Goal: Task Accomplishment & Management: Manage account settings

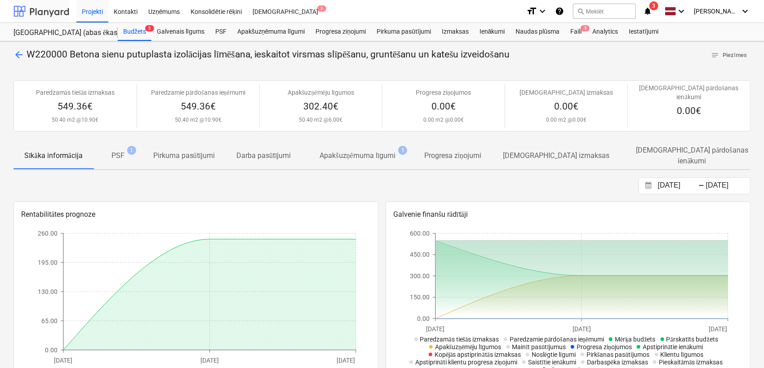
click at [51, 9] on div at bounding box center [41, 11] width 56 height 22
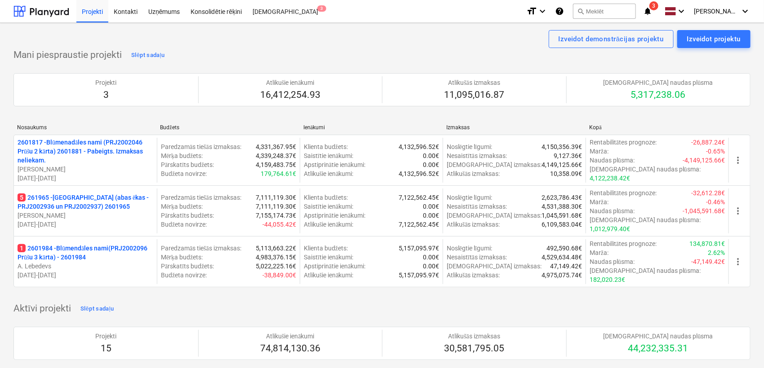
click at [624, 8] on icon "notifications" at bounding box center [647, 11] width 9 height 11
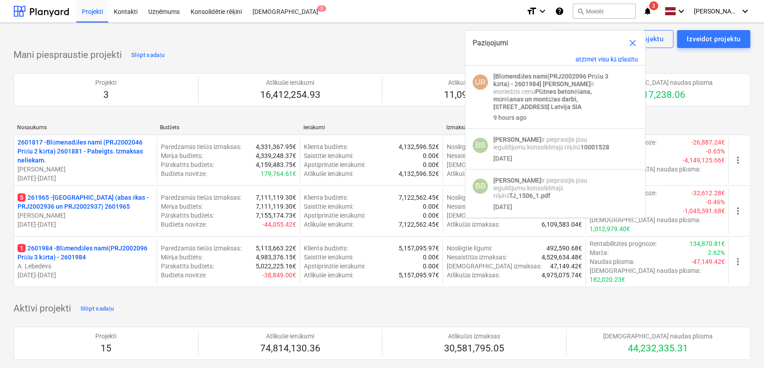
click at [323, 54] on div "Mani piespraustie projekti Slēpt sadaļu Projekti 3 Atlikušie ienākumi 16,412,25…" at bounding box center [381, 173] width 737 height 250
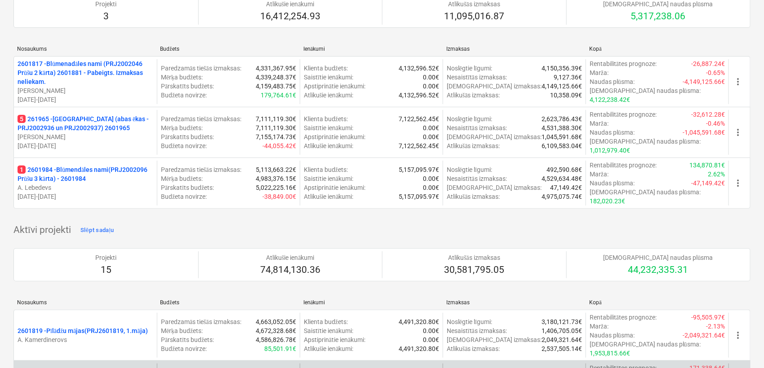
scroll to position [66, 0]
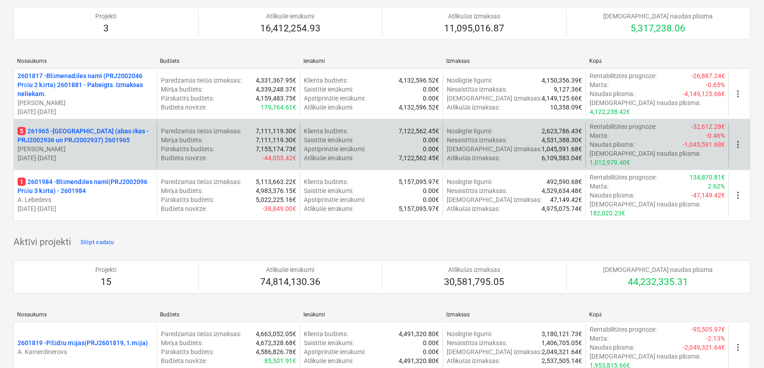
click at [101, 120] on div "5 261965 - Nīcgales iela (abas ēkas - PRJ2002936 un PRJ2002937) 2601965 J. Grām…" at bounding box center [381, 144] width 737 height 51
click at [104, 127] on p "5 261965 - [GEOGRAPHIC_DATA] ([PERSON_NAME] - PRJ2002936 un PRJ2002937) 2601965" at bounding box center [86, 136] width 136 height 18
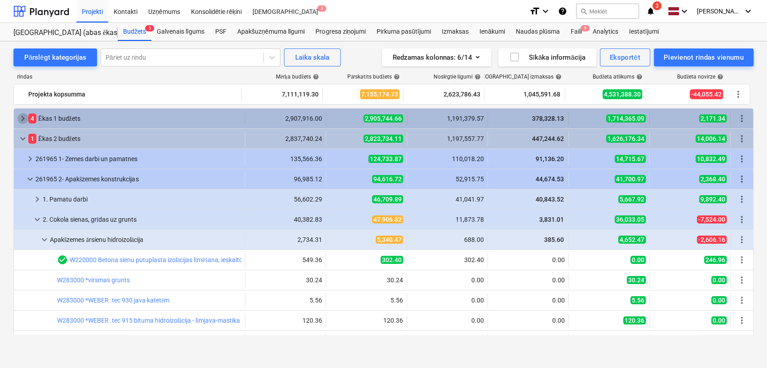
click at [22, 120] on span "keyboard_arrow_right" at bounding box center [23, 118] width 11 height 11
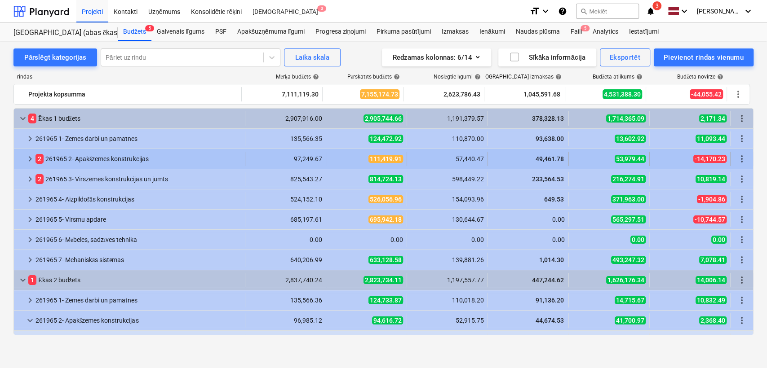
click at [25, 159] on span "keyboard_arrow_right" at bounding box center [30, 159] width 11 height 11
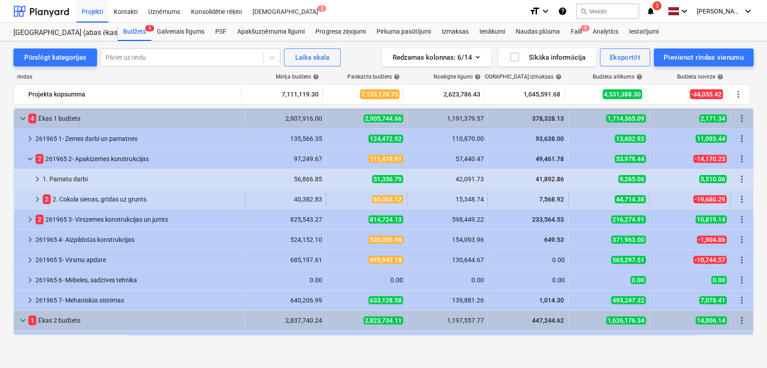
click at [35, 199] on span "keyboard_arrow_right" at bounding box center [37, 199] width 11 height 11
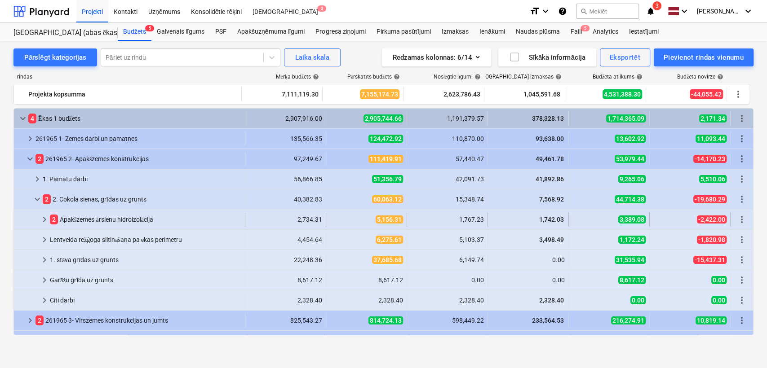
click at [47, 218] on span "keyboard_arrow_right" at bounding box center [44, 219] width 11 height 11
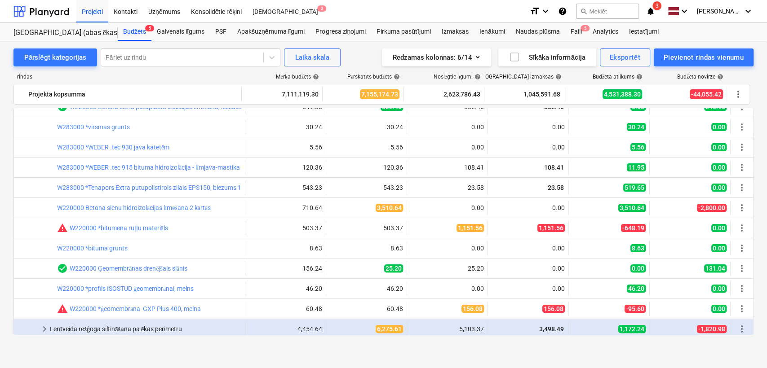
scroll to position [133, 0]
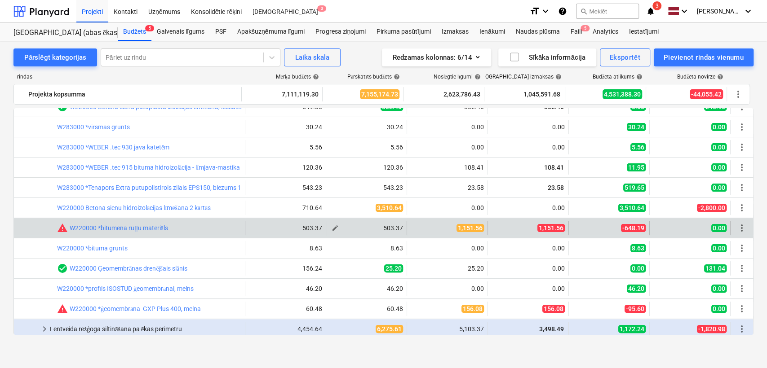
click at [336, 226] on button "edit" at bounding box center [335, 228] width 11 height 11
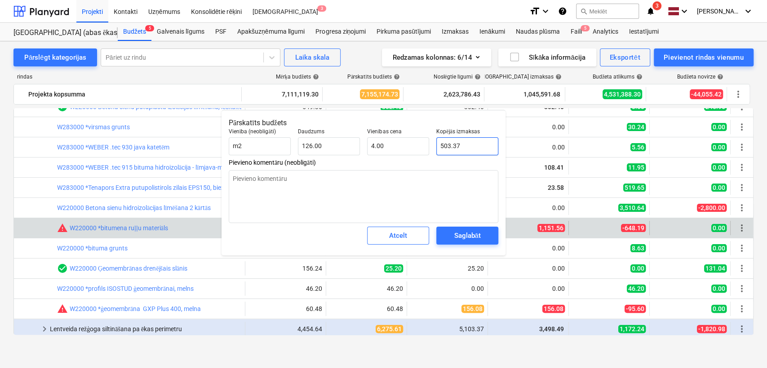
click at [454, 148] on input "503.37" at bounding box center [467, 146] width 62 height 18
type textarea "x"
type input "1"
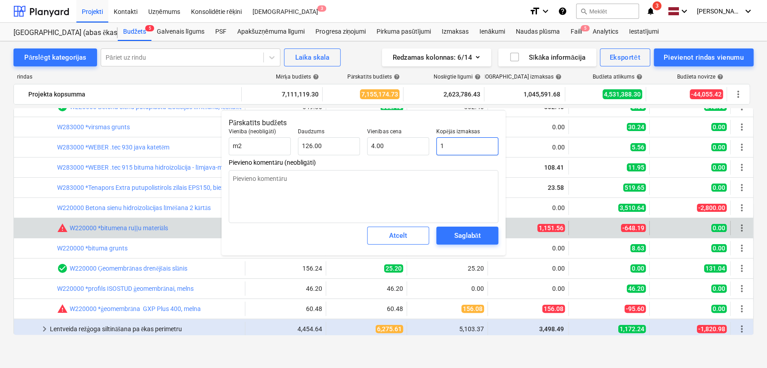
type input "0.01"
type textarea "x"
type input "11"
type input "0.09"
type textarea "x"
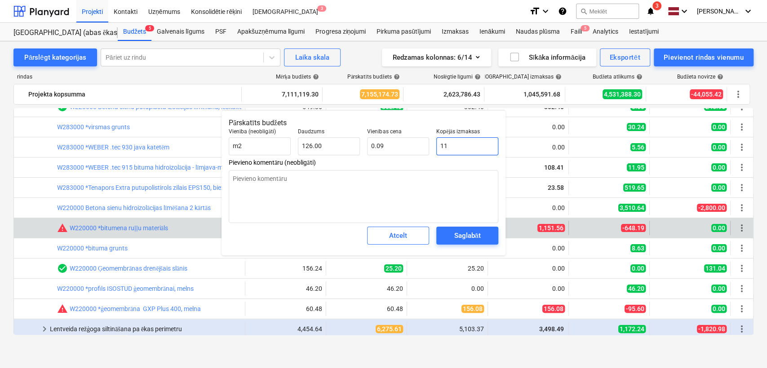
type input "115"
type input "0.91"
type textarea "x"
type input "1151"
type input "9.13"
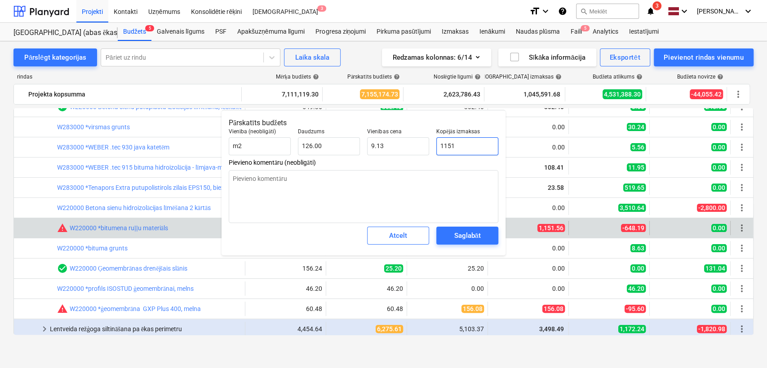
type textarea "x"
type input "1151."
type textarea "x"
type input "1151.5"
type input "9.14"
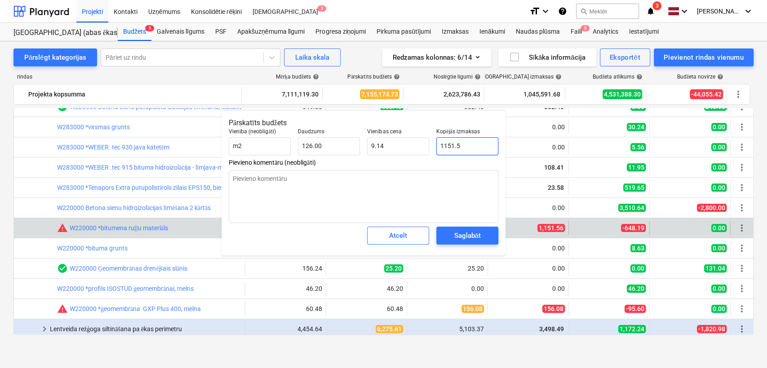
type textarea "x"
type input "1151.56"
type textarea "x"
type input "1,151.56"
click at [457, 233] on div "Saglabāt" at bounding box center [467, 236] width 27 height 12
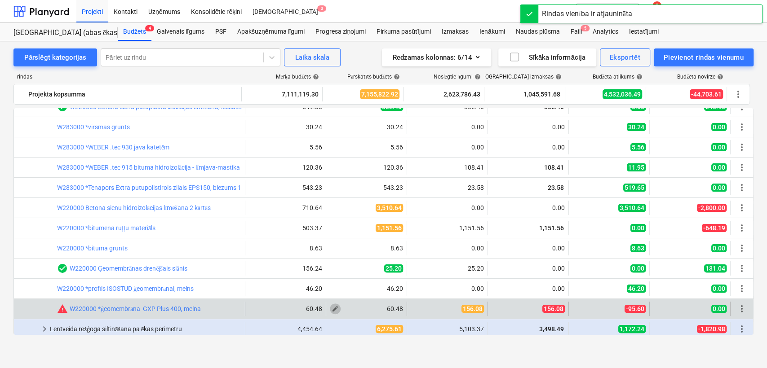
click at [333, 301] on span "edit" at bounding box center [335, 309] width 7 height 7
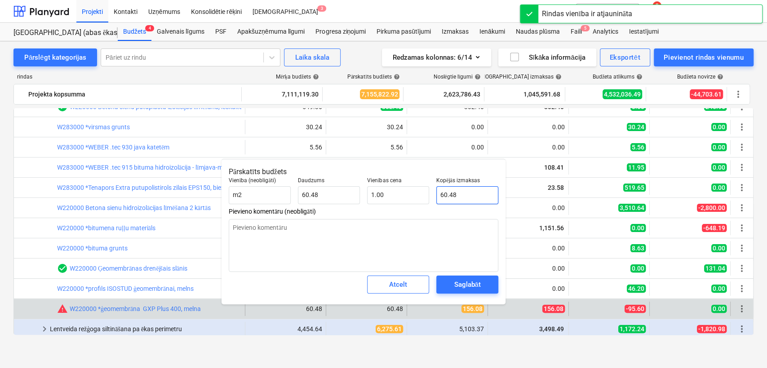
click at [446, 199] on input "60.48" at bounding box center [467, 195] width 62 height 18
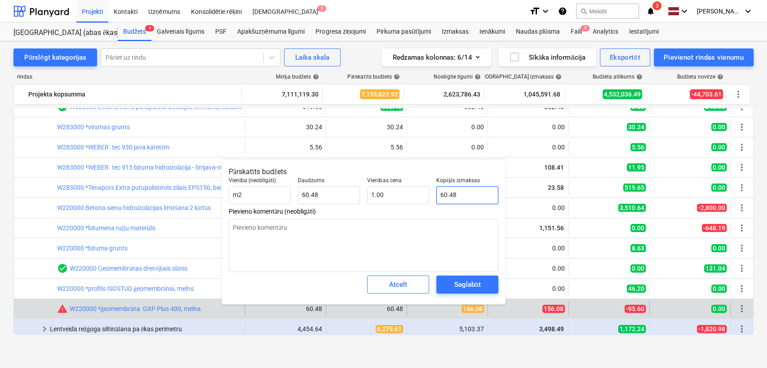
type textarea "x"
type input "9"
type input "0.15"
type textarea "x"
type input "95"
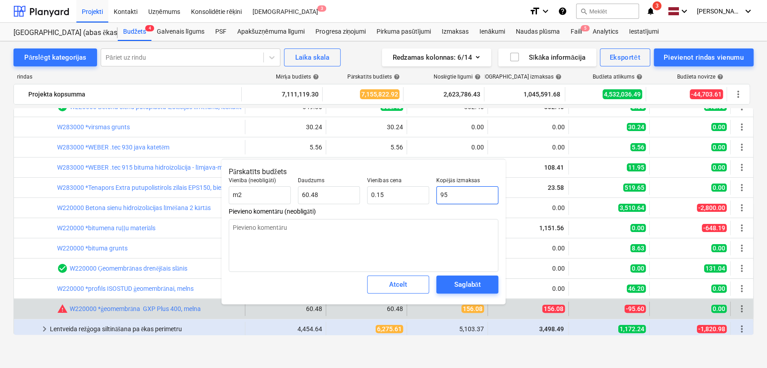
type input "1.57"
type textarea "x"
type input "95."
type textarea "x"
type input "95.6"
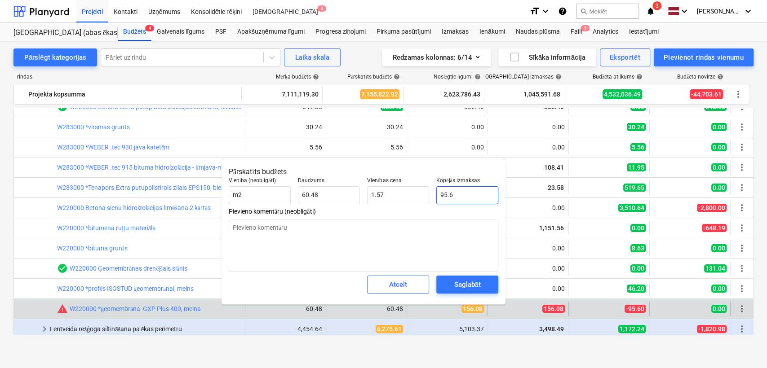
type input "1.58"
type textarea "x"
type input "95.60"
click at [460, 290] on div "Saglabāt" at bounding box center [467, 285] width 27 height 12
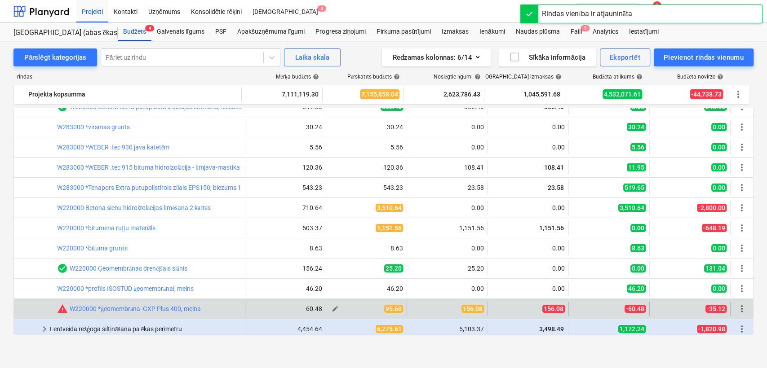
click at [333, 301] on span "edit" at bounding box center [335, 309] width 7 height 7
type textarea "x"
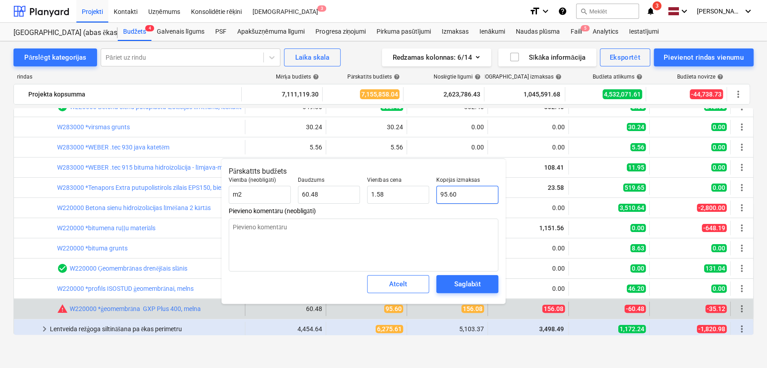
type input "95.6"
click at [447, 196] on input "95.6" at bounding box center [467, 195] width 62 height 18
type textarea "x"
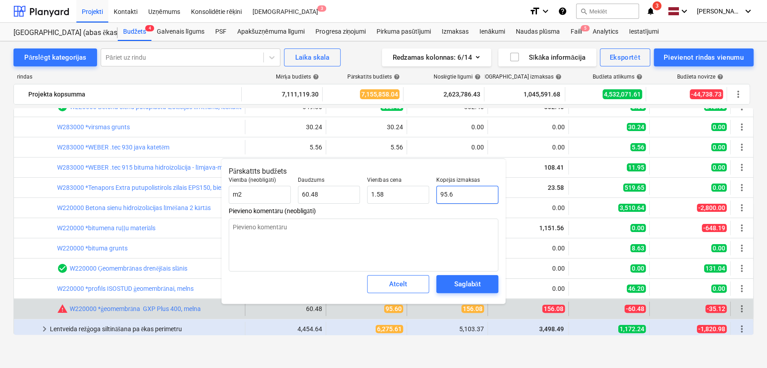
type input "1"
type input "0.02"
type textarea "x"
type input "15"
type input "0.25"
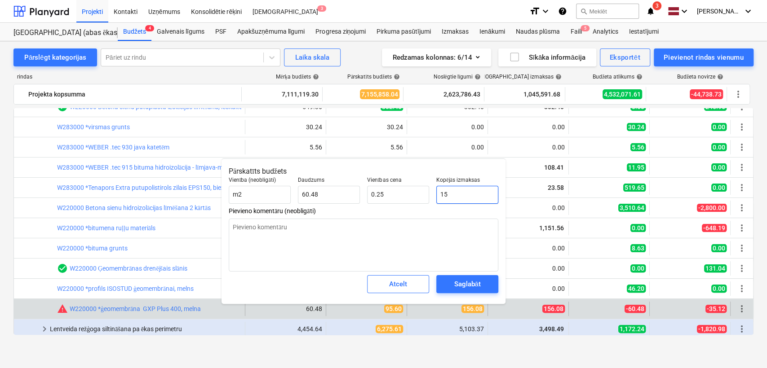
type textarea "x"
type input "156"
type input "2.58"
type textarea "x"
type input "156."
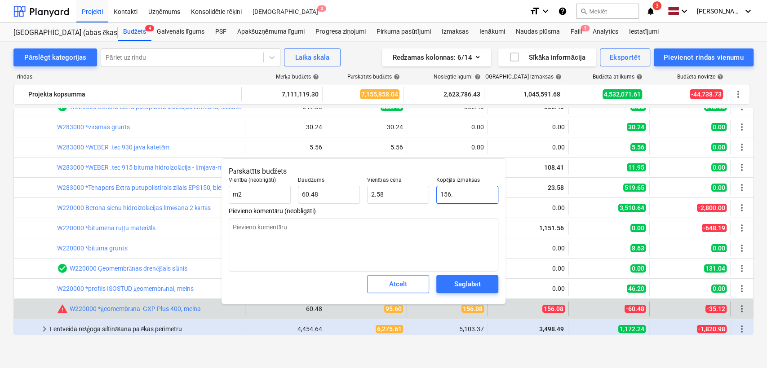
type textarea "x"
type input "156.0"
type textarea "x"
type input "156.08"
click at [468, 289] on div "Saglabāt" at bounding box center [467, 285] width 27 height 12
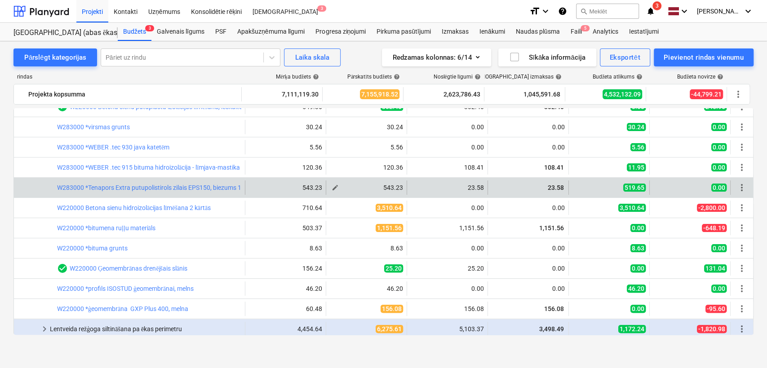
click at [337, 187] on button "edit" at bounding box center [335, 187] width 11 height 11
type textarea "x"
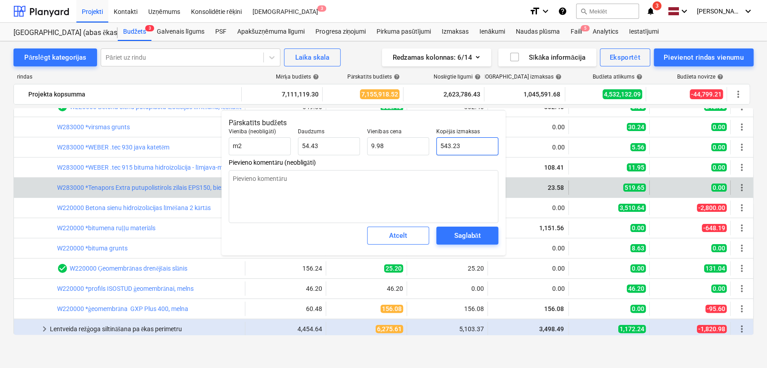
type input "543.2314"
click at [459, 142] on input "543.2314" at bounding box center [467, 146] width 62 height 18
type textarea "x"
type input "2"
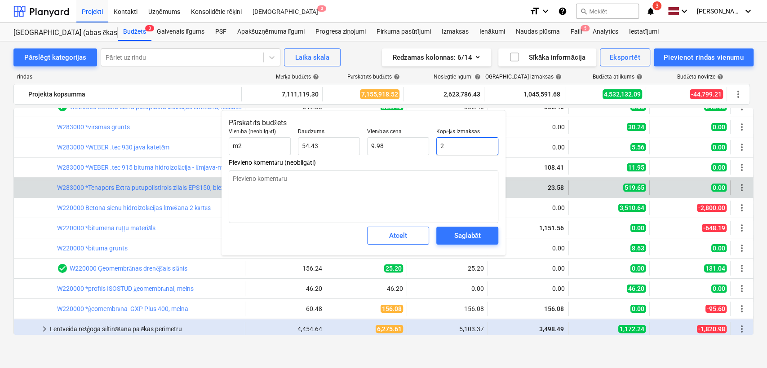
type input "0.04"
type textarea "x"
type input "23"
type input "0.42"
type textarea "x"
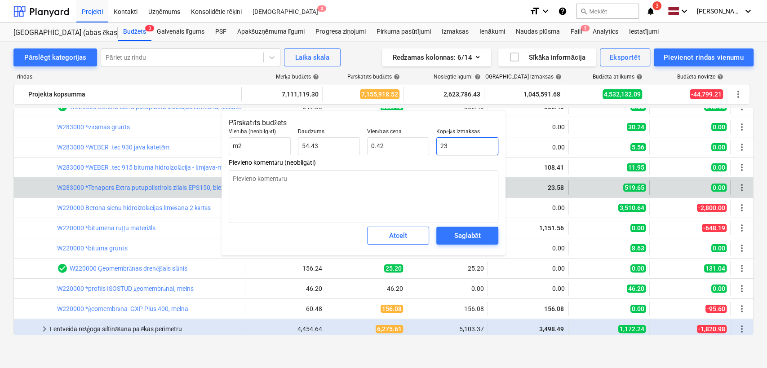
type input "23."
type textarea "x"
type input "23.5"
type input "0.43"
type textarea "x"
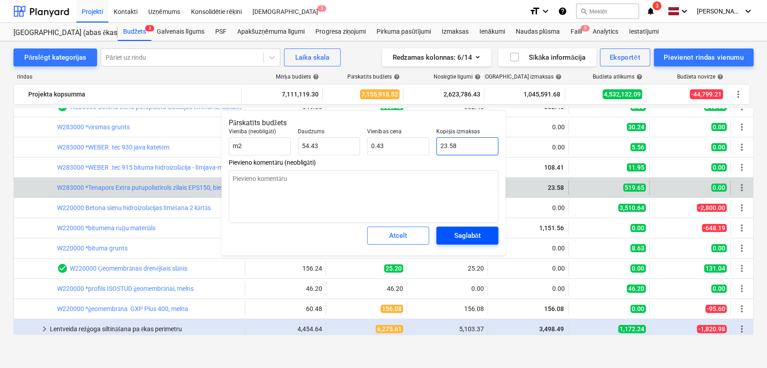
type input "23.58"
click at [470, 238] on div "Saglabāt" at bounding box center [467, 236] width 27 height 12
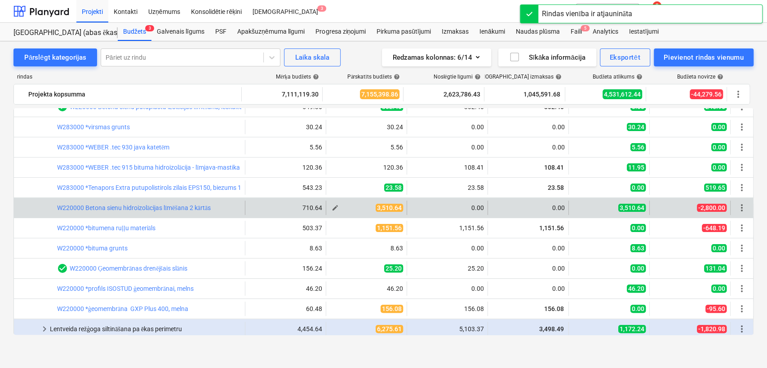
click at [336, 205] on button "edit" at bounding box center [335, 208] width 11 height 11
type textarea "x"
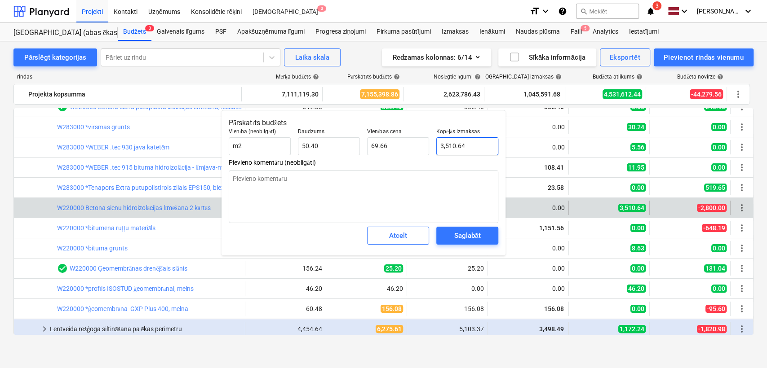
type input "3510.64"
click at [470, 146] on input "3510.64" at bounding box center [467, 146] width 62 height 18
click at [471, 145] on input "3510.64" at bounding box center [467, 146] width 62 height 18
click at [472, 145] on input "3510.64" at bounding box center [467, 146] width 62 height 18
click at [473, 144] on input "3510.64" at bounding box center [467, 146] width 62 height 18
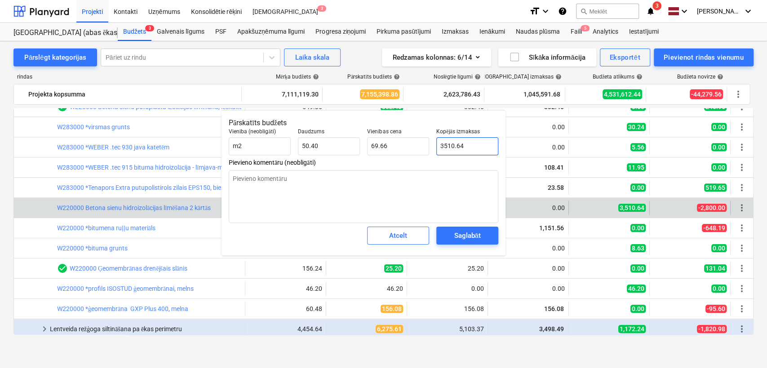
click at [473, 144] on input "3510.64" at bounding box center [467, 146] width 62 height 18
type textarea "x"
type input "3"
type input "0.06"
type textarea "x"
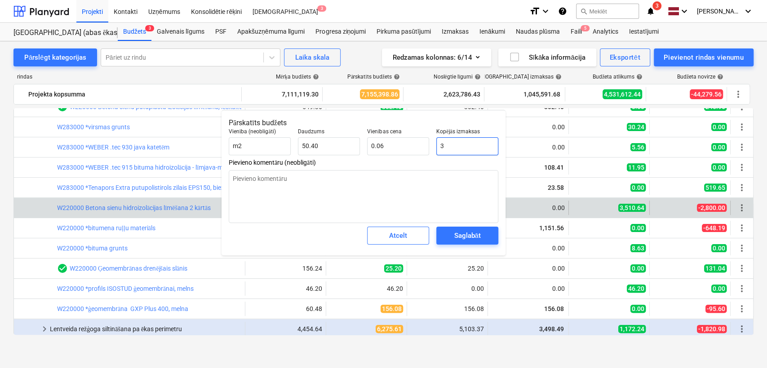
type input "32"
type input "0.63"
type textarea "x"
type input "328"
type input "6.51"
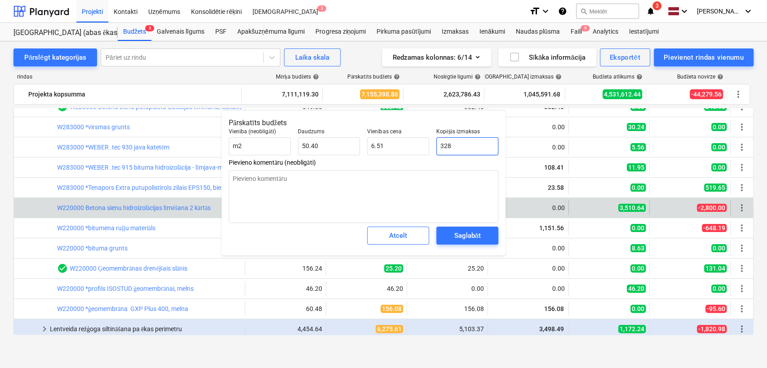
type textarea "x"
type input "3286"
type input "65.20"
type textarea "x"
type input "3286."
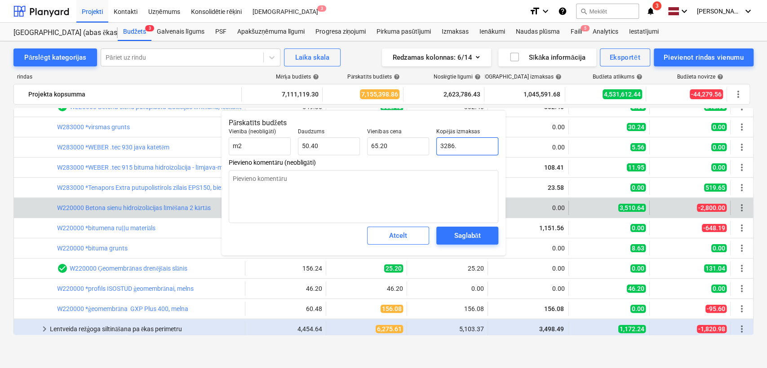
type textarea "x"
type input "3286.5"
type input "65.21"
type input "3286.5"
type textarea "x"
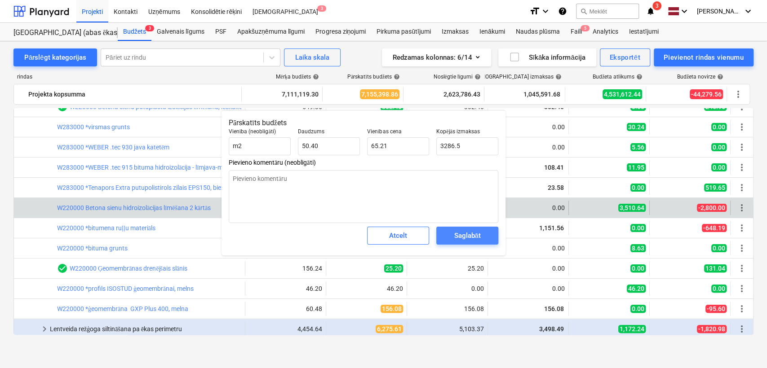
type input "3,286.50"
click at [462, 239] on div "Saglabāt" at bounding box center [467, 236] width 27 height 12
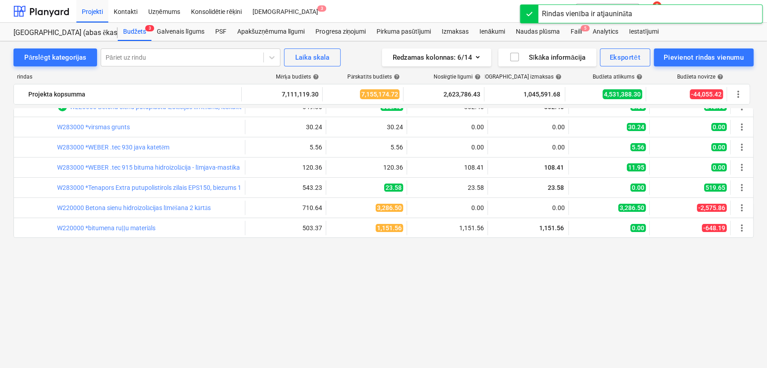
scroll to position [0, 0]
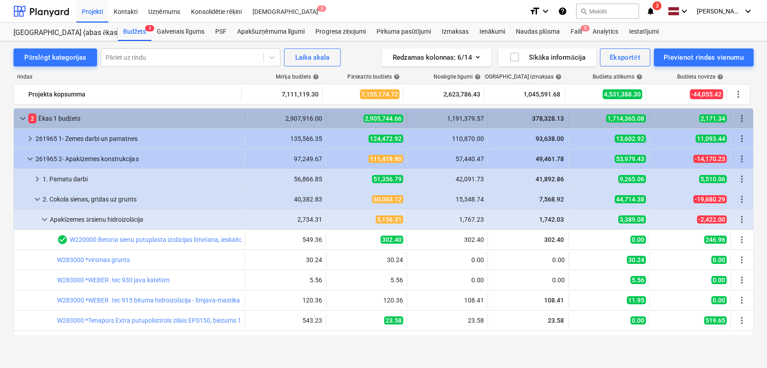
click at [22, 117] on span "keyboard_arrow_down" at bounding box center [23, 118] width 11 height 11
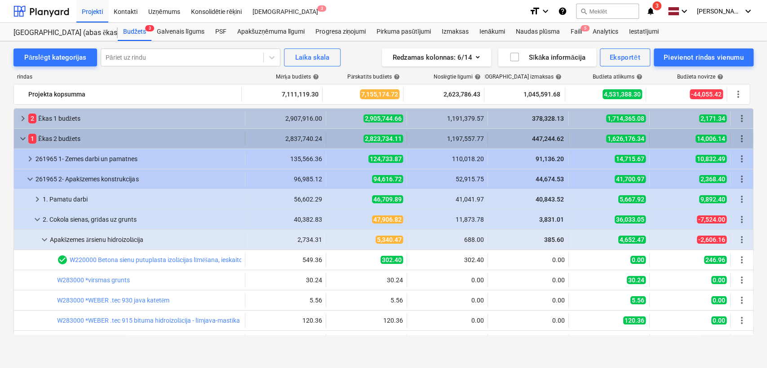
click at [23, 137] on span "keyboard_arrow_down" at bounding box center [23, 138] width 11 height 11
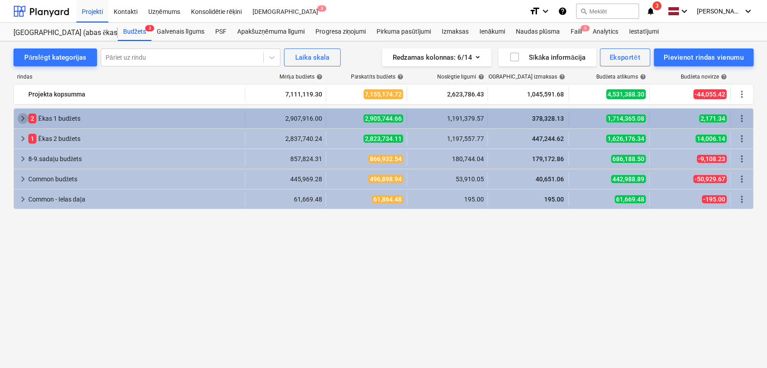
click at [21, 120] on span "keyboard_arrow_right" at bounding box center [23, 118] width 11 height 11
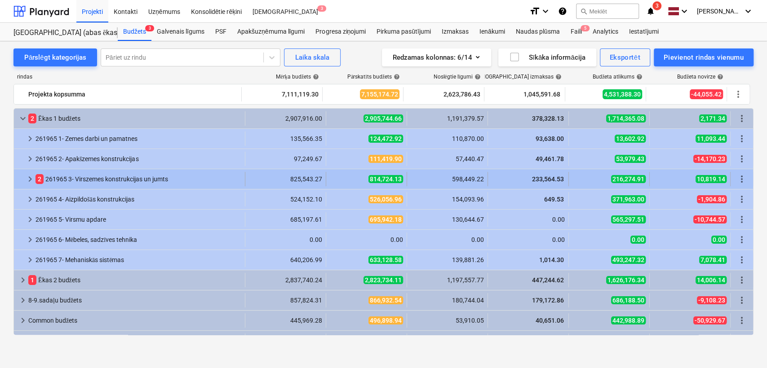
click at [23, 178] on div at bounding box center [21, 179] width 7 height 14
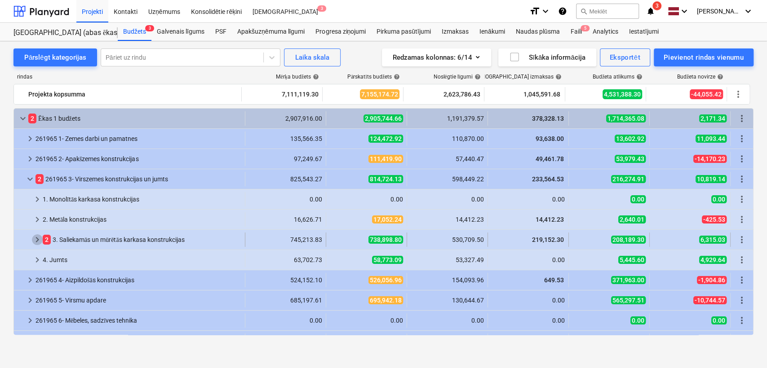
click at [33, 242] on span "keyboard_arrow_right" at bounding box center [37, 240] width 11 height 11
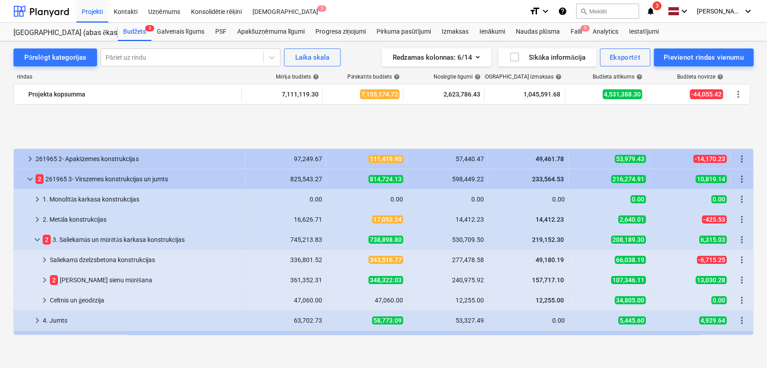
scroll to position [66, 0]
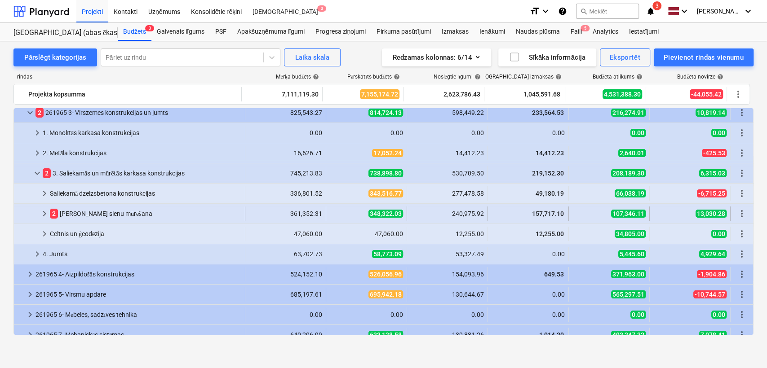
click at [45, 215] on span "keyboard_arrow_right" at bounding box center [44, 213] width 11 height 11
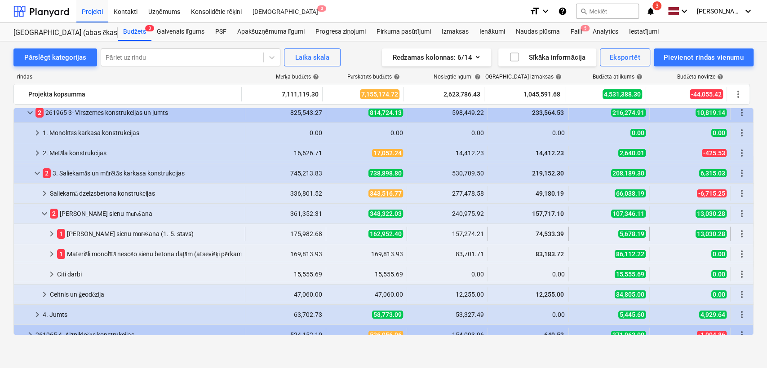
click at [48, 235] on span "keyboard_arrow_right" at bounding box center [51, 234] width 11 height 11
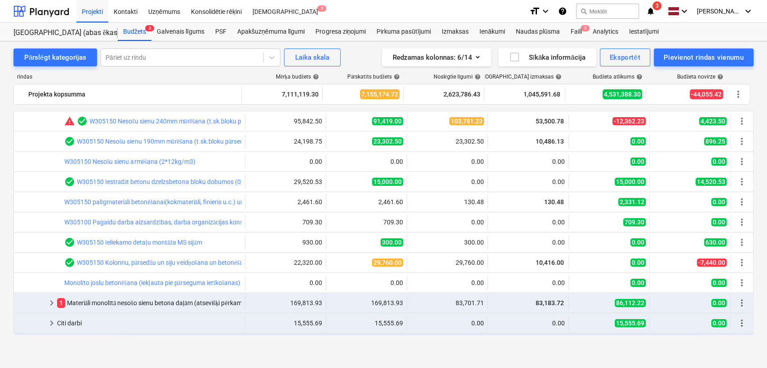
scroll to position [266, 0]
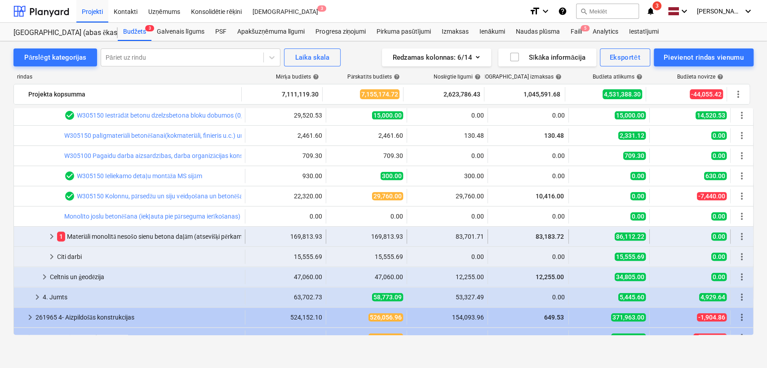
click at [54, 235] on span "keyboard_arrow_right" at bounding box center [51, 236] width 11 height 11
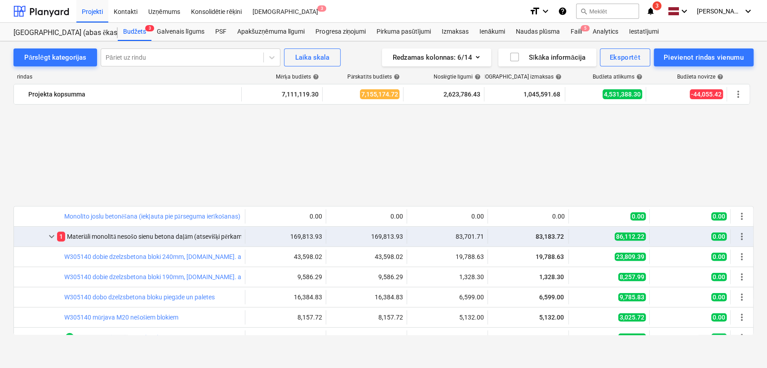
scroll to position [399, 0]
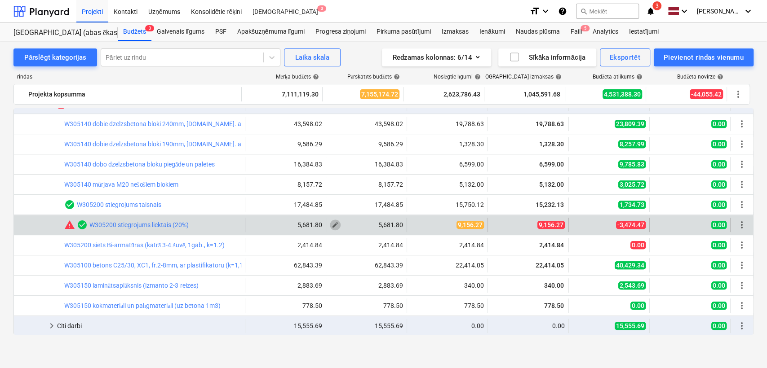
click at [334, 221] on span "edit" at bounding box center [335, 224] width 7 height 7
type textarea "x"
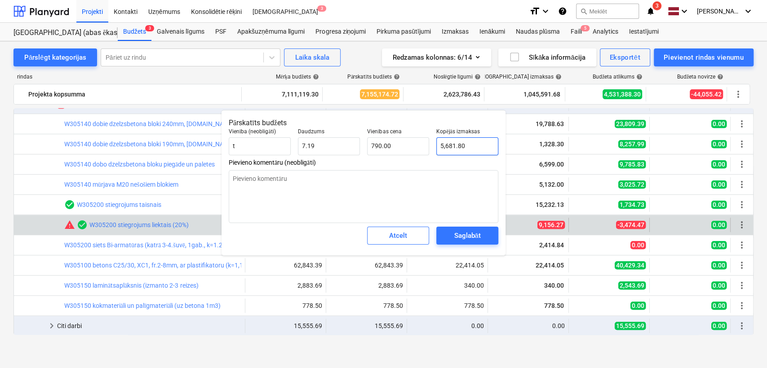
type input "5681.7969"
click at [449, 146] on input "5681.7969" at bounding box center [467, 146] width 62 height 18
click at [451, 147] on input "5681.7969" at bounding box center [467, 146] width 62 height 18
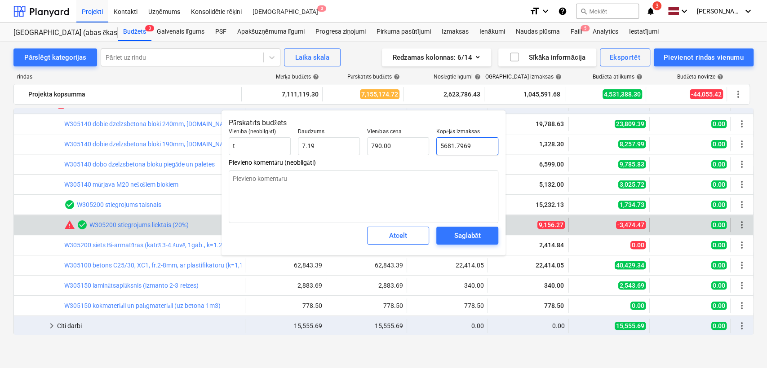
type textarea "x"
type input "9"
type input "1.25"
type textarea "x"
type input "91"
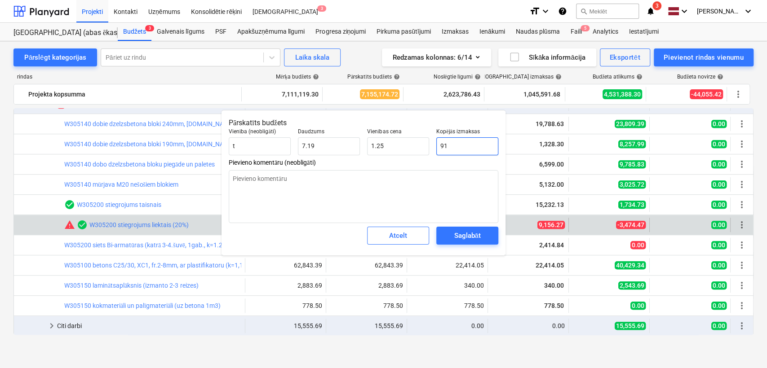
type input "12.65"
type textarea "x"
type input "915"
type input "127.22"
type textarea "x"
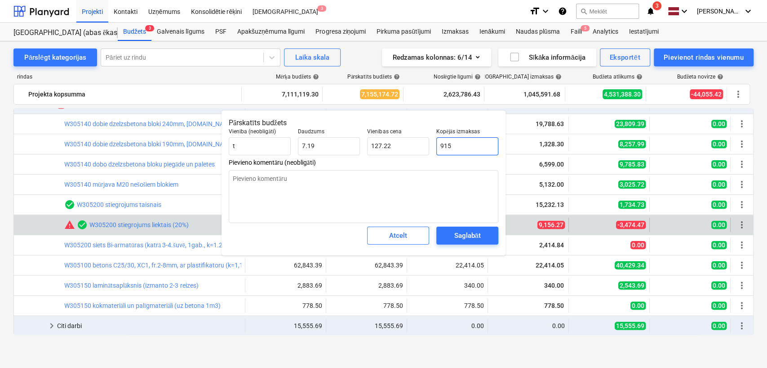
type input "9156"
type input "1,273.06"
type textarea "x"
type input "9156."
type textarea "x"
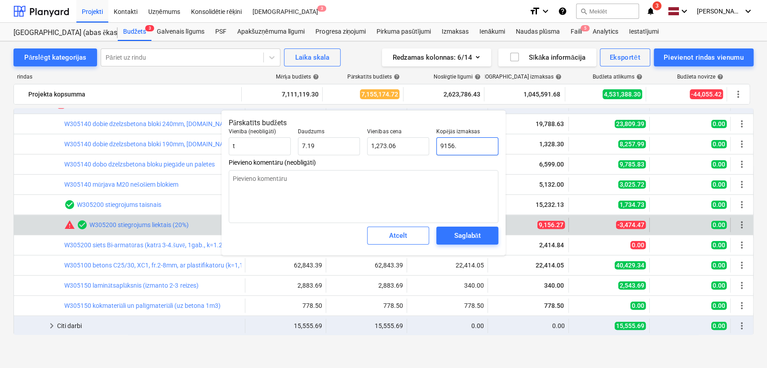
type input "9156.2"
type input "1,273.08"
type textarea "x"
type input "9156.27"
type input "1,273.09"
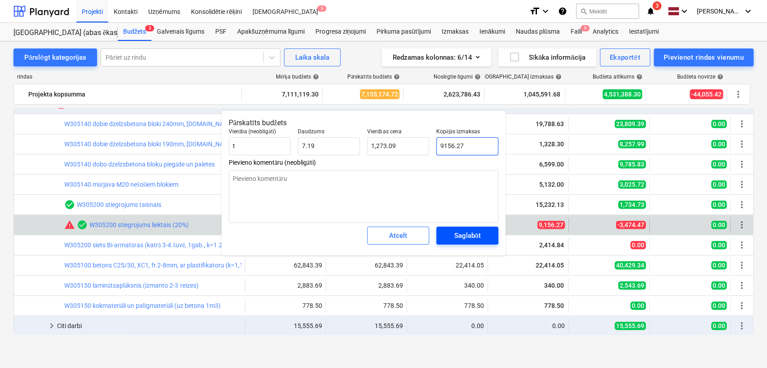
type input "9156.27"
type textarea "x"
type input "9,156.27"
click at [468, 236] on div "Saglabāt" at bounding box center [467, 236] width 27 height 12
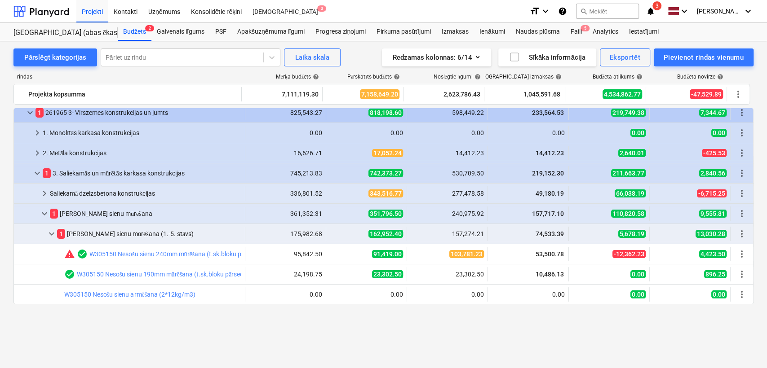
scroll to position [0, 0]
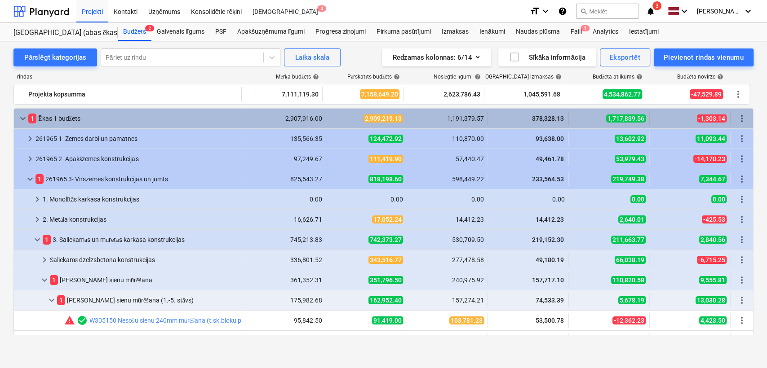
click at [19, 115] on span "keyboard_arrow_down" at bounding box center [23, 118] width 11 height 11
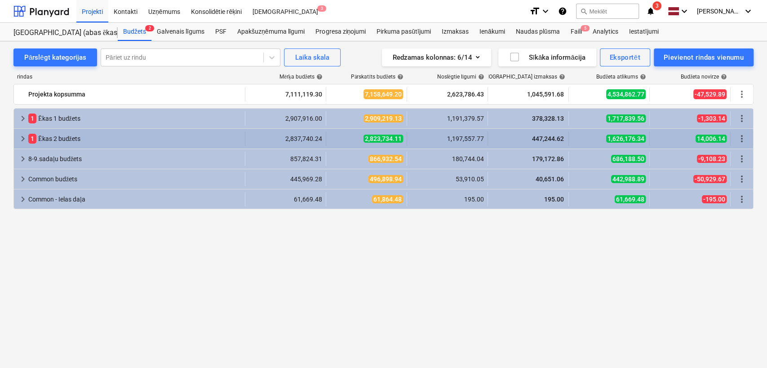
click at [19, 129] on div "keyboard_arrow_right 1 Ēkas 2 budžets 2,837,740.24 2,823,734.11 1,197,557.77 44…" at bounding box center [383, 139] width 739 height 20
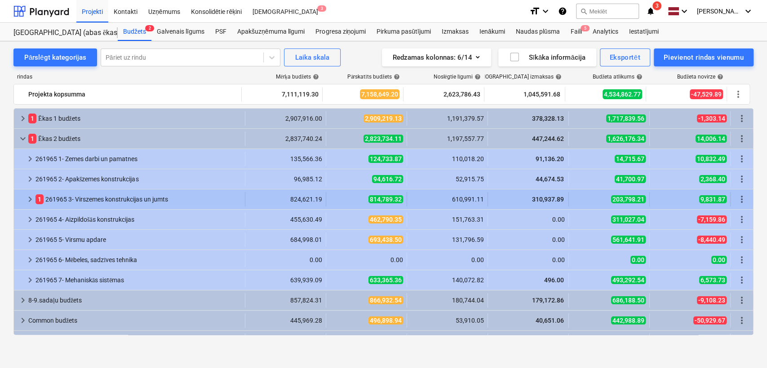
click at [26, 195] on span "keyboard_arrow_right" at bounding box center [30, 199] width 11 height 11
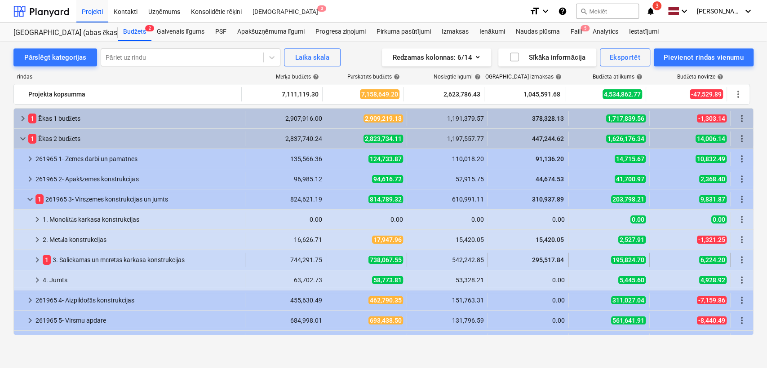
click at [31, 257] on div at bounding box center [25, 260] width 14 height 14
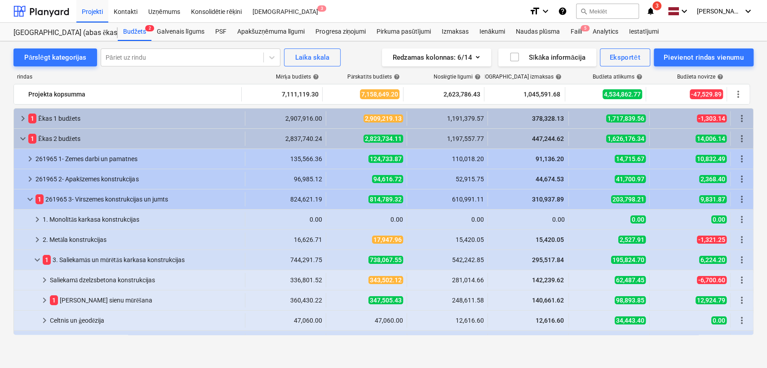
scroll to position [66, 0]
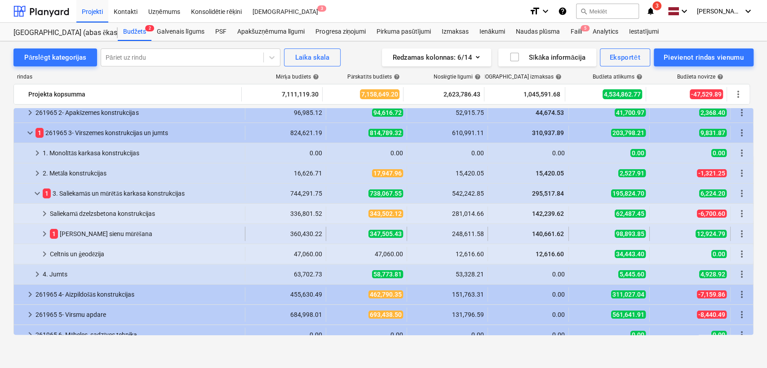
click at [42, 237] on span "keyboard_arrow_right" at bounding box center [44, 234] width 11 height 11
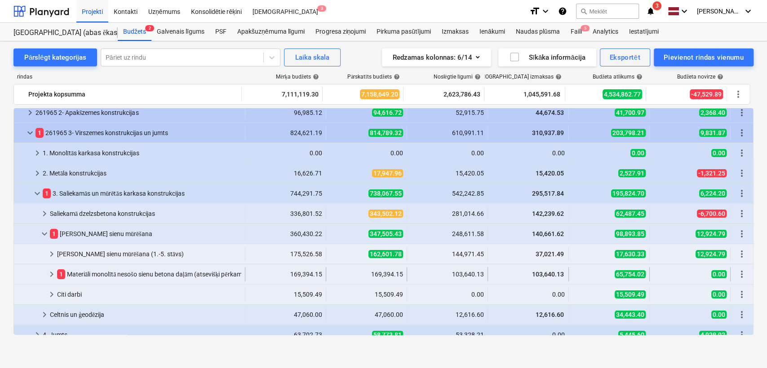
click at [52, 270] on span "keyboard_arrow_right" at bounding box center [51, 274] width 11 height 11
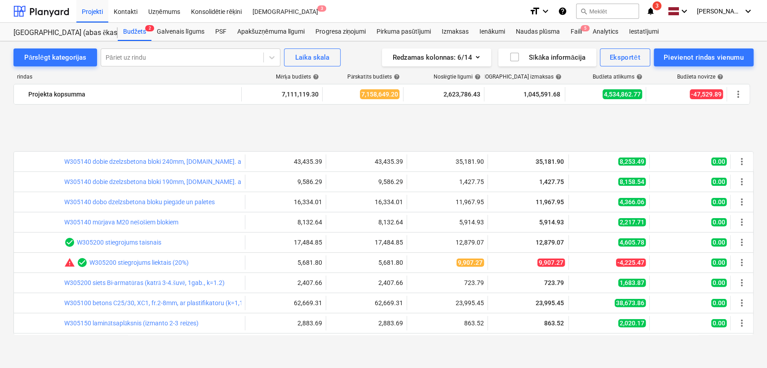
scroll to position [266, 0]
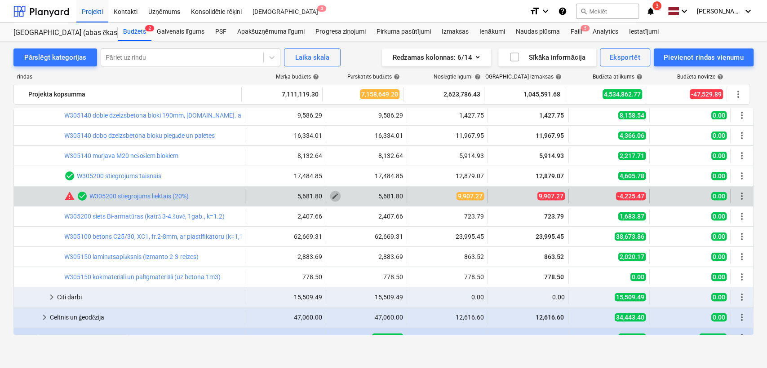
click at [332, 193] on span "edit" at bounding box center [335, 196] width 7 height 7
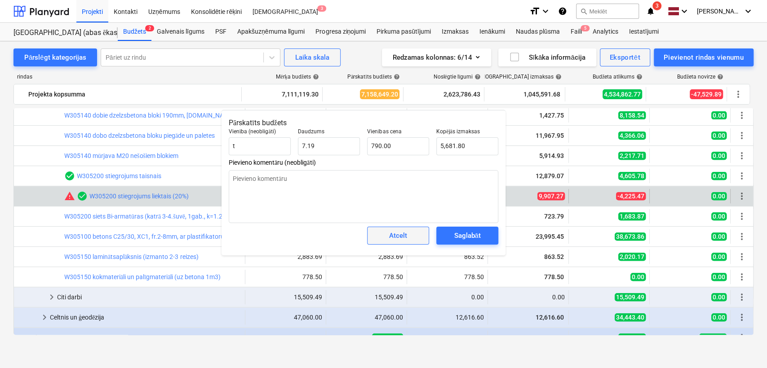
click at [409, 241] on span "Atcelt" at bounding box center [398, 236] width 40 height 12
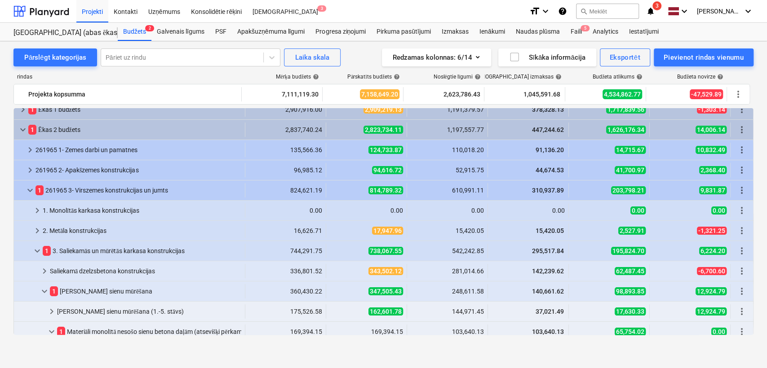
scroll to position [0, 0]
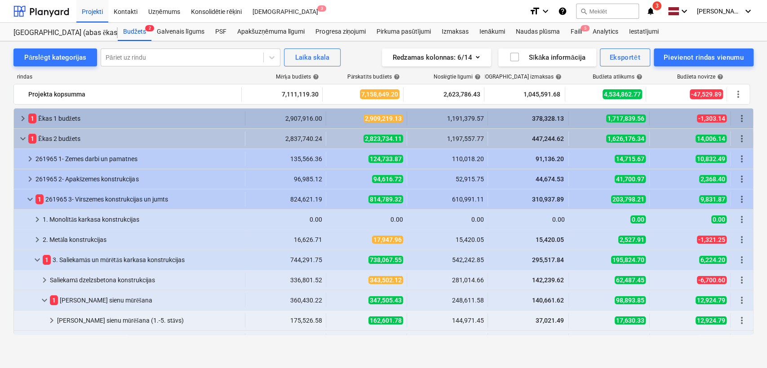
click at [19, 117] on span "keyboard_arrow_right" at bounding box center [23, 118] width 11 height 11
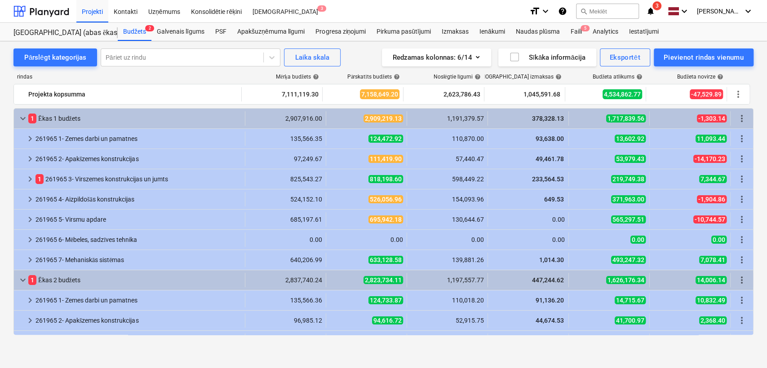
click at [19, 117] on span "keyboard_arrow_down" at bounding box center [23, 118] width 11 height 11
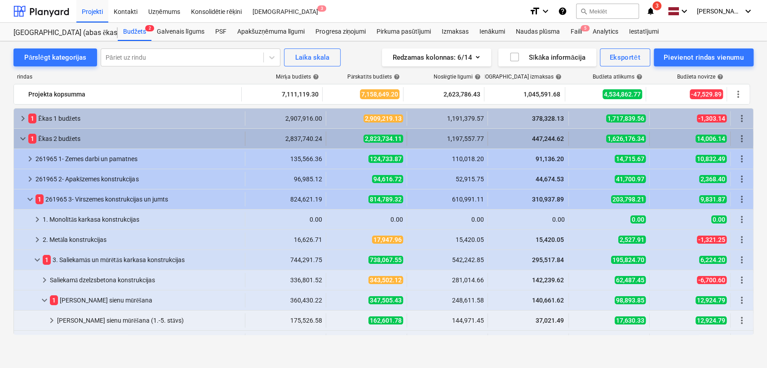
click at [22, 133] on span "keyboard_arrow_down" at bounding box center [23, 138] width 11 height 11
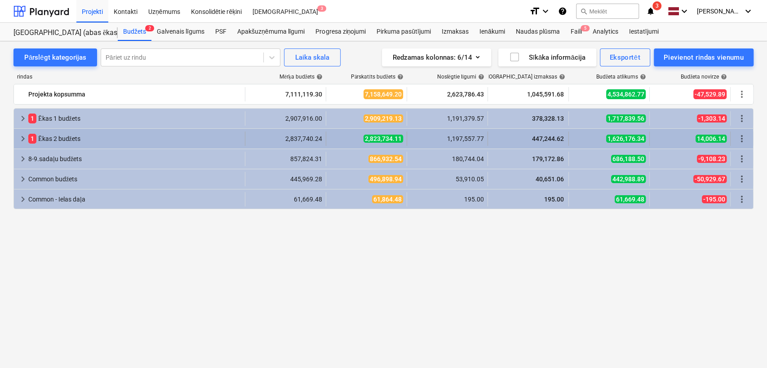
click at [22, 137] on span "keyboard_arrow_right" at bounding box center [23, 138] width 11 height 11
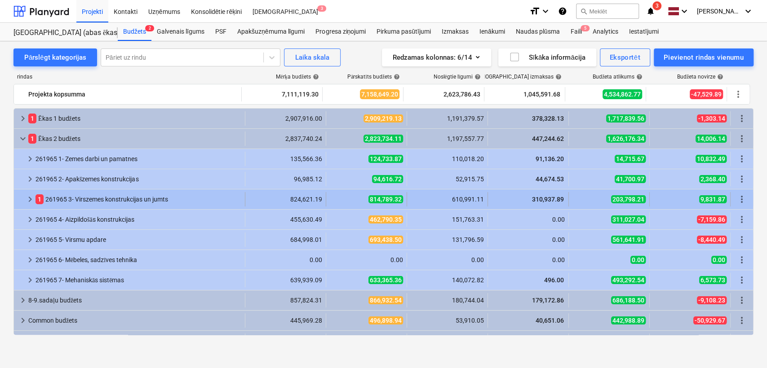
click at [27, 195] on span "keyboard_arrow_right" at bounding box center [30, 199] width 11 height 11
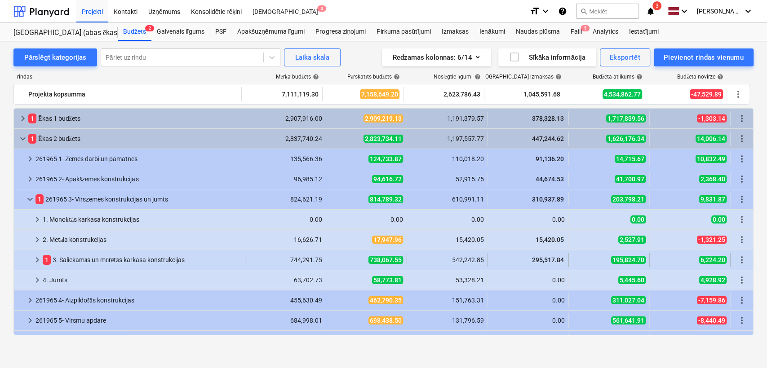
click at [39, 260] on span "keyboard_arrow_right" at bounding box center [37, 260] width 11 height 11
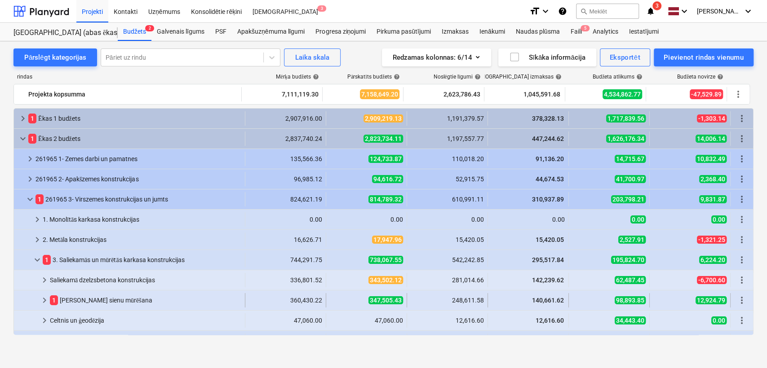
click at [39, 297] on span "keyboard_arrow_right" at bounding box center [44, 300] width 11 height 11
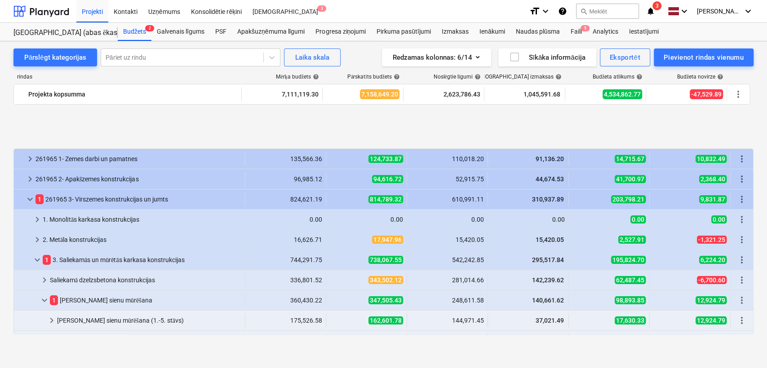
scroll to position [66, 0]
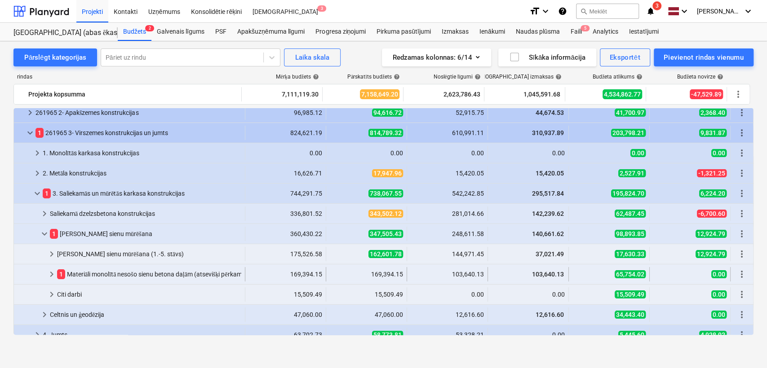
click at [48, 274] on span "keyboard_arrow_right" at bounding box center [51, 274] width 11 height 11
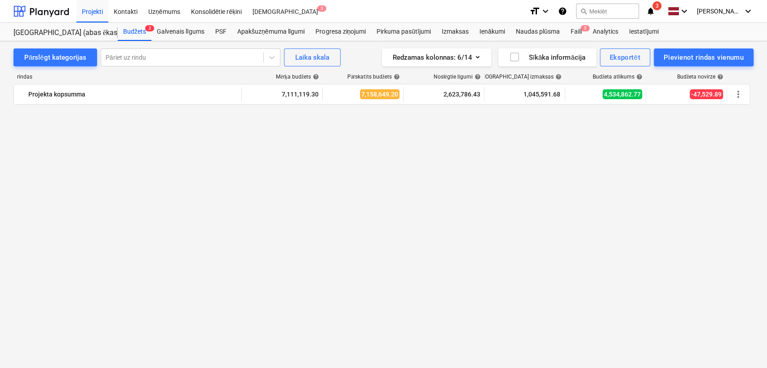
scroll to position [0, 0]
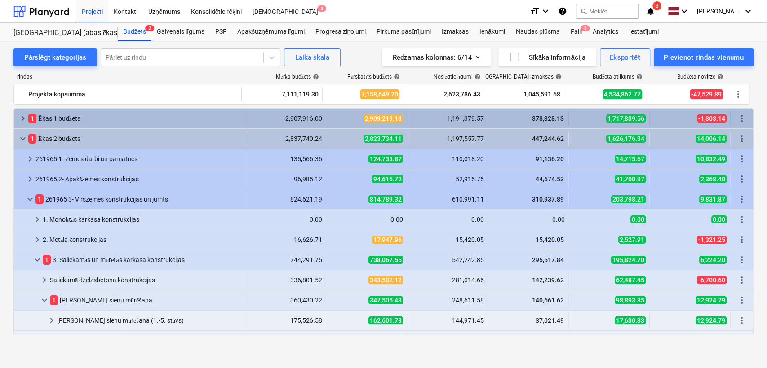
click at [16, 116] on div "keyboard_arrow_right 1 Ēkas 1 budžets" at bounding box center [129, 118] width 231 height 14
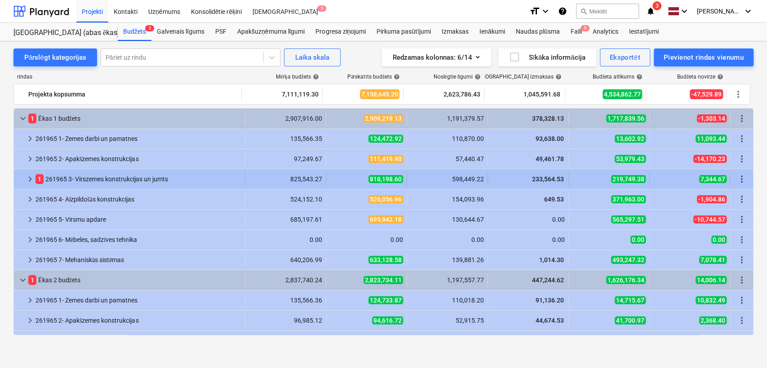
click at [31, 178] on span "keyboard_arrow_right" at bounding box center [30, 179] width 11 height 11
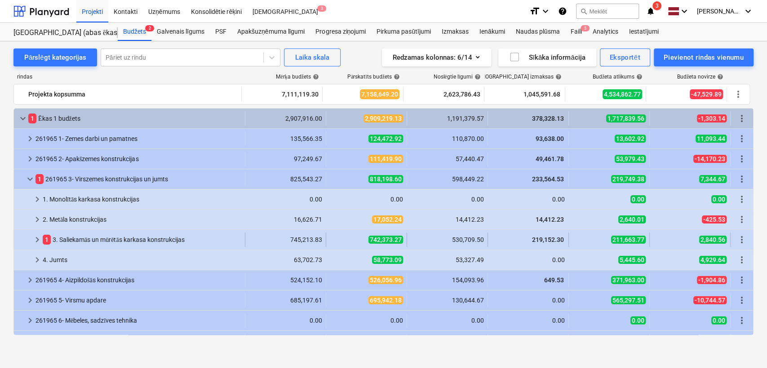
click at [35, 241] on span "keyboard_arrow_right" at bounding box center [37, 240] width 11 height 11
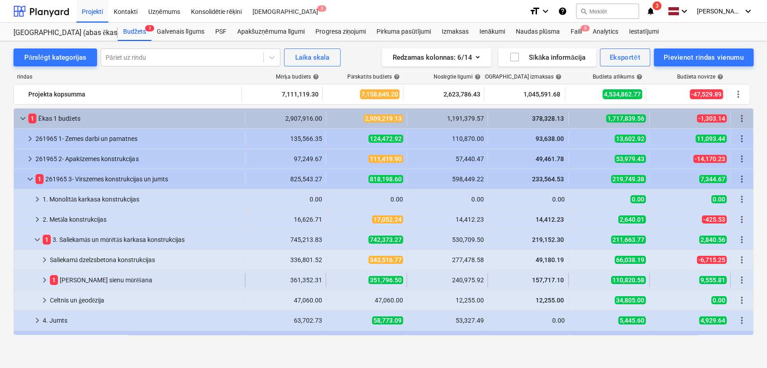
click at [40, 284] on span "keyboard_arrow_right" at bounding box center [44, 280] width 11 height 11
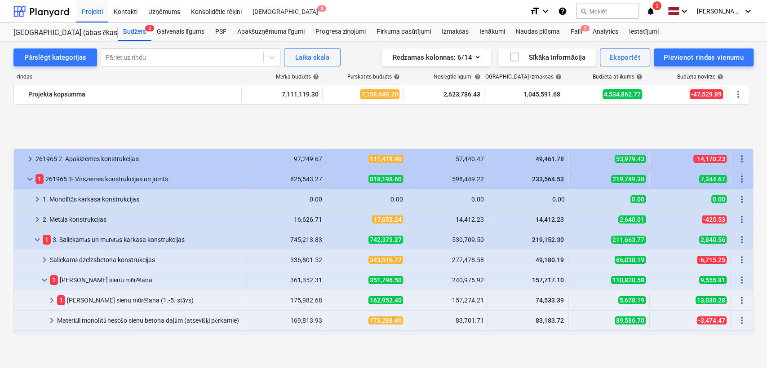
scroll to position [66, 0]
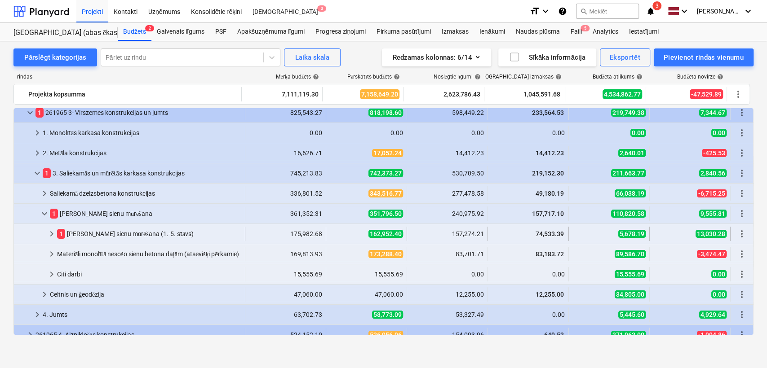
click at [50, 237] on span "keyboard_arrow_right" at bounding box center [51, 234] width 11 height 11
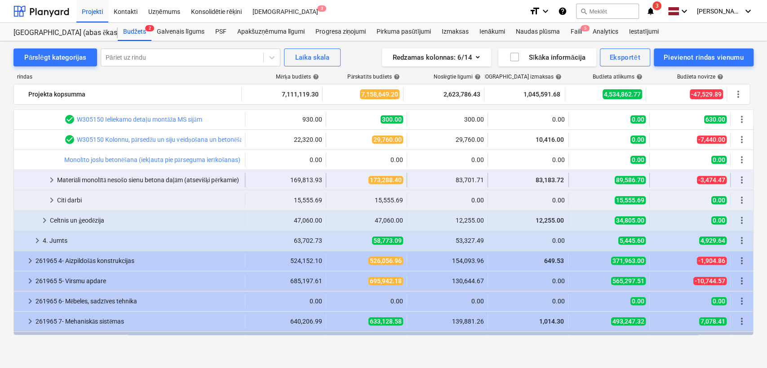
scroll to position [332, 0]
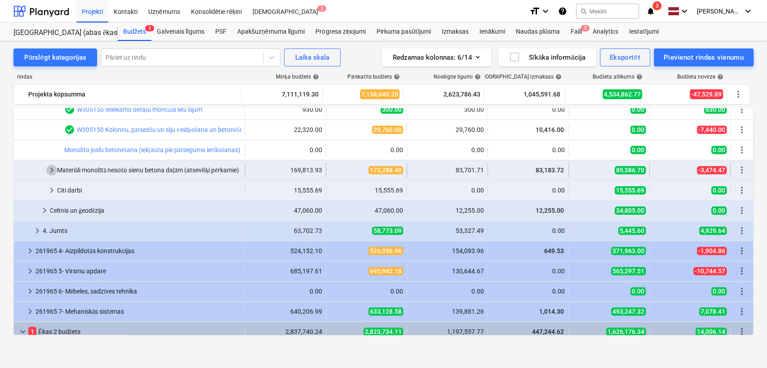
click at [50, 166] on span "keyboard_arrow_right" at bounding box center [51, 170] width 11 height 11
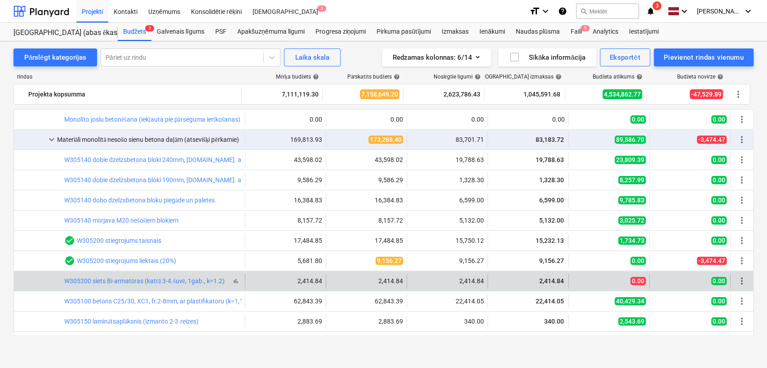
scroll to position [399, 0]
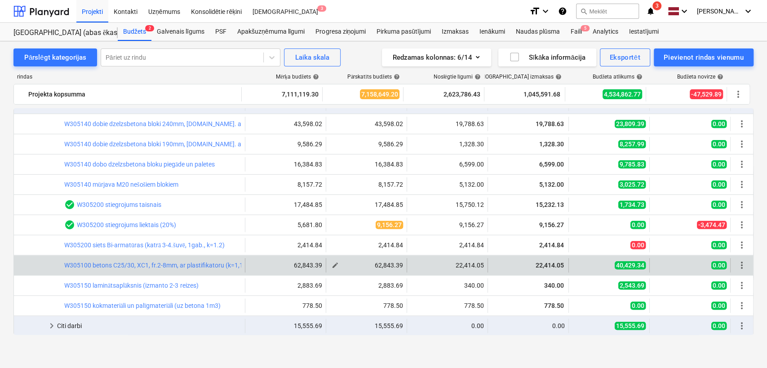
click at [334, 262] on span "edit" at bounding box center [335, 265] width 7 height 7
type textarea "x"
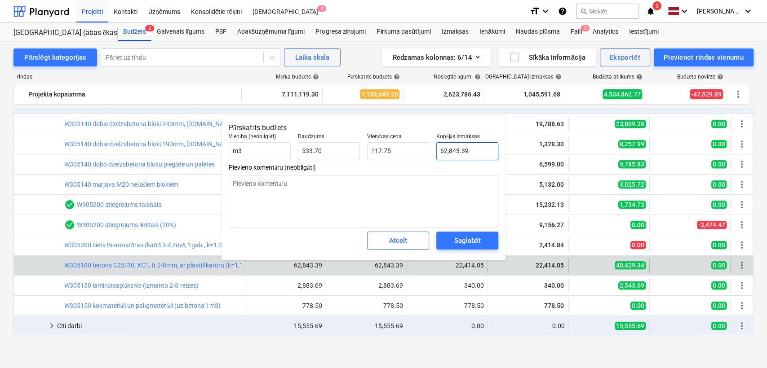
type input "62843.3928"
click at [462, 151] on input "62843.3928" at bounding box center [467, 151] width 62 height 18
click at [462, 150] on input "62843.3928" at bounding box center [467, 151] width 62 height 18
type textarea "x"
type input "5"
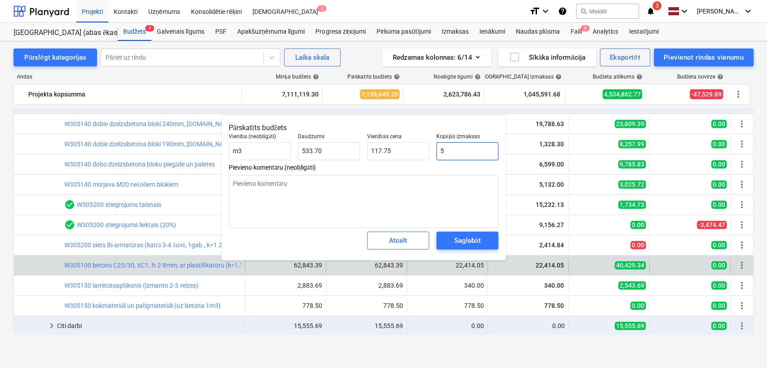
type input "0.01"
type textarea "x"
type input "59"
type input "0.11"
type textarea "x"
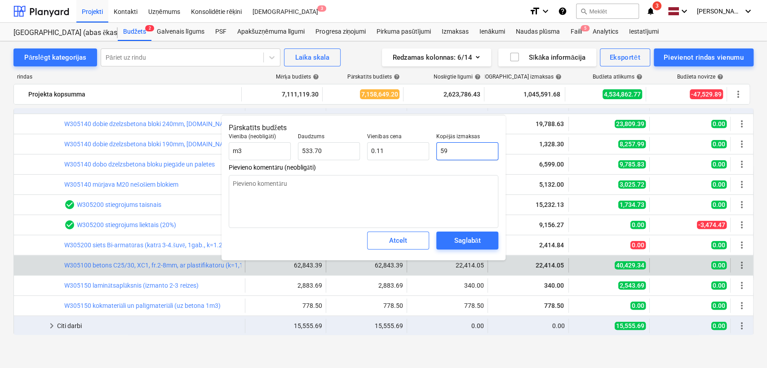
type input "593"
type input "1.11"
type textarea "x"
type input "5936"
type input "11.12"
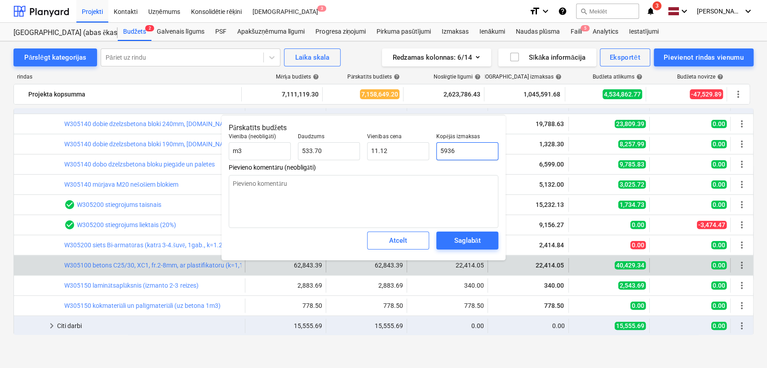
type textarea "x"
type input "59368"
type input "111.24"
type textarea "x"
type input "59368."
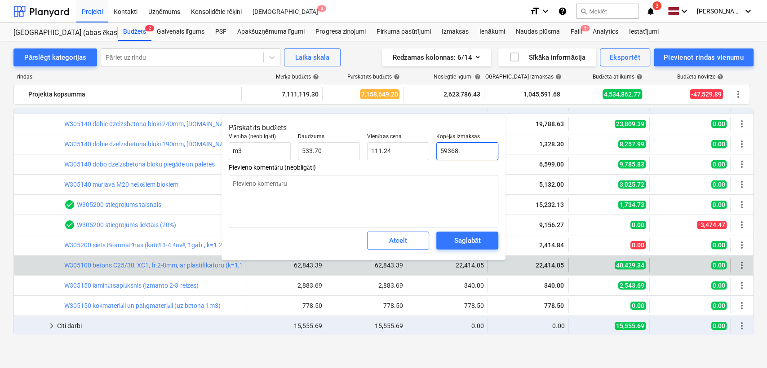
type textarea "x"
type input "59368.9"
type textarea "x"
type input "59368.92"
click at [470, 246] on button "Saglabāt" at bounding box center [467, 241] width 62 height 18
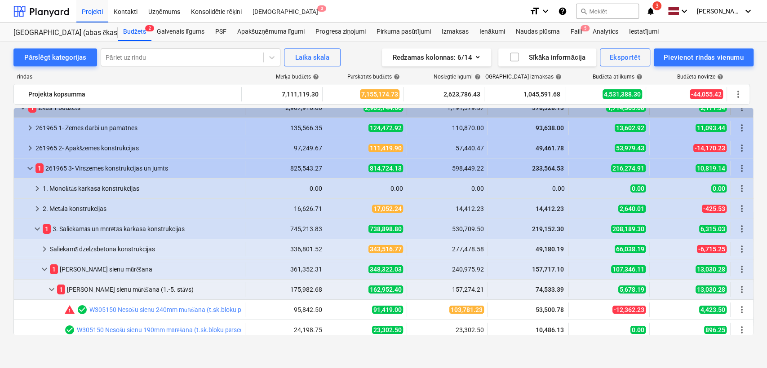
scroll to position [0, 0]
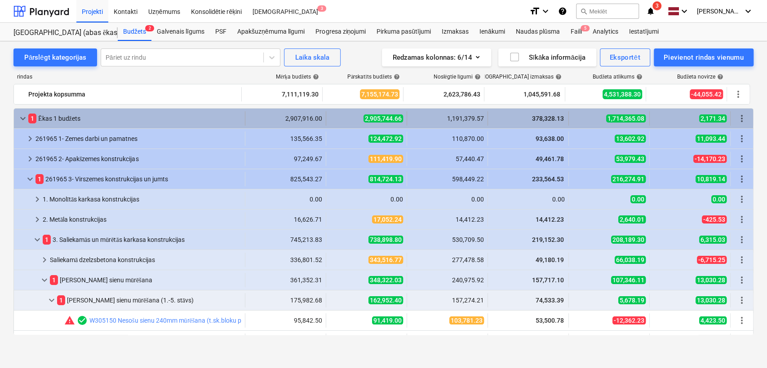
click at [26, 120] on span "keyboard_arrow_down" at bounding box center [23, 118] width 11 height 11
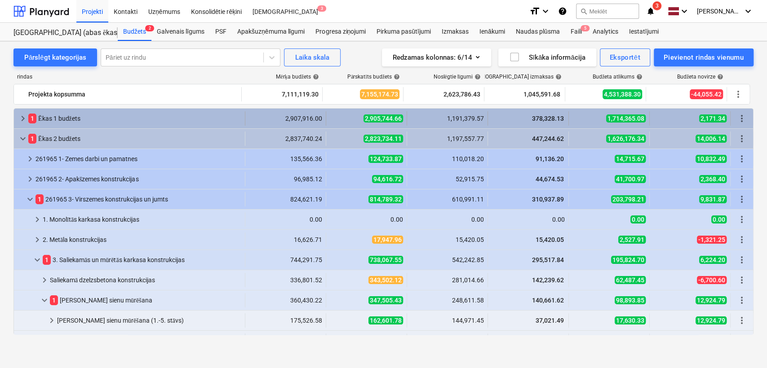
click at [25, 120] on span "keyboard_arrow_right" at bounding box center [23, 118] width 11 height 11
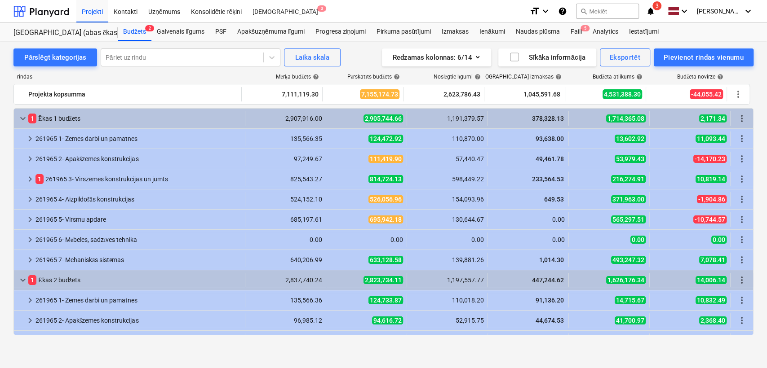
click at [25, 120] on span "keyboard_arrow_down" at bounding box center [23, 118] width 11 height 11
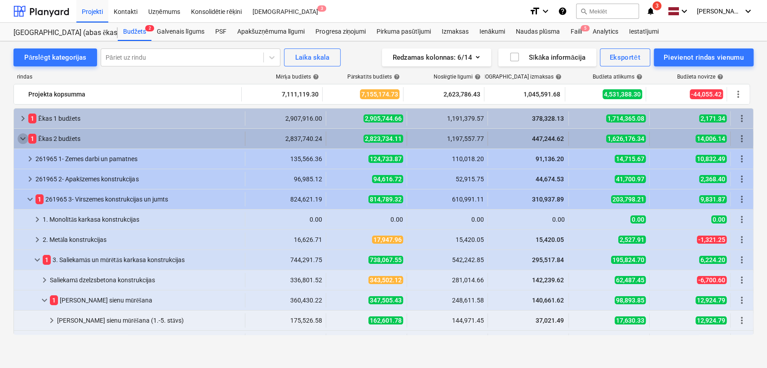
click at [18, 137] on span "keyboard_arrow_down" at bounding box center [23, 138] width 11 height 11
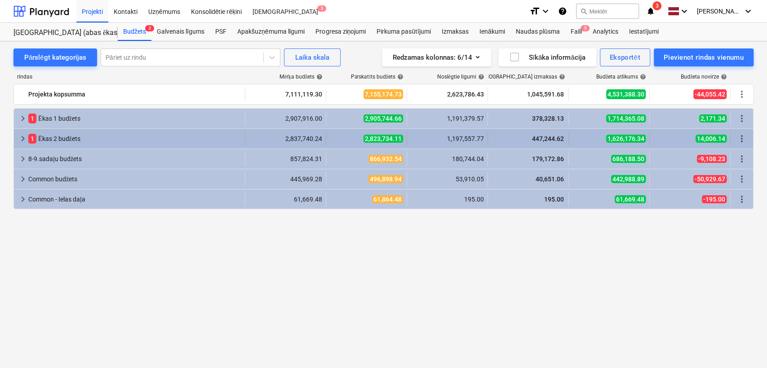
click at [18, 137] on span "keyboard_arrow_right" at bounding box center [23, 138] width 11 height 11
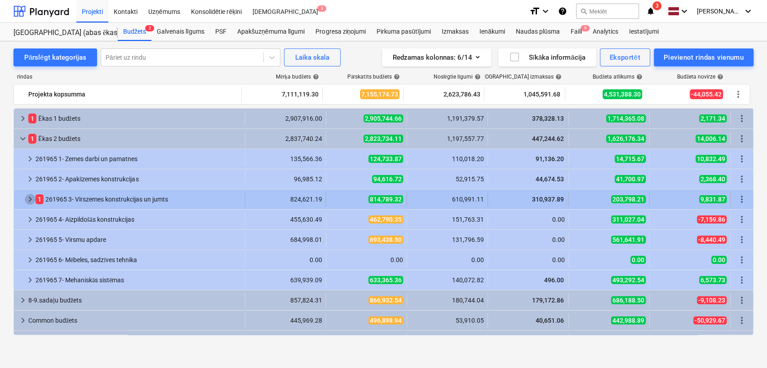
click at [29, 197] on span "keyboard_arrow_right" at bounding box center [30, 199] width 11 height 11
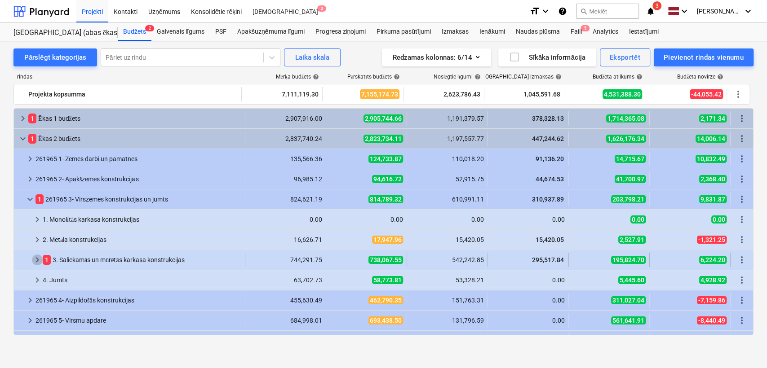
click at [39, 260] on span "keyboard_arrow_right" at bounding box center [37, 260] width 11 height 11
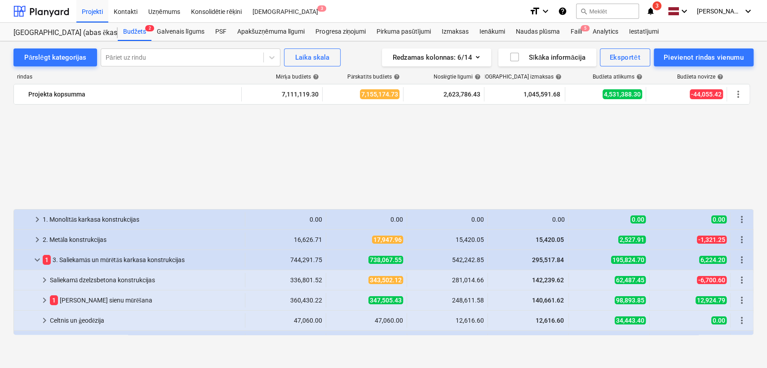
scroll to position [133, 0]
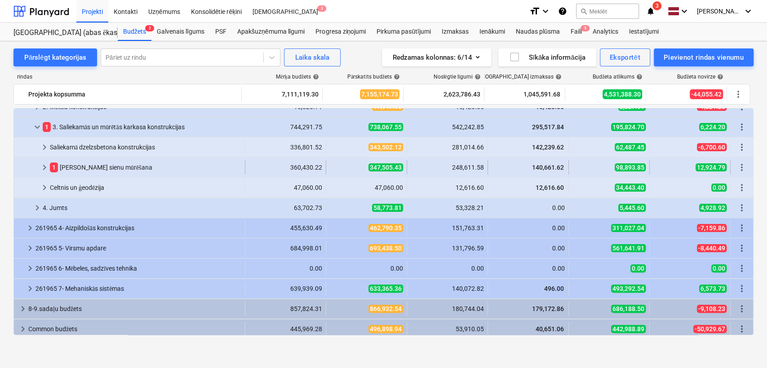
click at [41, 168] on span "keyboard_arrow_right" at bounding box center [44, 167] width 11 height 11
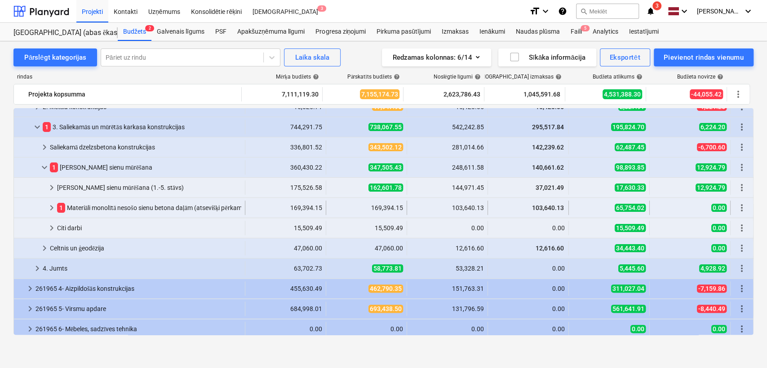
click at [53, 210] on span "keyboard_arrow_right" at bounding box center [51, 208] width 11 height 11
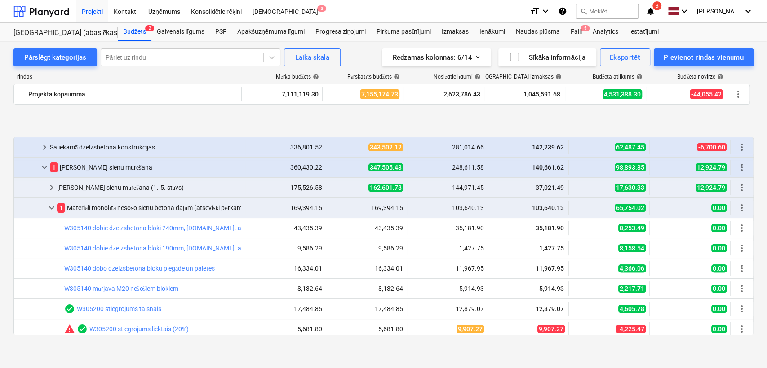
scroll to position [199, 0]
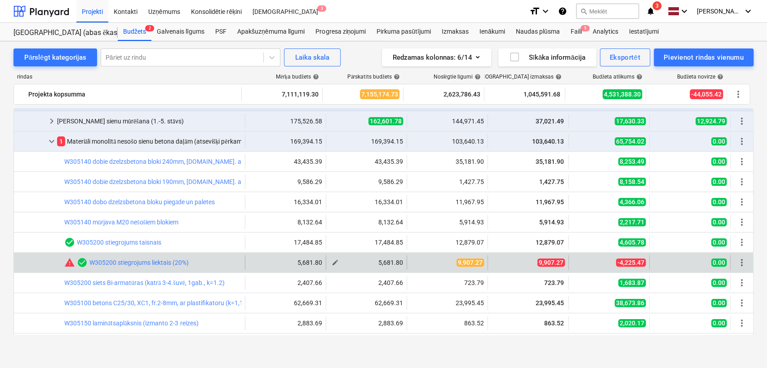
click at [333, 262] on span "edit" at bounding box center [335, 262] width 7 height 7
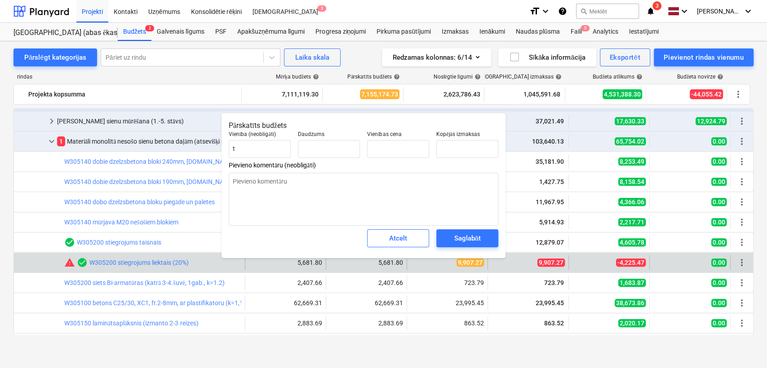
type textarea "x"
type input "7.19"
type input "790.00"
type input "5681.7969"
click at [448, 145] on input "5681.7969" at bounding box center [467, 149] width 62 height 18
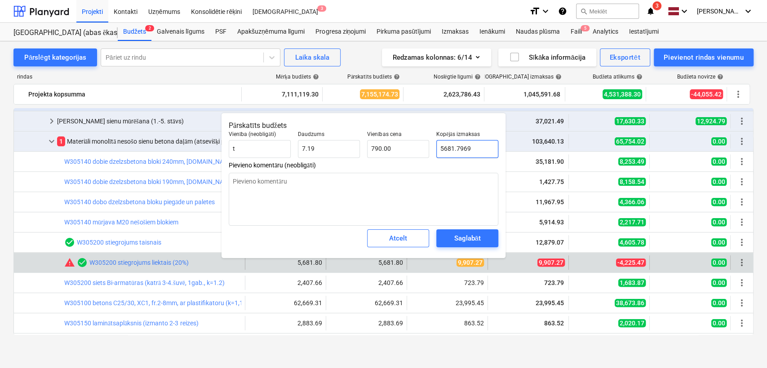
click at [449, 145] on input "5681.7969" at bounding box center [467, 149] width 62 height 18
type textarea "x"
type input "9"
type input "1.25"
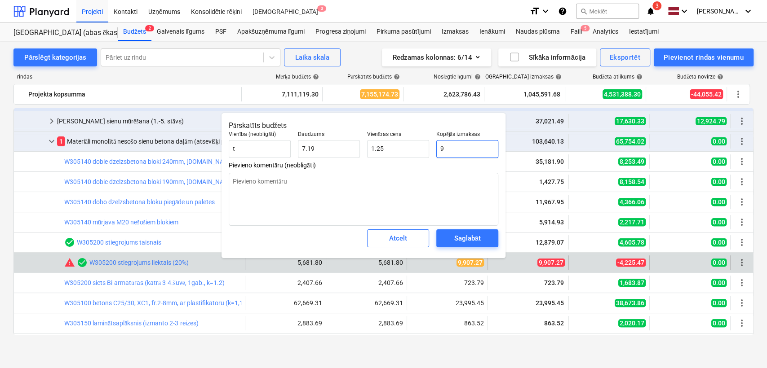
type textarea "x"
type input "99"
type input "13.77"
type textarea "x"
type input "990"
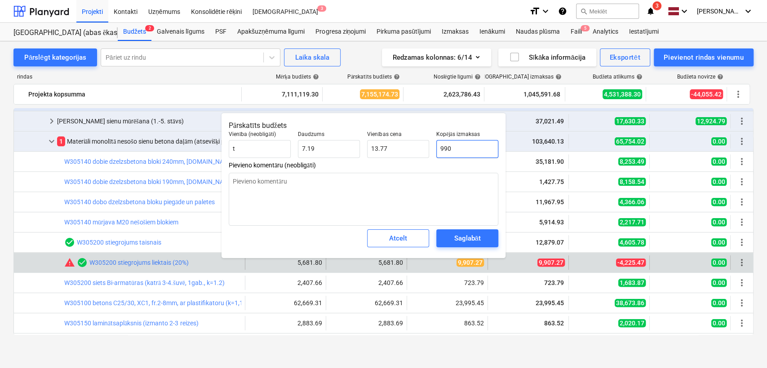
type input "137.65"
type textarea "x"
type input "9907"
type input "1,377.47"
type textarea "x"
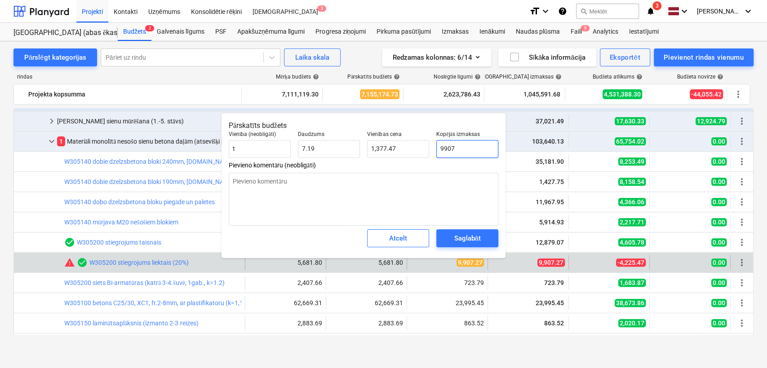
type input "9907."
type textarea "x"
type input "9907.2"
type input "1,377.50"
type textarea "x"
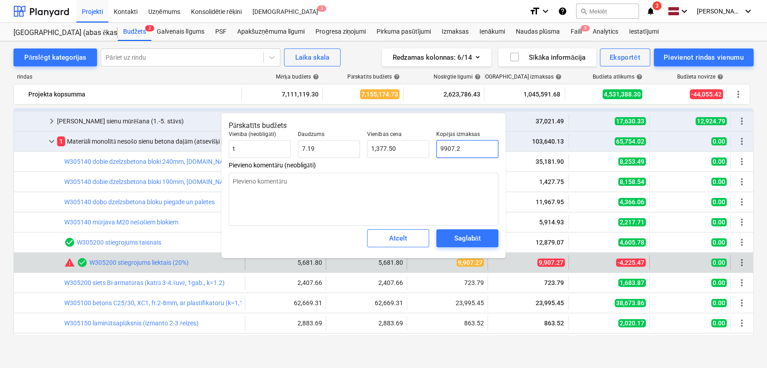
type input "9907.27"
type input "1,377.51"
type input "9907.27"
type textarea "x"
type input "9,907.27"
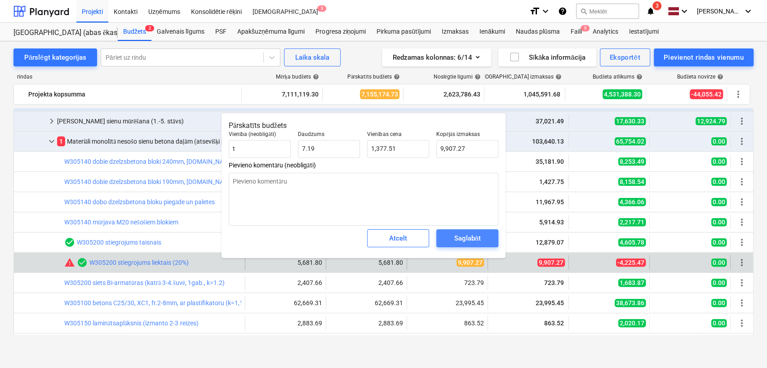
click at [464, 236] on div "Saglabāt" at bounding box center [467, 239] width 27 height 12
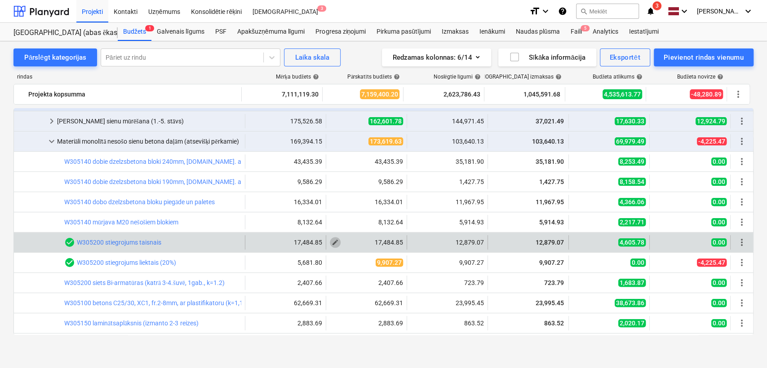
click at [332, 242] on span "edit" at bounding box center [335, 242] width 7 height 7
type textarea "x"
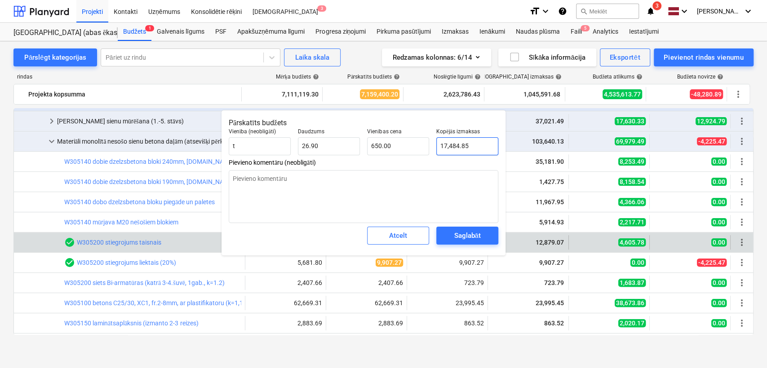
type input "17484.8544"
click at [477, 142] on input "17484.8544" at bounding box center [467, 146] width 62 height 18
click at [452, 146] on input "17484.8544" at bounding box center [467, 146] width 62 height 18
type textarea "x"
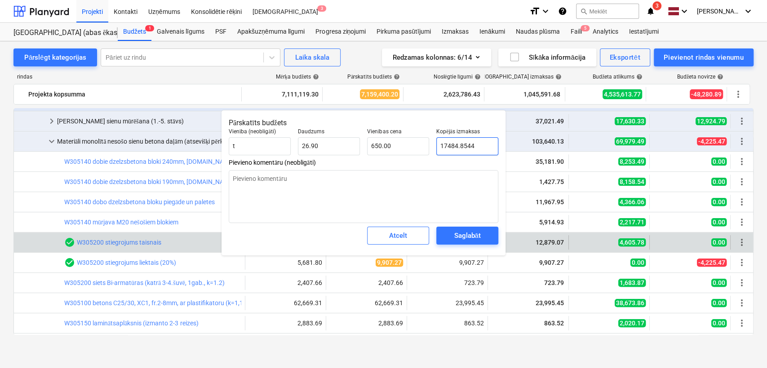
type input "1"
type input "0.04"
type textarea "x"
type input "13"
type input "0.48"
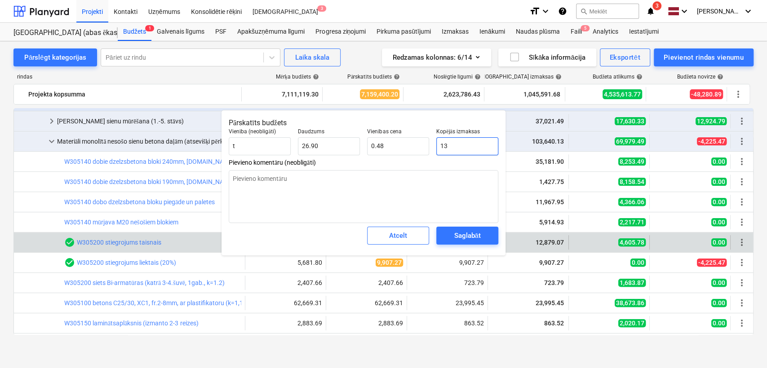
type textarea "x"
type input "132"
type input "4.91"
type textarea "x"
type input "1325"
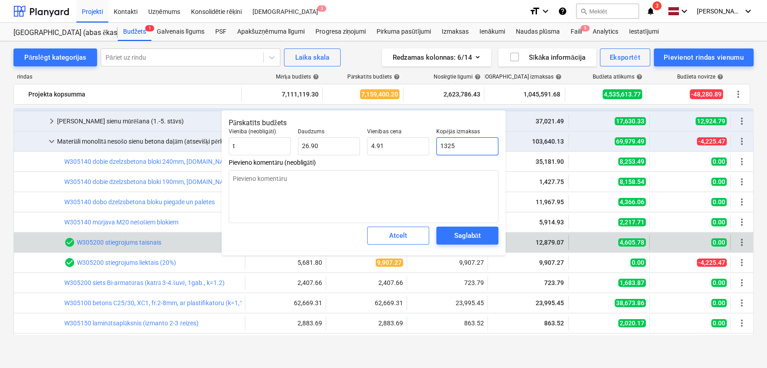
type input "49.26"
type textarea "x"
type input "13259"
type input "492.90"
type textarea "x"
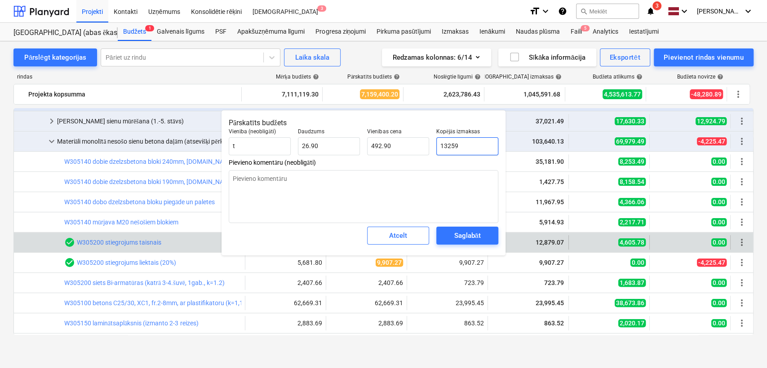
type input "13259,"
type input "0.00"
type textarea "x"
type input "13259,8"
type textarea "x"
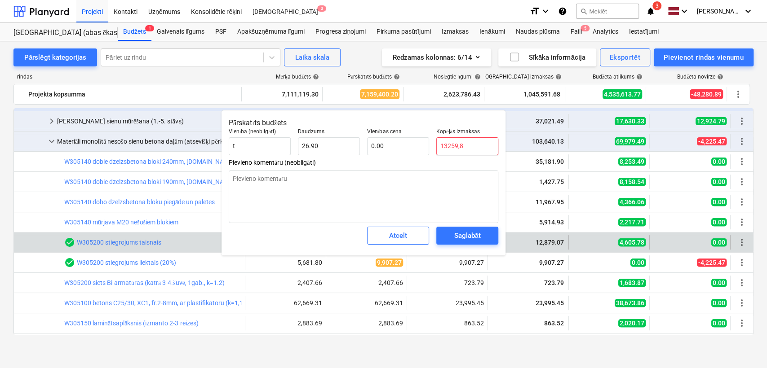
type input "13259,88"
type textarea "x"
type input "13259,8"
type textarea "x"
type input "13259,"
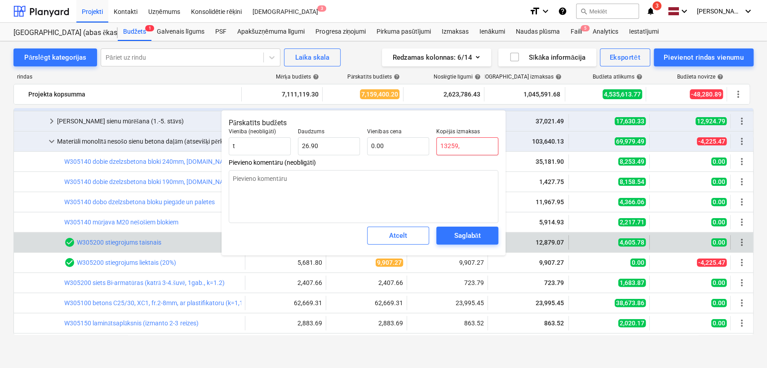
type textarea "x"
type input "13259"
type input "492.90"
type textarea "x"
type input "13259."
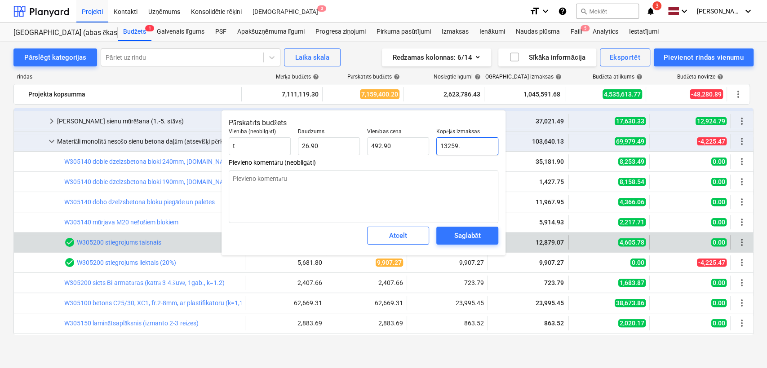
type textarea "x"
type input "13259.8"
type input "492.93"
type textarea "x"
click at [466, 238] on div "Saglabāt" at bounding box center [467, 236] width 27 height 12
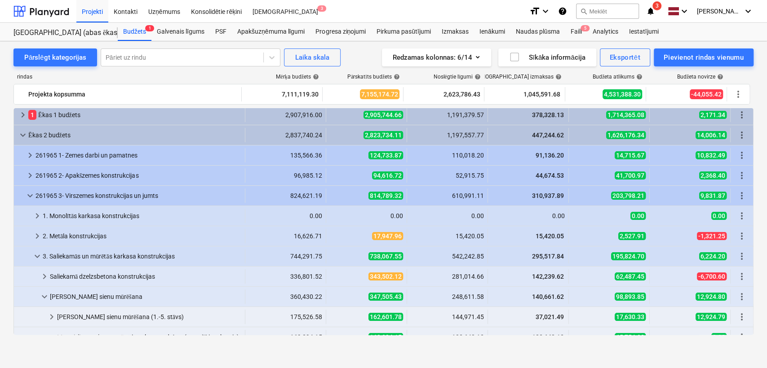
scroll to position [0, 0]
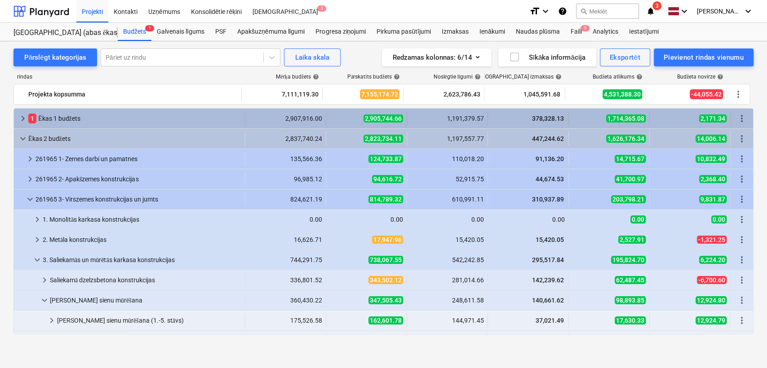
click at [25, 117] on span "keyboard_arrow_right" at bounding box center [23, 118] width 11 height 11
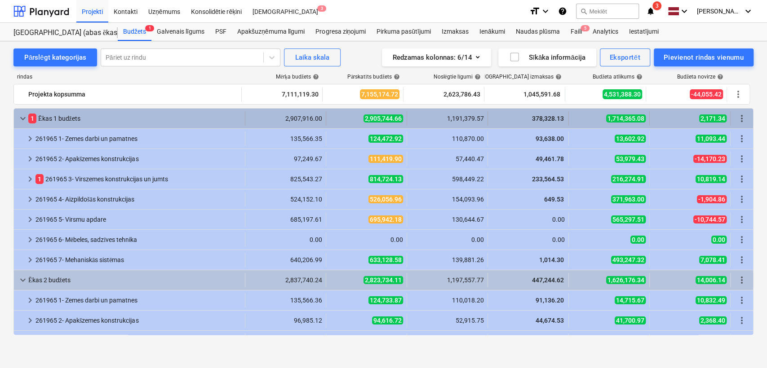
click at [17, 121] on div "keyboard_arrow_down 1 [PERSON_NAME] 1 budžets" at bounding box center [129, 118] width 231 height 14
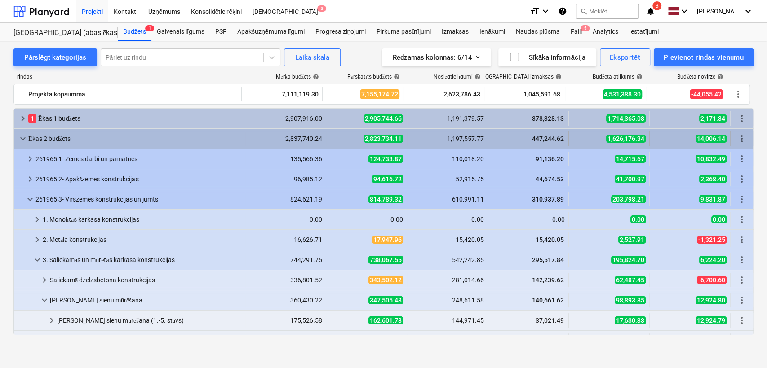
click at [18, 139] on span "keyboard_arrow_down" at bounding box center [23, 138] width 11 height 11
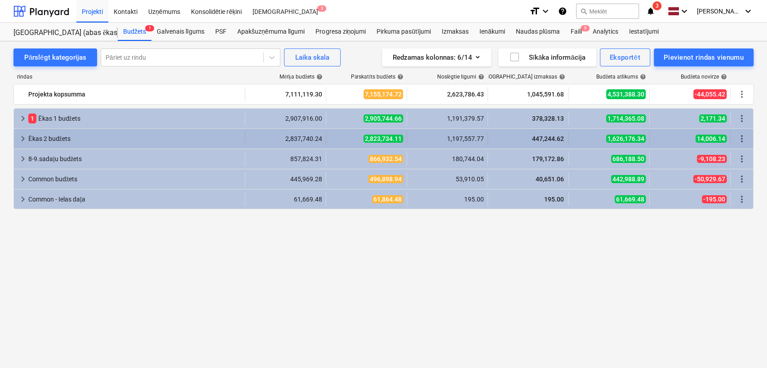
click at [22, 144] on div "keyboard_arrow_right" at bounding box center [23, 139] width 11 height 14
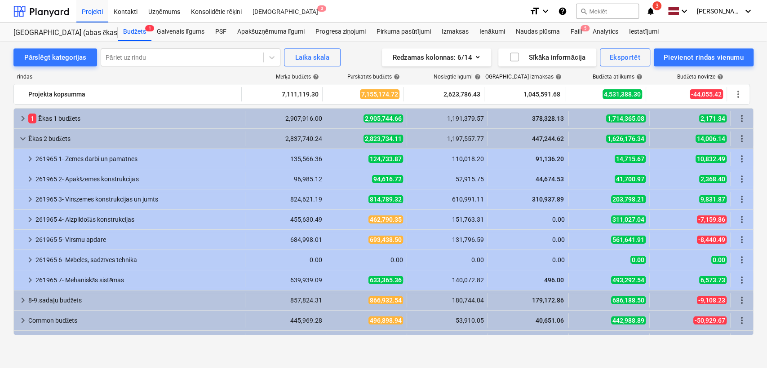
click at [22, 144] on div "keyboard_arrow_down" at bounding box center [23, 139] width 11 height 14
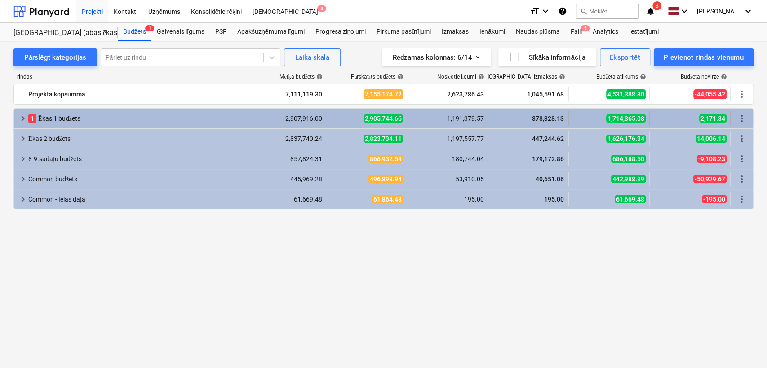
click at [20, 118] on span "keyboard_arrow_right" at bounding box center [23, 118] width 11 height 11
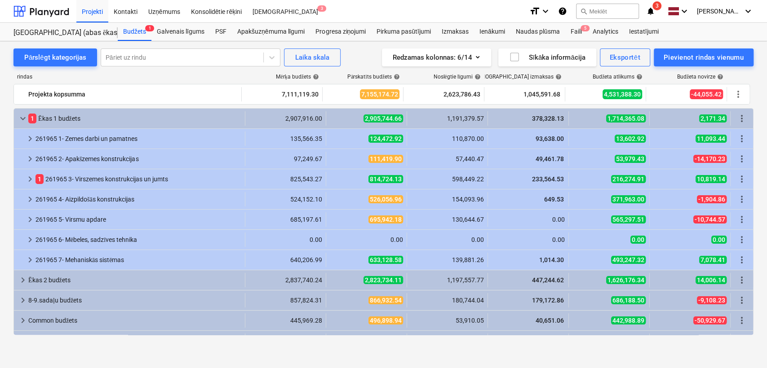
click at [20, 118] on span "keyboard_arrow_down" at bounding box center [23, 118] width 11 height 11
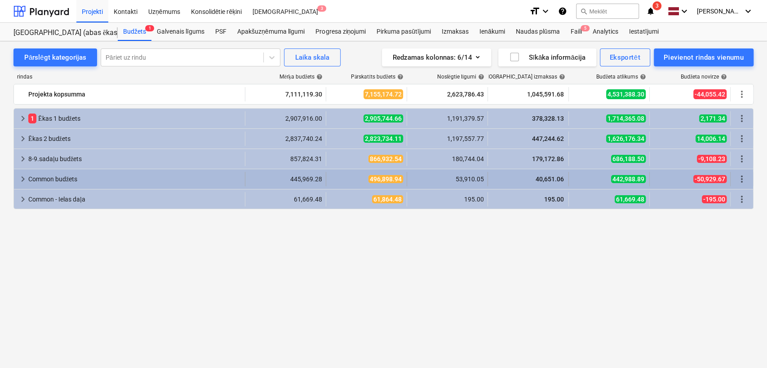
click at [15, 178] on div "keyboard_arrow_right Common budžets" at bounding box center [129, 179] width 231 height 14
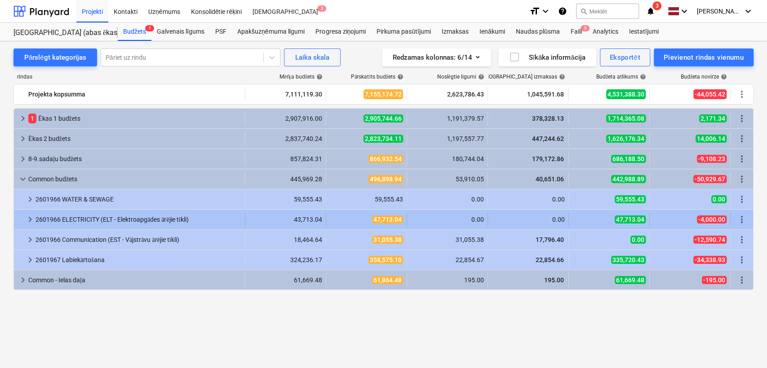
click at [25, 217] on span "keyboard_arrow_right" at bounding box center [30, 219] width 11 height 11
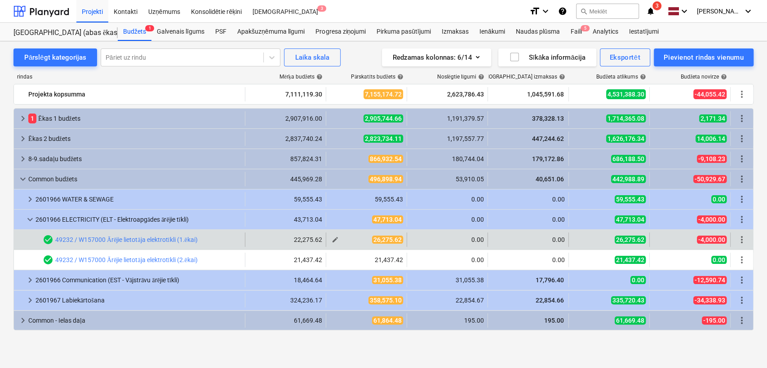
click at [337, 240] on span "edit" at bounding box center [335, 239] width 7 height 7
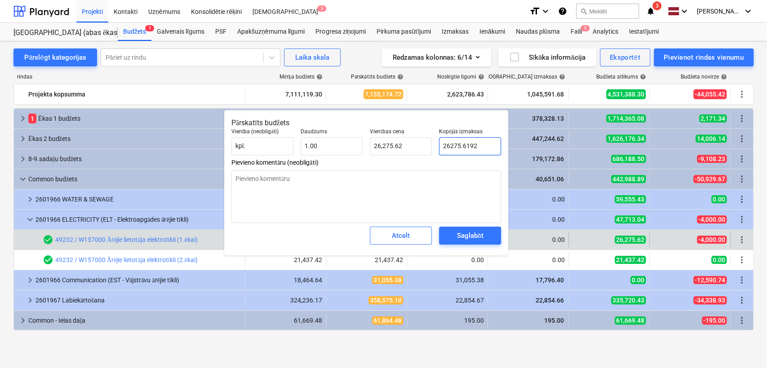
click at [449, 144] on input "26275.6192" at bounding box center [470, 146] width 62 height 18
click at [464, 238] on div "Saglabāt" at bounding box center [469, 236] width 27 height 12
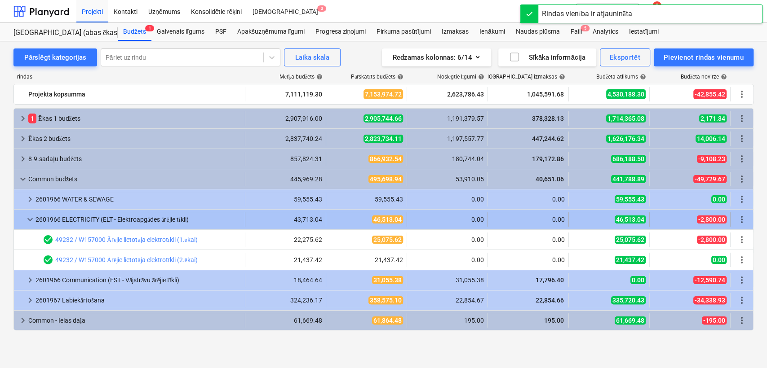
click at [36, 220] on div "2601966 ELECTRICITY (ELT - Elektroapgādes ārējie tīkli)" at bounding box center [138, 220] width 206 height 14
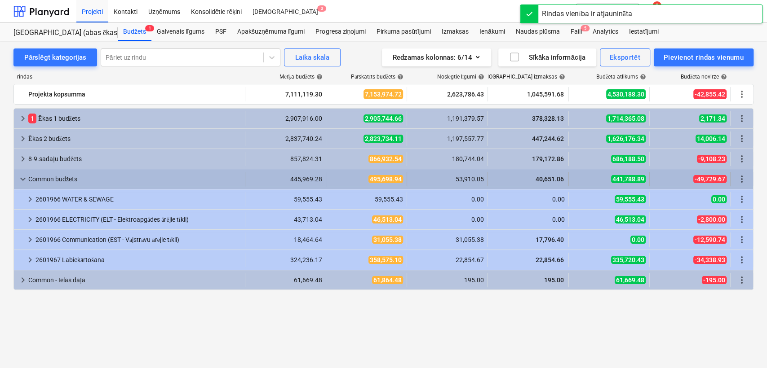
click at [26, 174] on span "keyboard_arrow_down" at bounding box center [23, 179] width 11 height 11
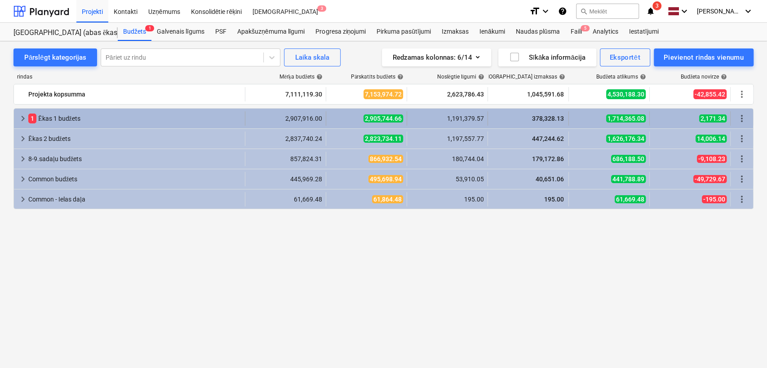
click at [18, 117] on span "keyboard_arrow_right" at bounding box center [23, 118] width 11 height 11
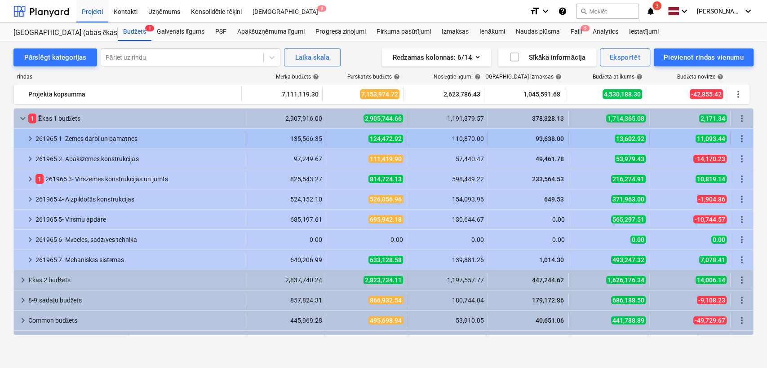
click at [28, 140] on span "keyboard_arrow_right" at bounding box center [30, 138] width 11 height 11
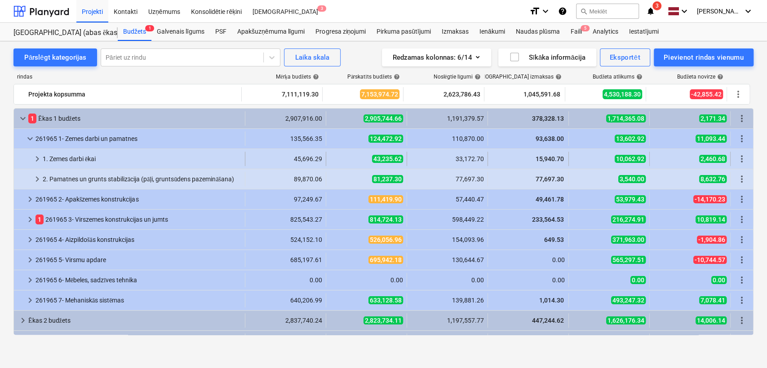
click at [35, 160] on span "keyboard_arrow_right" at bounding box center [37, 159] width 11 height 11
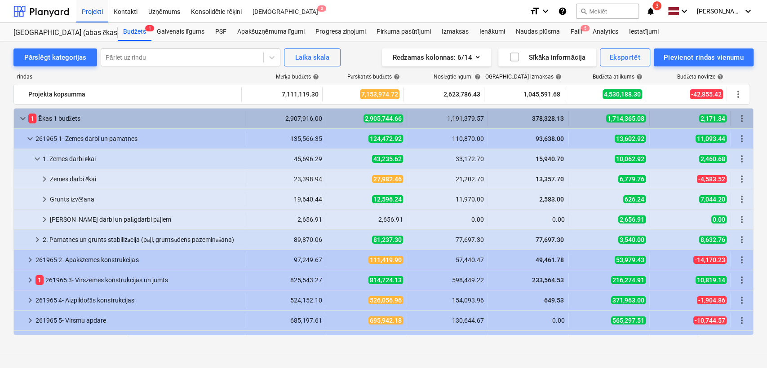
click at [23, 111] on div "keyboard_arrow_down" at bounding box center [23, 118] width 11 height 14
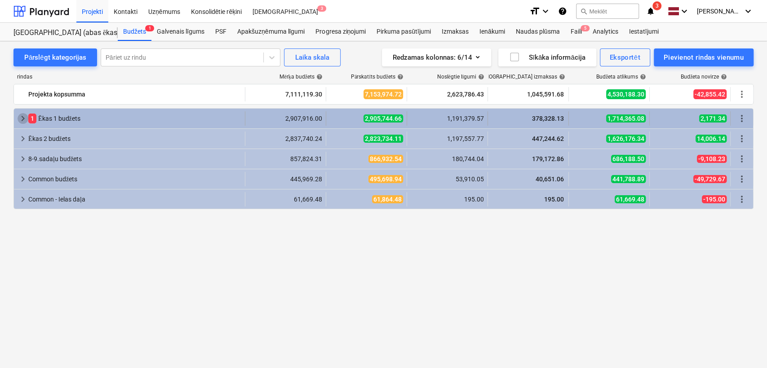
click at [23, 116] on span "keyboard_arrow_right" at bounding box center [23, 118] width 11 height 11
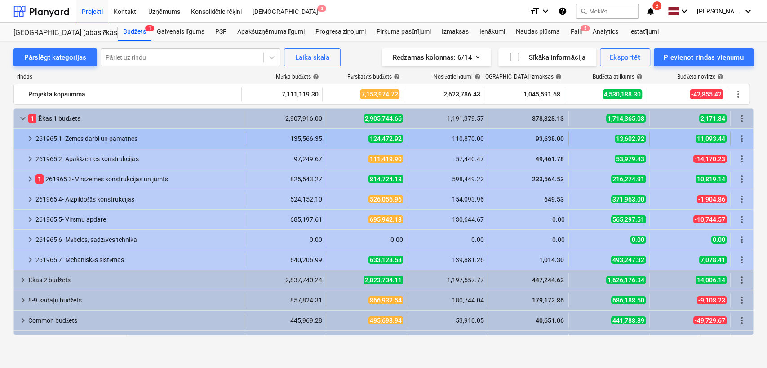
click at [31, 137] on span "keyboard_arrow_right" at bounding box center [30, 138] width 11 height 11
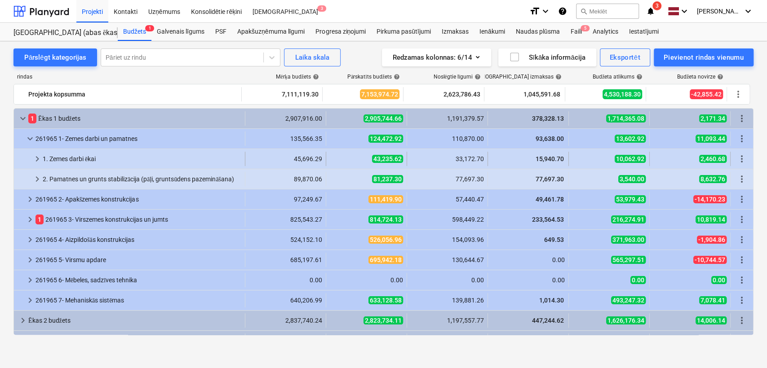
click at [35, 159] on span "keyboard_arrow_right" at bounding box center [37, 159] width 11 height 11
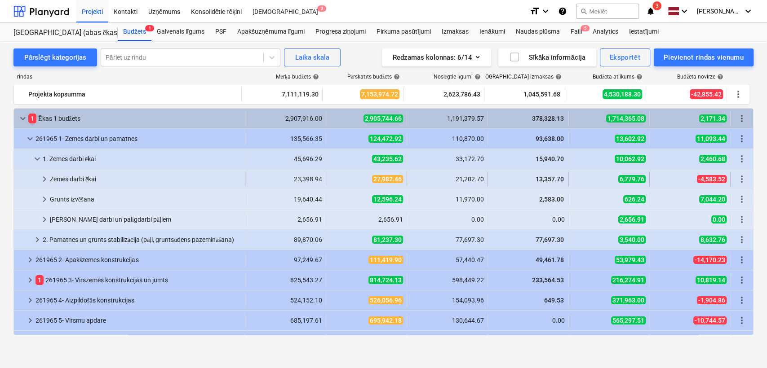
click at [44, 180] on span "keyboard_arrow_right" at bounding box center [44, 179] width 11 height 11
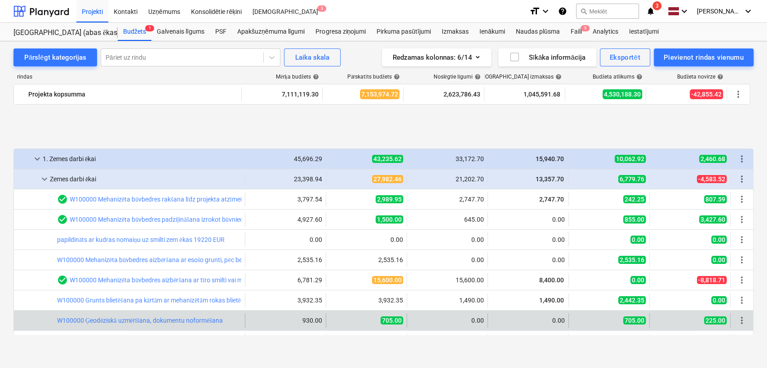
scroll to position [66, 0]
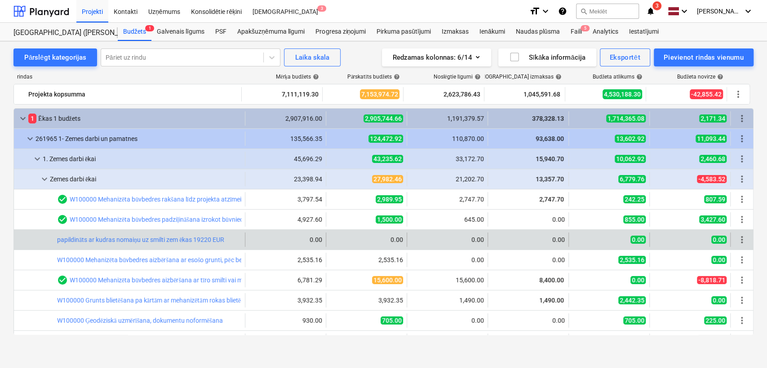
scroll to position [66, 0]
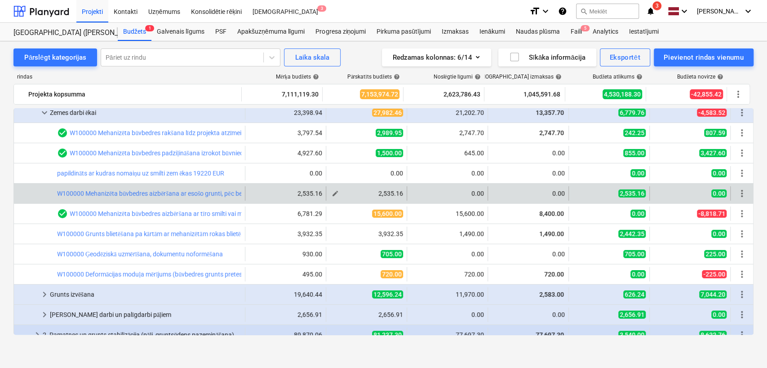
click at [334, 191] on span "edit" at bounding box center [335, 193] width 7 height 7
type textarea "x"
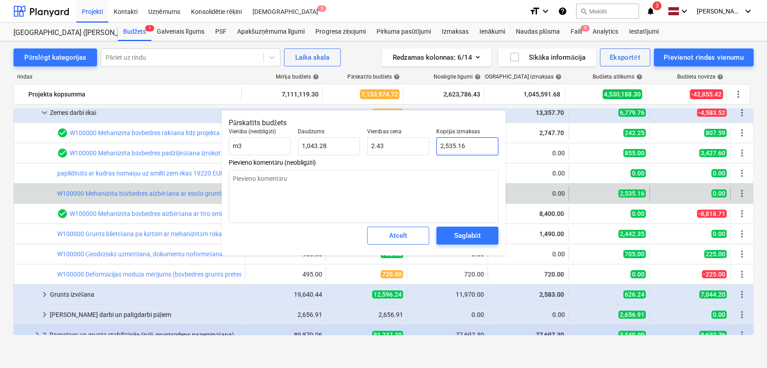
type input "2535.1607"
click at [448, 148] on input "2535.1607" at bounding box center [467, 146] width 62 height 18
type textarea "x"
type input "0"
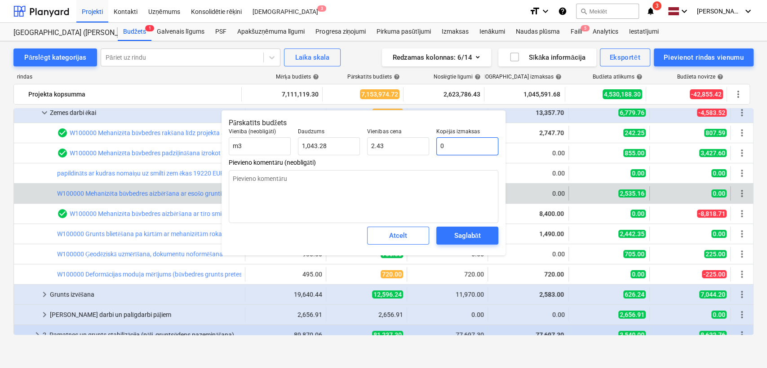
type input "0.00"
type input "0"
type textarea "x"
type input "0.00"
click at [460, 237] on div "Saglabāt" at bounding box center [467, 236] width 27 height 12
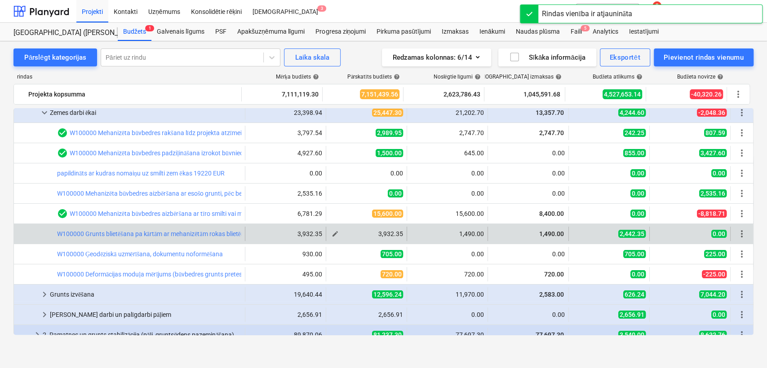
click at [335, 233] on span "edit" at bounding box center [335, 233] width 7 height 7
type textarea "x"
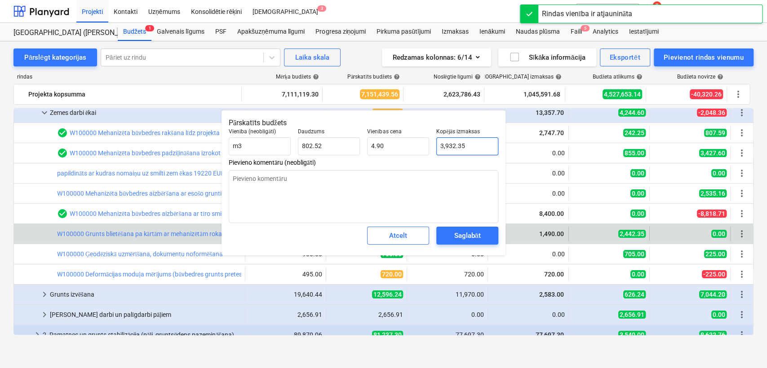
type input "3932.348"
click at [453, 146] on input "3932.348" at bounding box center [467, 146] width 62 height 18
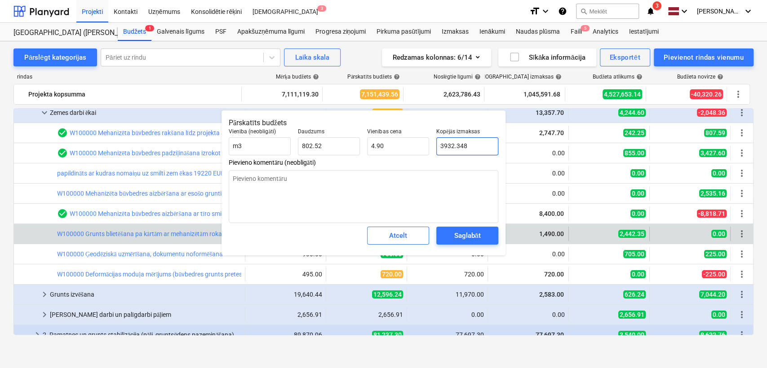
click at [453, 146] on input "3932.348" at bounding box center [467, 146] width 62 height 18
type textarea "x"
type input "0"
type input "0.00"
type input "0"
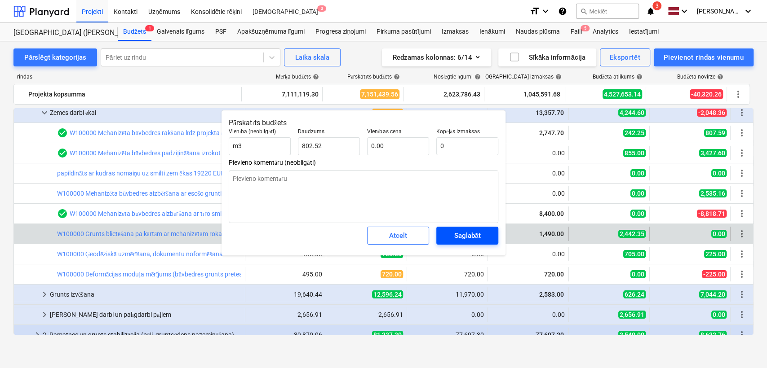
type textarea "x"
type input "0.00"
click at [462, 229] on button "Saglabāt" at bounding box center [467, 236] width 62 height 18
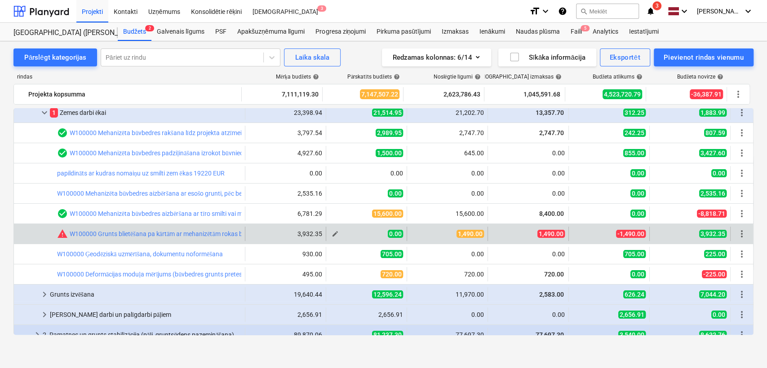
click at [332, 234] on span "edit" at bounding box center [335, 233] width 7 height 7
type textarea "x"
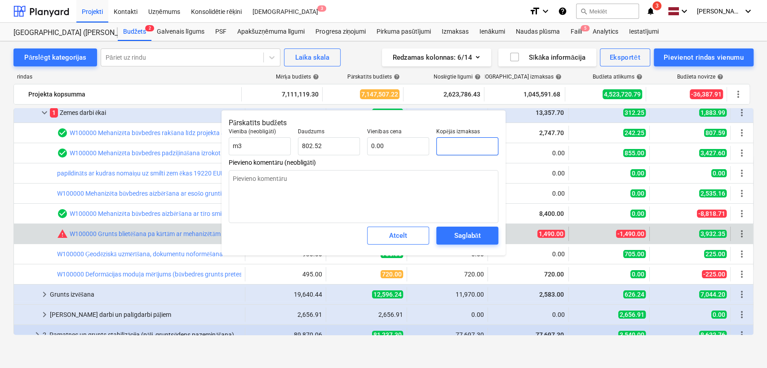
click at [464, 148] on input "text" at bounding box center [467, 146] width 62 height 18
type textarea "x"
type input "1"
type textarea "x"
type input "14"
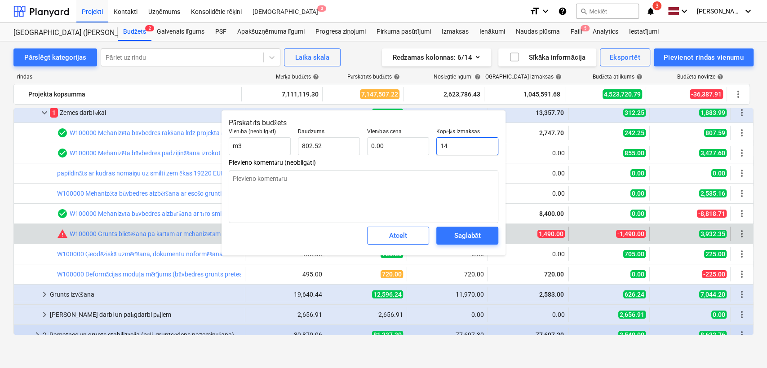
type input "0.02"
type textarea "x"
type input "149"
type input "0.19"
type textarea "x"
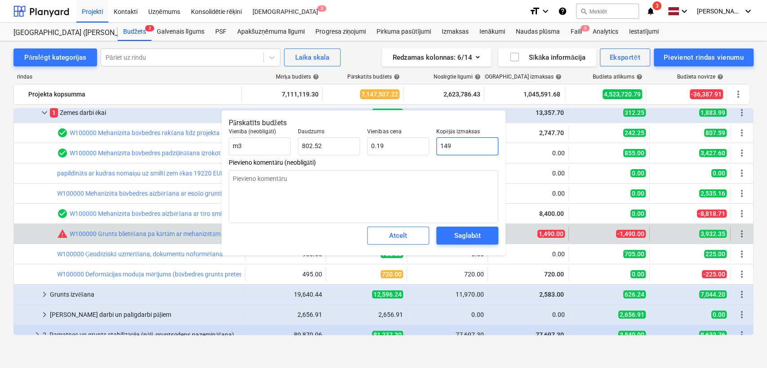
type input "1490"
type input "1.86"
type input "1490"
type textarea "x"
type input "1,490.00"
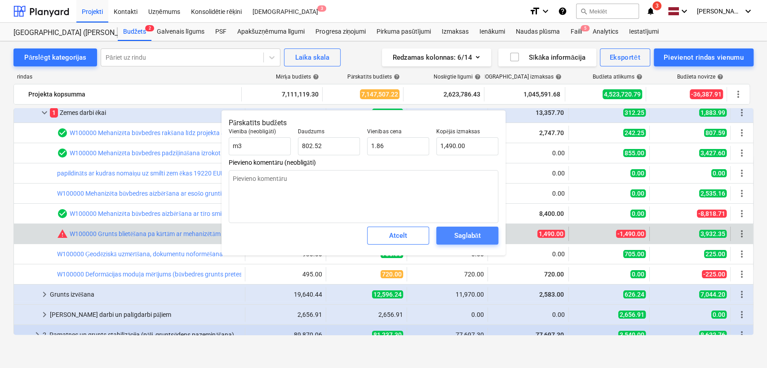
click at [463, 235] on div "Saglabāt" at bounding box center [467, 236] width 27 height 12
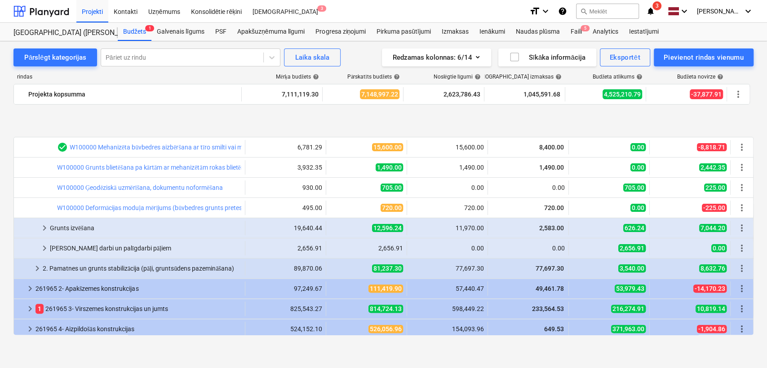
scroll to position [199, 0]
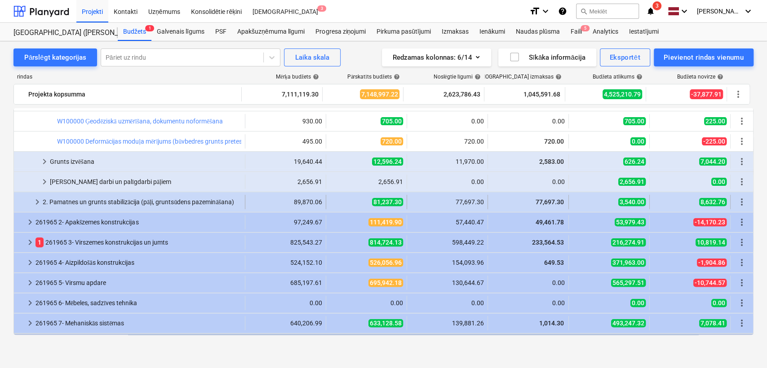
click at [39, 199] on span "keyboard_arrow_right" at bounding box center [37, 202] width 11 height 11
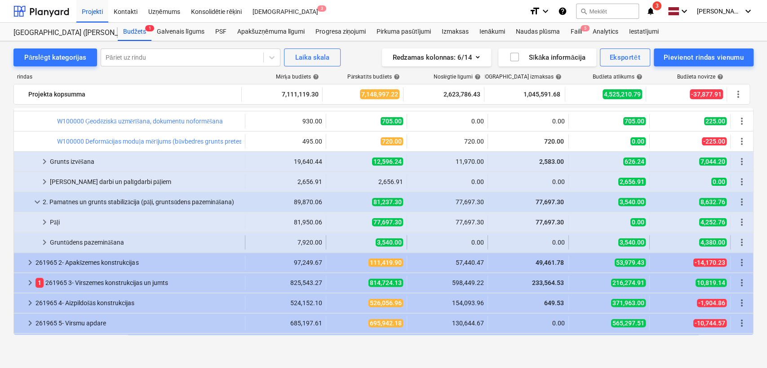
click at [49, 241] on span "keyboard_arrow_right" at bounding box center [44, 242] width 11 height 11
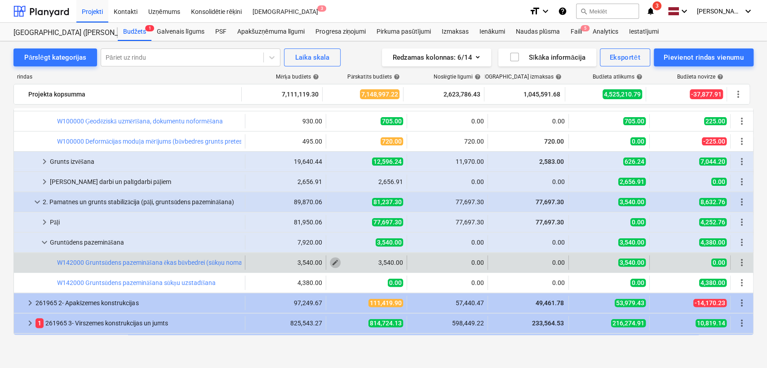
click at [332, 260] on span "edit" at bounding box center [335, 262] width 7 height 7
type textarea "x"
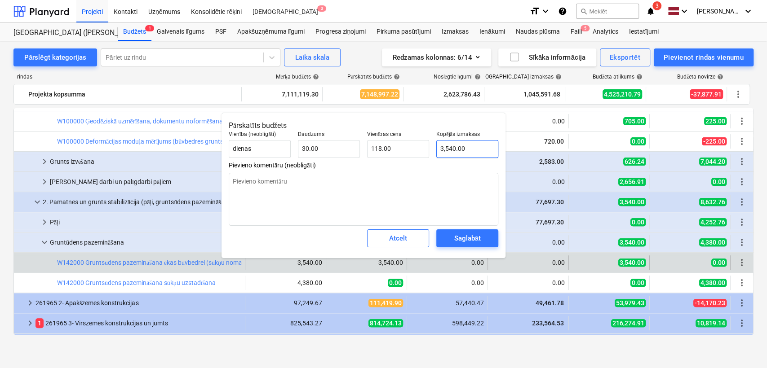
type input "3540"
click at [460, 151] on input "3540" at bounding box center [467, 149] width 62 height 18
type textarea "x"
type input "0"
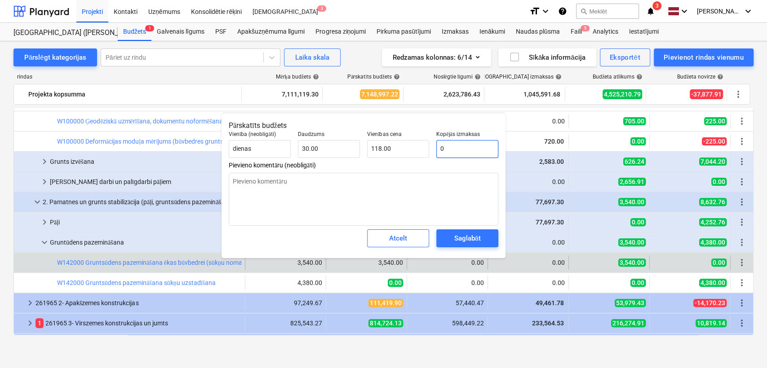
type input "0.00"
type input "0"
type textarea "x"
type input "0.00"
click at [466, 242] on div "Saglabāt" at bounding box center [467, 239] width 27 height 12
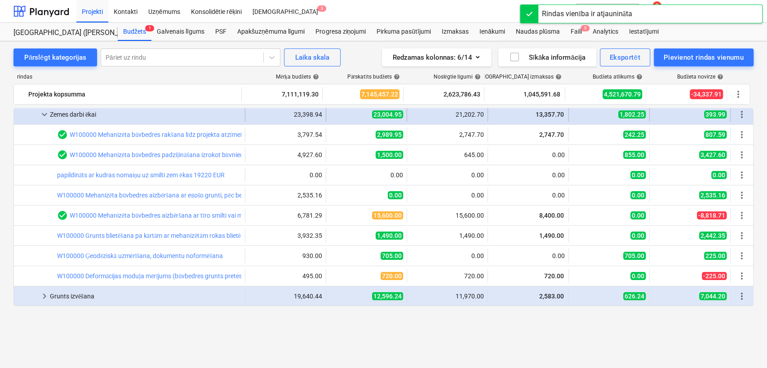
scroll to position [0, 0]
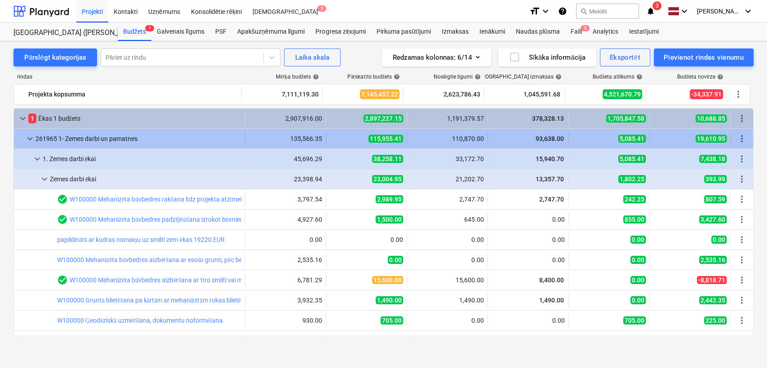
click at [31, 137] on span "keyboard_arrow_down" at bounding box center [30, 138] width 11 height 11
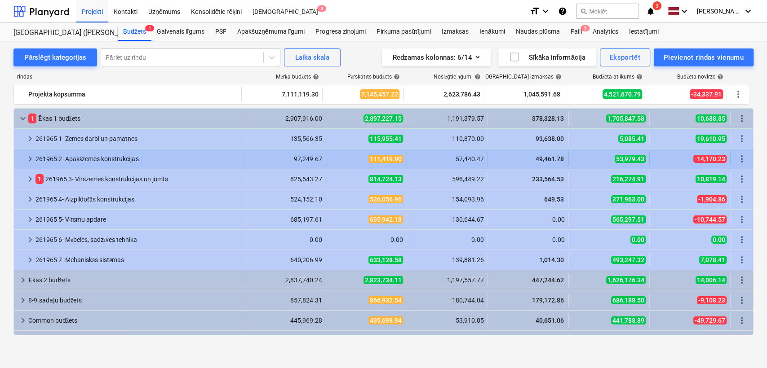
click at [25, 157] on span "keyboard_arrow_right" at bounding box center [30, 159] width 11 height 11
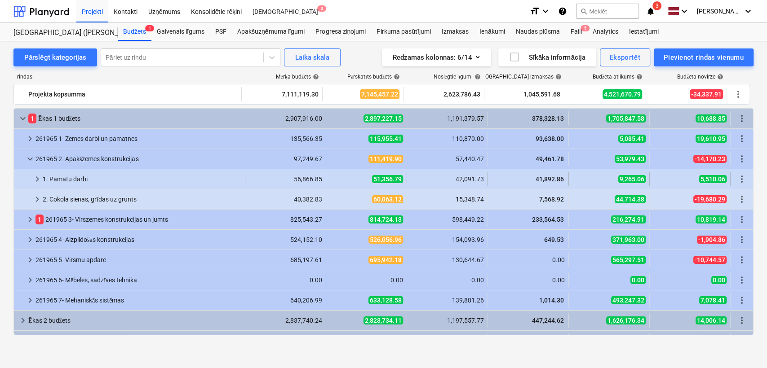
click at [34, 181] on span "keyboard_arrow_right" at bounding box center [37, 179] width 11 height 11
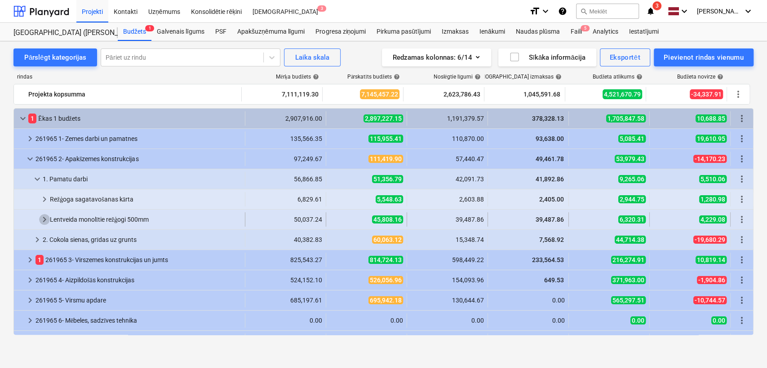
click at [44, 221] on span "keyboard_arrow_right" at bounding box center [44, 219] width 11 height 11
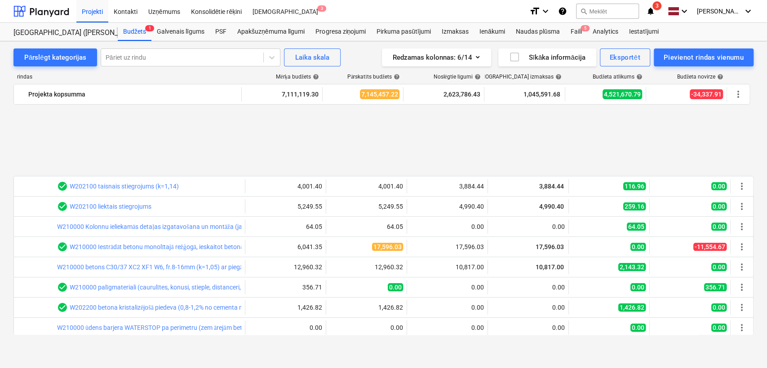
scroll to position [199, 0]
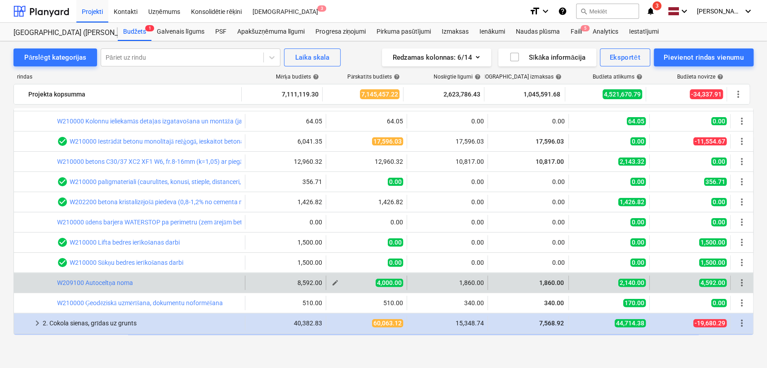
click at [336, 280] on span "edit" at bounding box center [335, 282] width 7 height 7
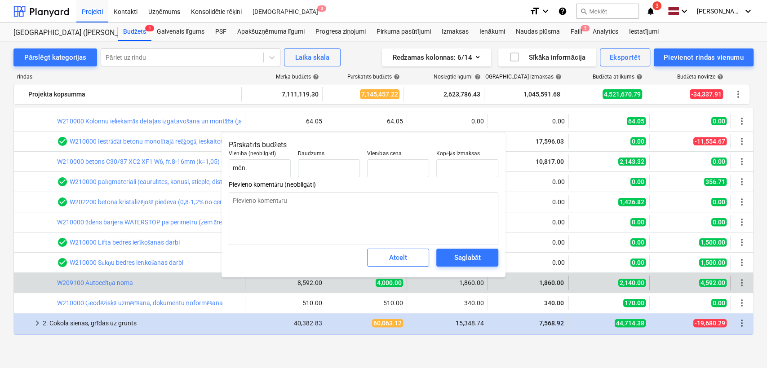
type textarea "x"
type input "0.60"
type input "6,666.67"
type input "4000"
click at [452, 169] on input "4000" at bounding box center [467, 168] width 62 height 18
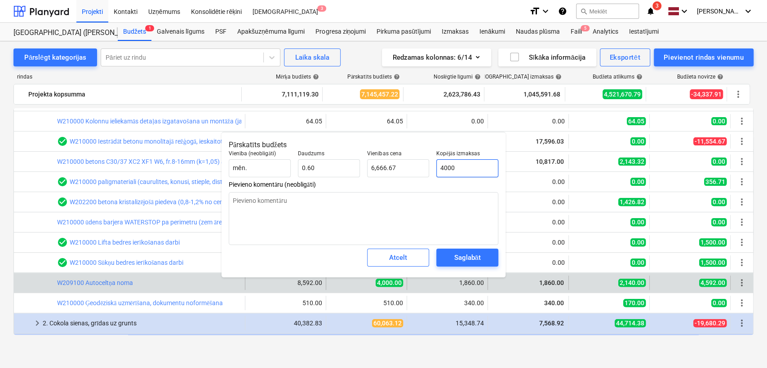
click at [452, 169] on input "4000" at bounding box center [467, 168] width 62 height 18
type textarea "x"
type input "1"
type input "1.67"
type textarea "x"
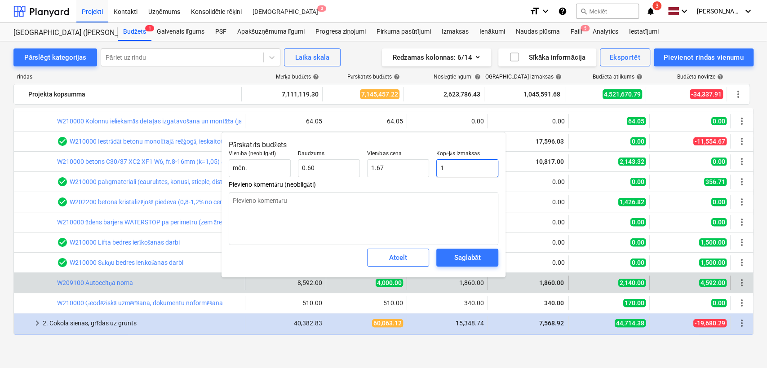
type input "18"
type input "30.00"
type textarea "x"
type input "186"
type input "310.00"
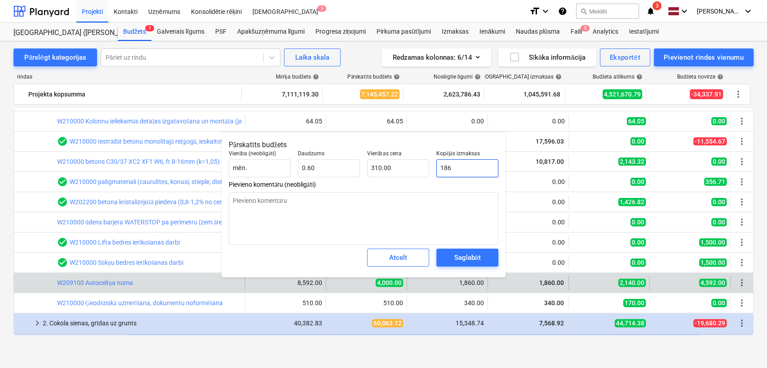
type textarea "x"
type input "1860"
type input "3,100.00"
type input "1860"
type textarea "x"
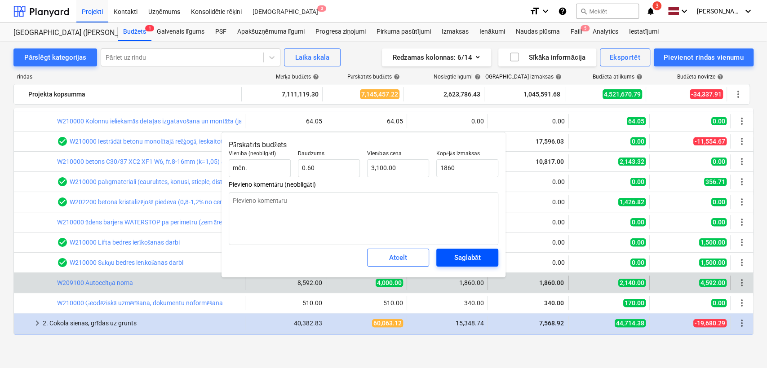
type input "1,860.00"
click at [467, 261] on div "Saglabāt" at bounding box center [467, 258] width 27 height 12
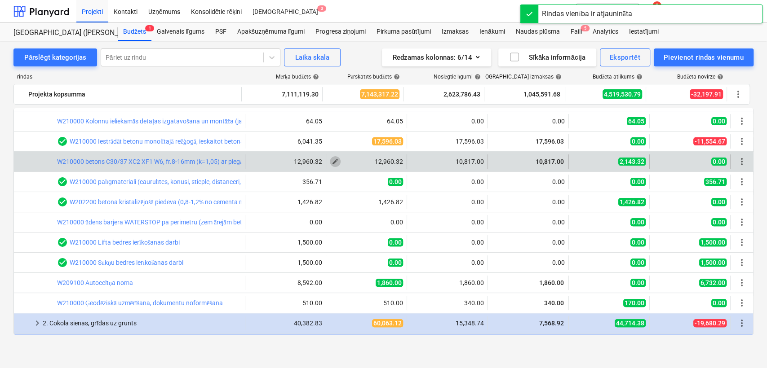
click at [334, 163] on span "edit" at bounding box center [335, 161] width 7 height 7
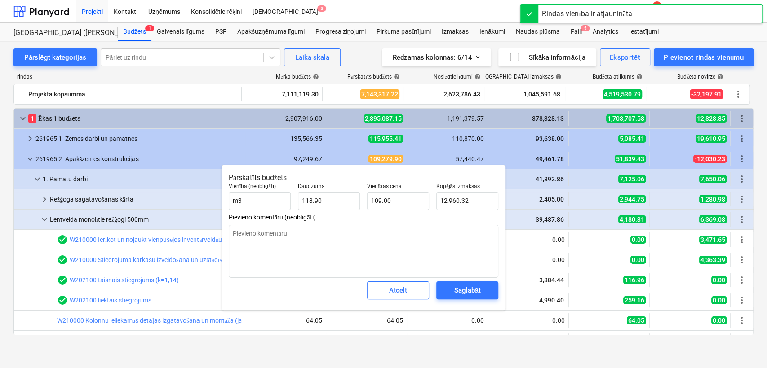
type textarea "x"
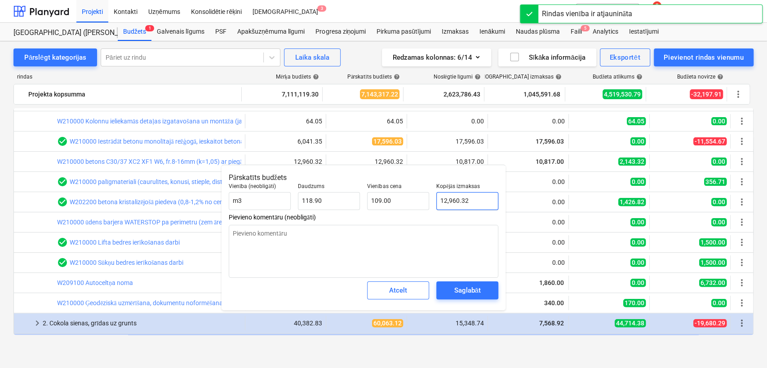
type input "12960.318"
click at [447, 202] on input "12960.318" at bounding box center [467, 201] width 62 height 18
click at [447, 204] on input "12960.318" at bounding box center [467, 201] width 62 height 18
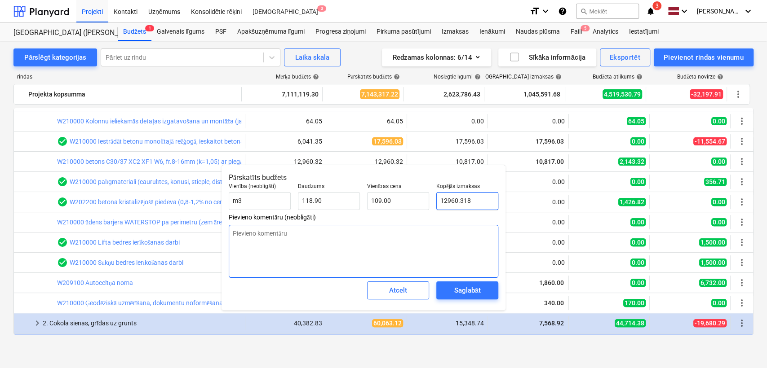
type textarea "x"
type input "2"
type input "0.02"
type textarea "x"
type input "21"
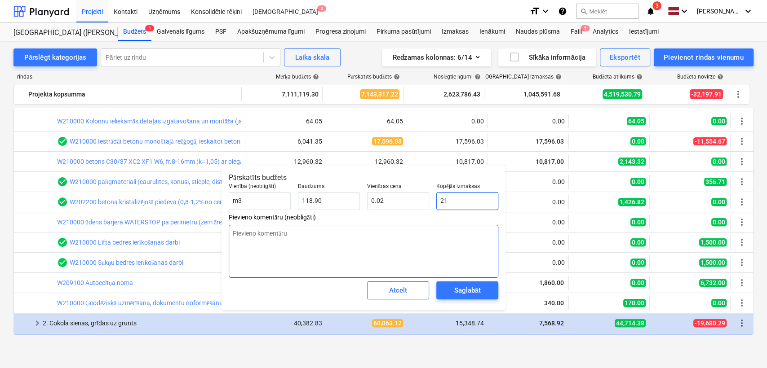
type input "0.18"
type textarea "x"
type input "214"
type input "1.80"
type textarea "x"
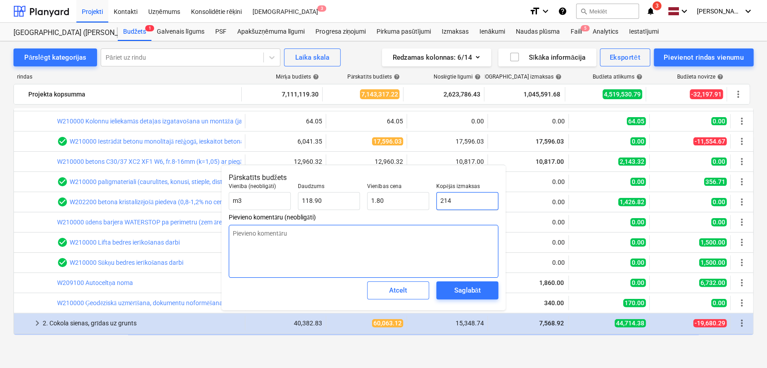
type input "2143"
type input "18.02"
type textarea "x"
type input "2143."
type textarea "x"
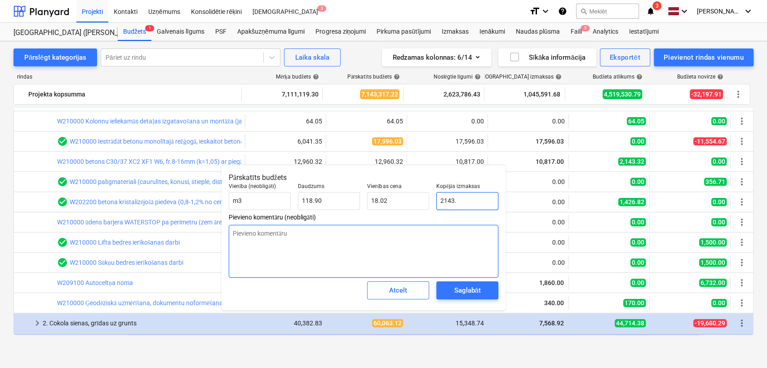
type input "2143.3"
type input "18.03"
type textarea "x"
type input "2143.32"
type textarea "x"
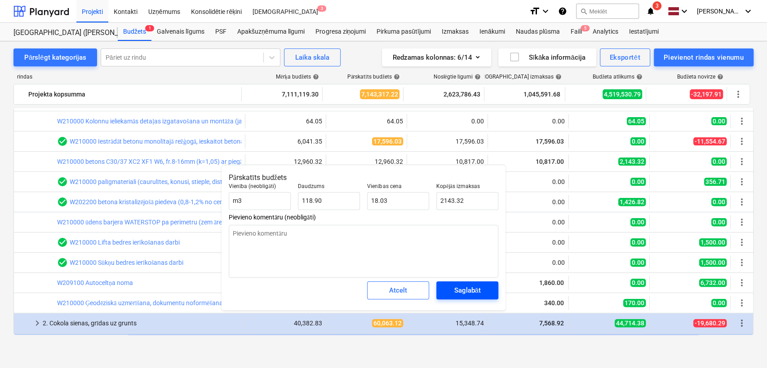
type input "2,143.32"
click at [464, 293] on div "Saglabāt" at bounding box center [467, 291] width 27 height 12
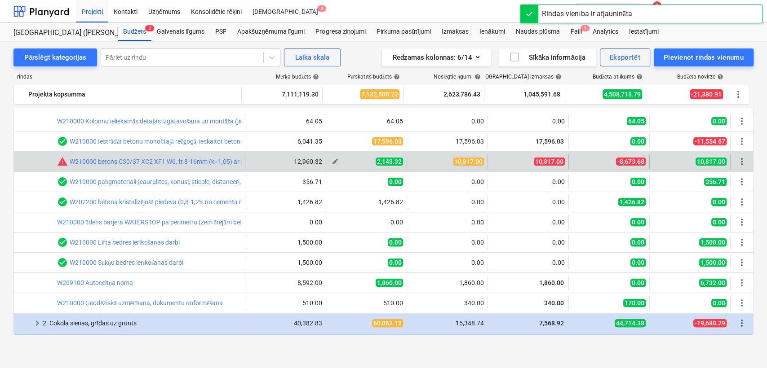
click at [334, 162] on span "edit" at bounding box center [335, 161] width 7 height 7
type textarea "x"
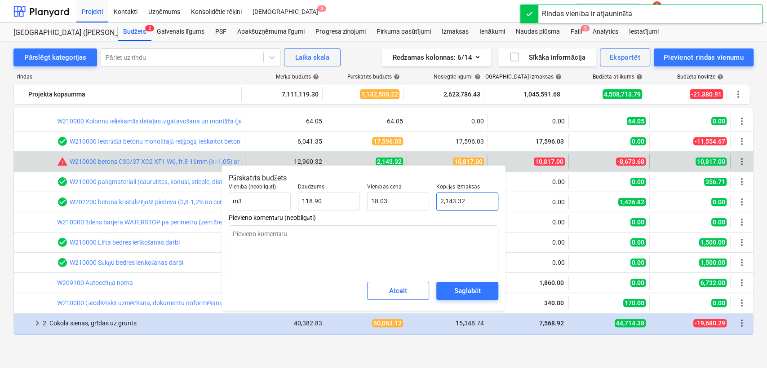
type input "2143.32"
click at [443, 196] on input "2143.32" at bounding box center [467, 202] width 62 height 18
click at [443, 197] on input "2143.32" at bounding box center [467, 202] width 62 height 18
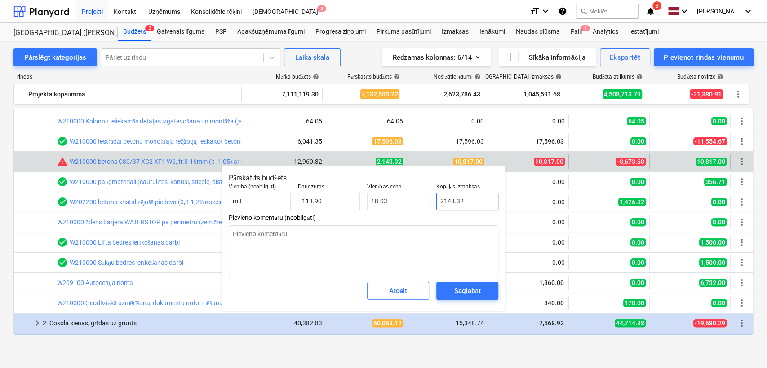
type textarea "x"
type input "1"
type input "0.01"
type textarea "x"
type input "10"
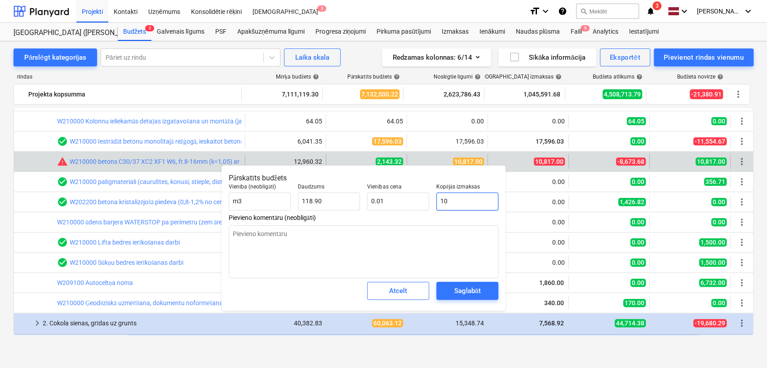
type input "0.08"
type textarea "x"
type input "108"
type input "0.91"
type textarea "x"
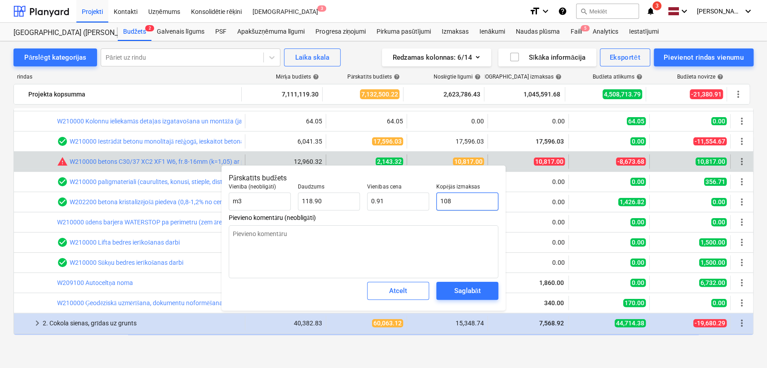
type input "1081"
type input "9.09"
type textarea "x"
type input "10817"
type input "90.97"
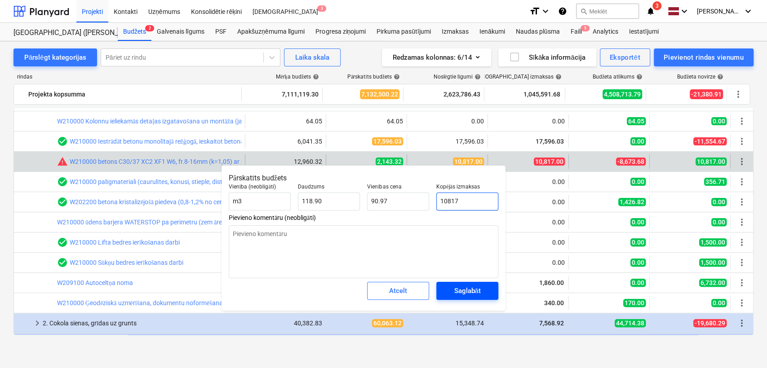
type input "10817"
type textarea "x"
type input "10,817.00"
click at [473, 296] on div "Saglabāt" at bounding box center [467, 291] width 27 height 12
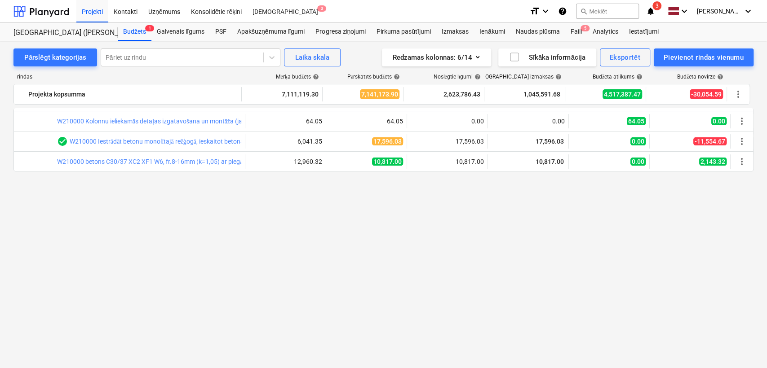
scroll to position [0, 0]
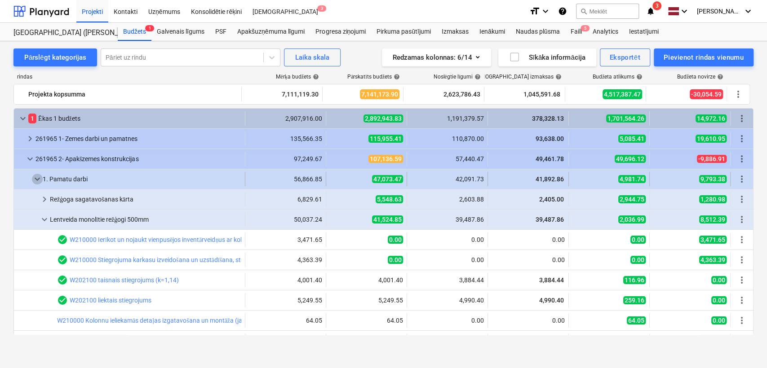
click at [37, 180] on span "keyboard_arrow_down" at bounding box center [37, 179] width 11 height 11
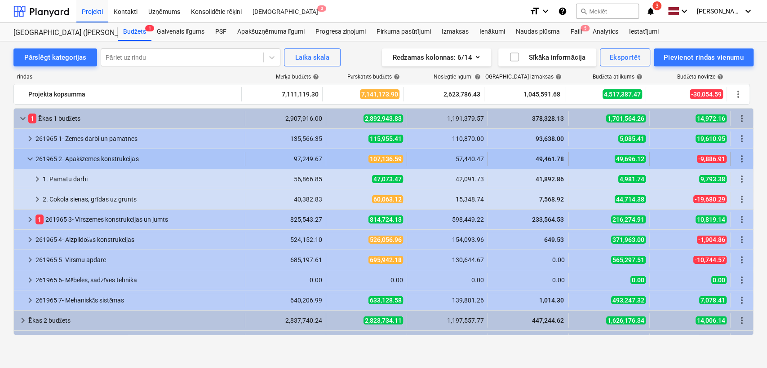
click at [30, 160] on span "keyboard_arrow_down" at bounding box center [30, 159] width 11 height 11
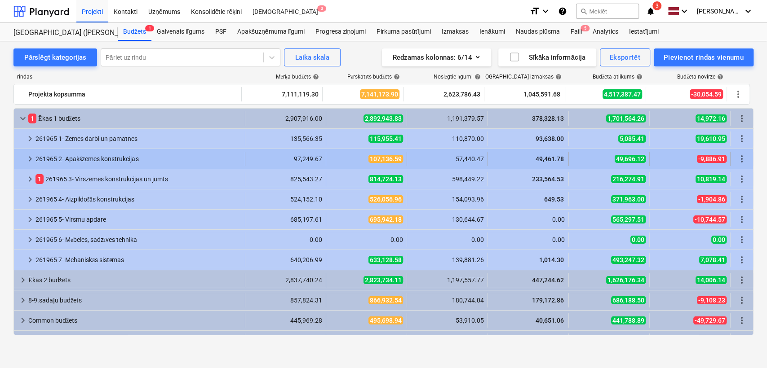
click at [29, 160] on span "keyboard_arrow_right" at bounding box center [30, 159] width 11 height 11
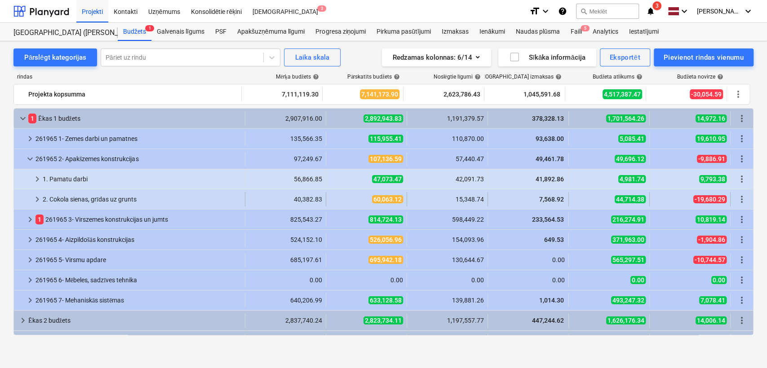
click at [39, 201] on span "keyboard_arrow_right" at bounding box center [37, 199] width 11 height 11
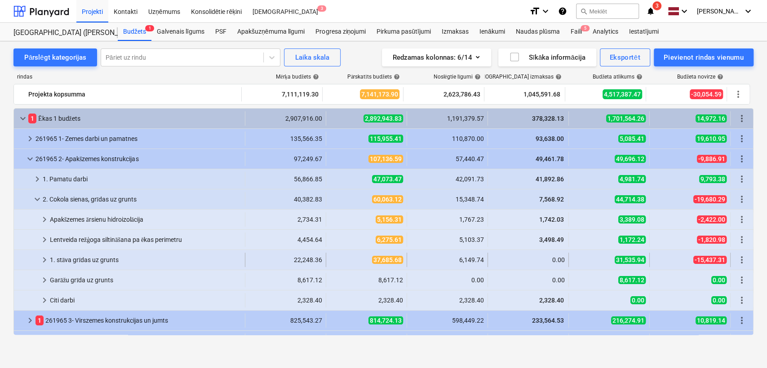
click at [40, 261] on span "keyboard_arrow_right" at bounding box center [44, 260] width 11 height 11
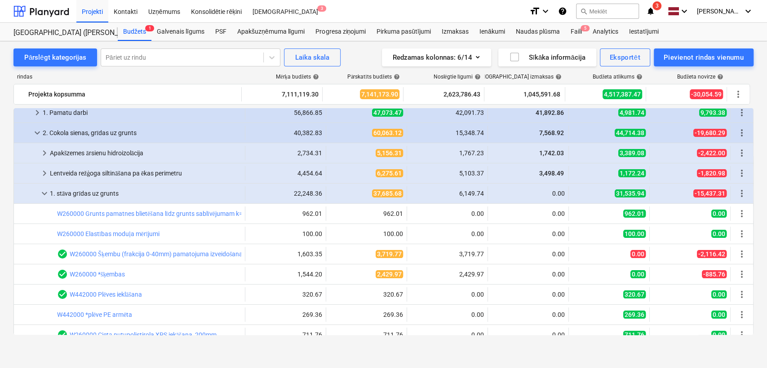
scroll to position [66, 0]
click at [49, 195] on span "keyboard_arrow_down" at bounding box center [44, 193] width 11 height 11
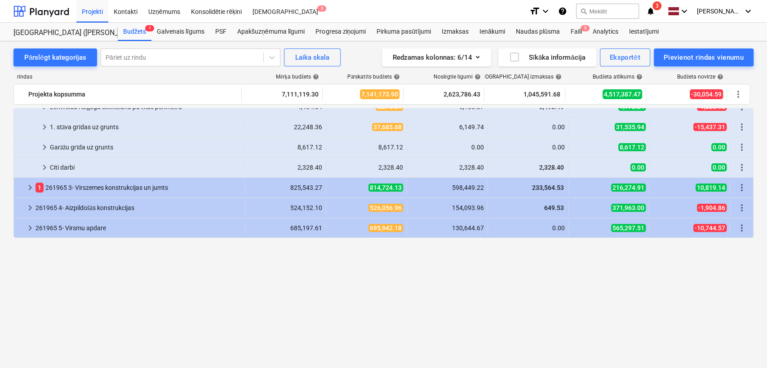
scroll to position [0, 0]
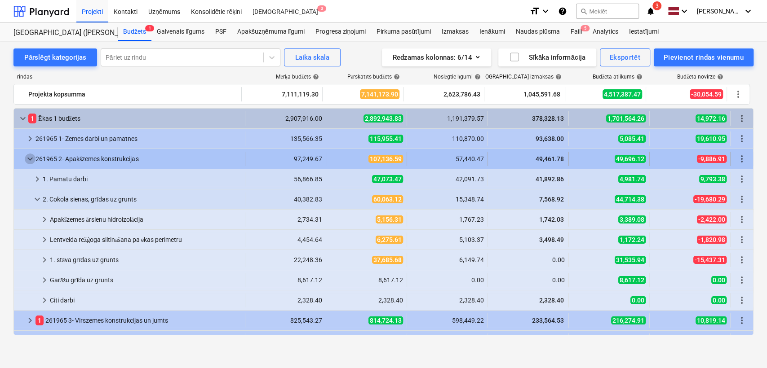
click at [26, 157] on span "keyboard_arrow_down" at bounding box center [30, 159] width 11 height 11
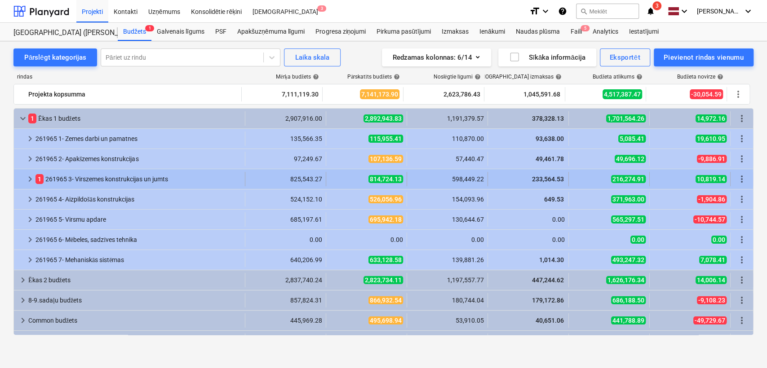
click at [26, 178] on span "keyboard_arrow_right" at bounding box center [30, 179] width 11 height 11
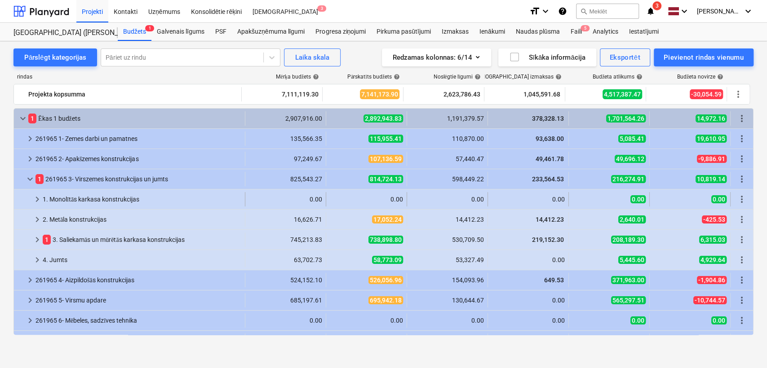
click at [39, 196] on span "keyboard_arrow_right" at bounding box center [37, 199] width 11 height 11
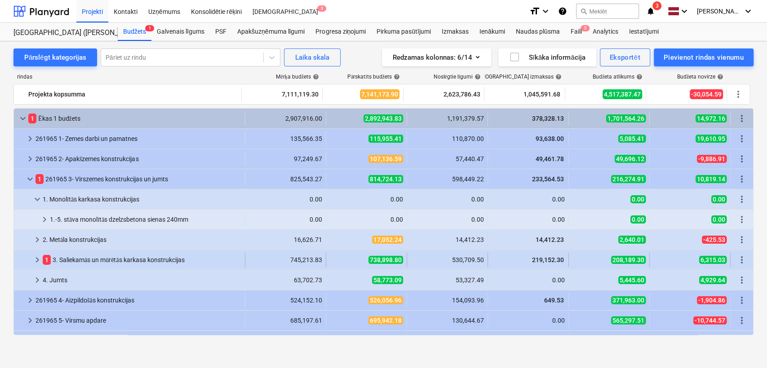
click at [39, 260] on span "keyboard_arrow_right" at bounding box center [37, 260] width 11 height 11
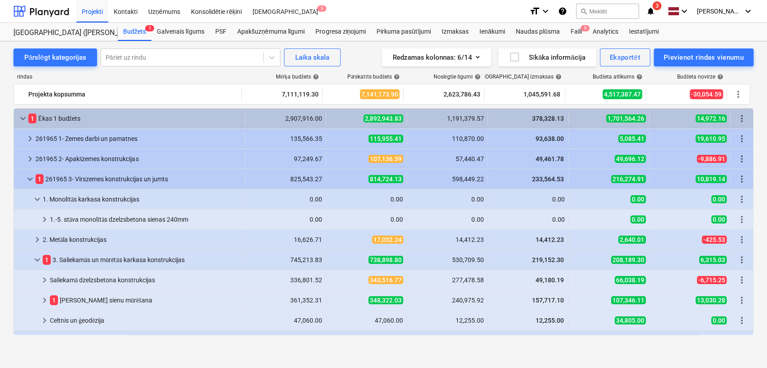
scroll to position [66, 0]
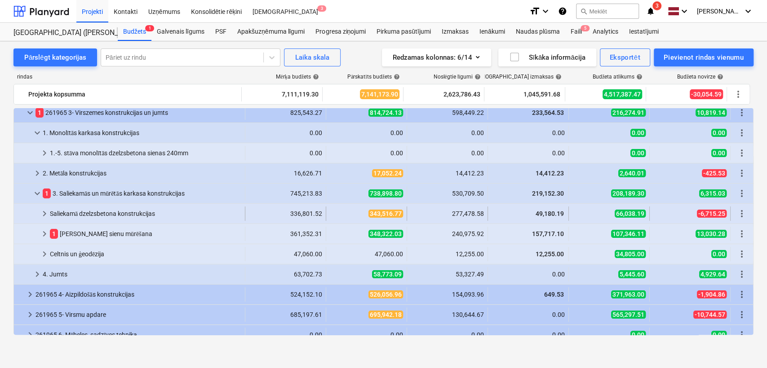
click at [43, 219] on div "keyboard_arrow_right" at bounding box center [44, 214] width 11 height 14
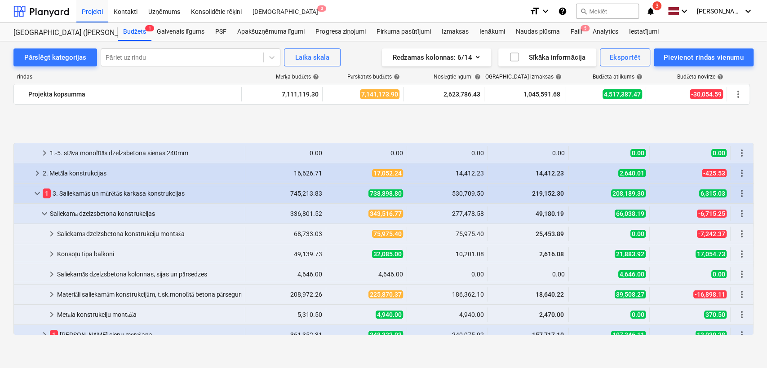
scroll to position [133, 0]
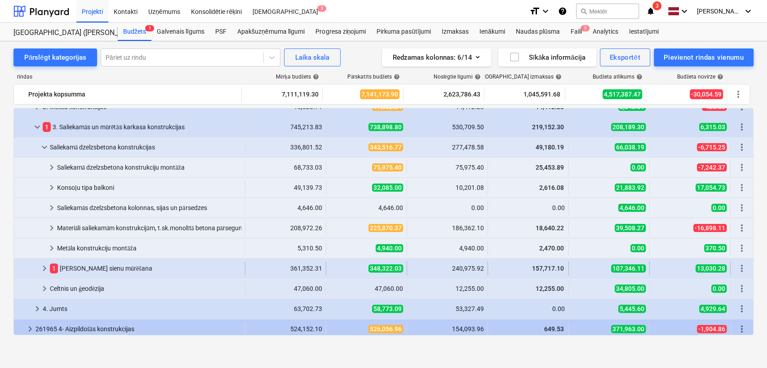
click at [41, 266] on span "keyboard_arrow_right" at bounding box center [44, 268] width 11 height 11
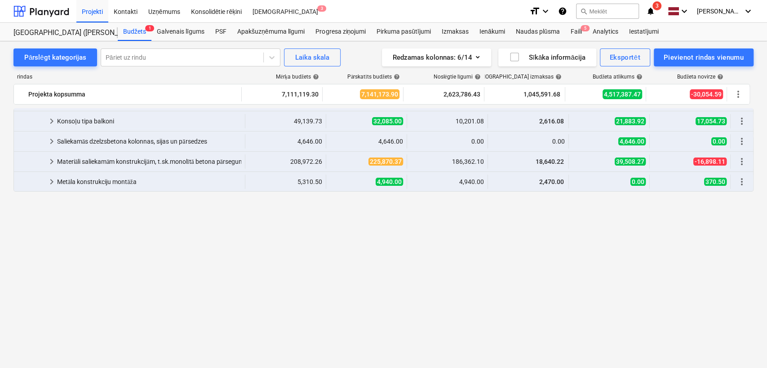
scroll to position [0, 0]
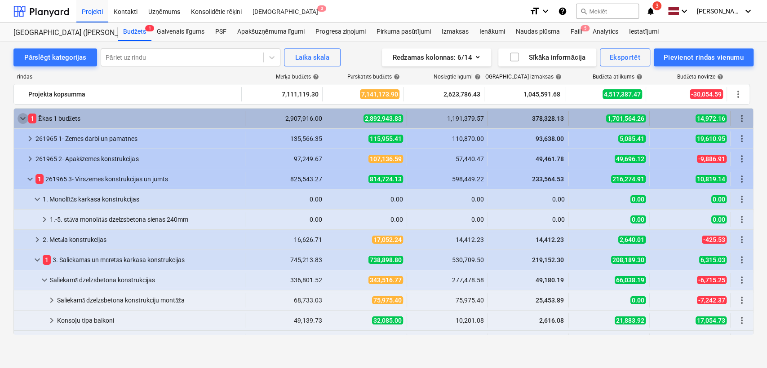
click at [22, 120] on span "keyboard_arrow_down" at bounding box center [23, 118] width 11 height 11
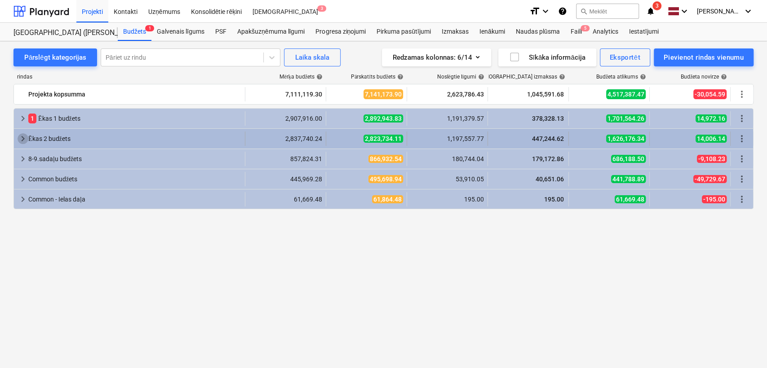
click at [22, 143] on span "keyboard_arrow_right" at bounding box center [23, 138] width 11 height 11
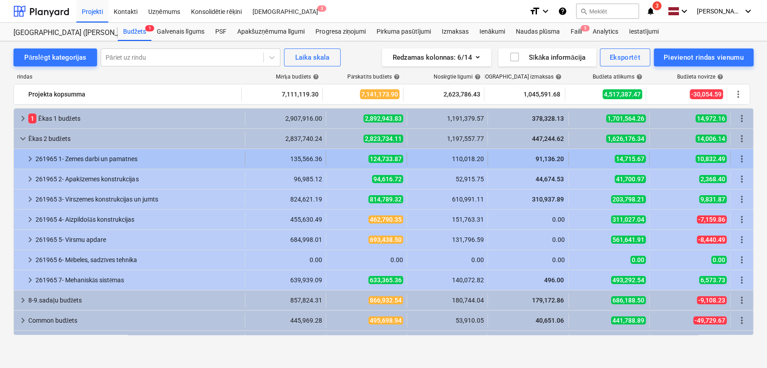
click at [31, 156] on span "keyboard_arrow_right" at bounding box center [30, 159] width 11 height 11
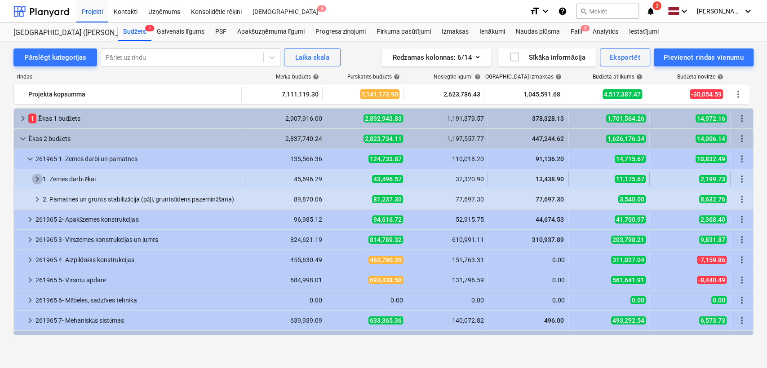
click at [40, 179] on span "keyboard_arrow_right" at bounding box center [37, 179] width 11 height 11
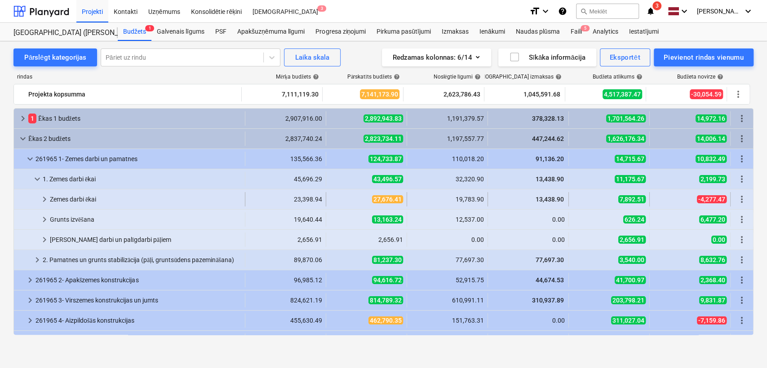
click at [46, 196] on span "keyboard_arrow_right" at bounding box center [44, 199] width 11 height 11
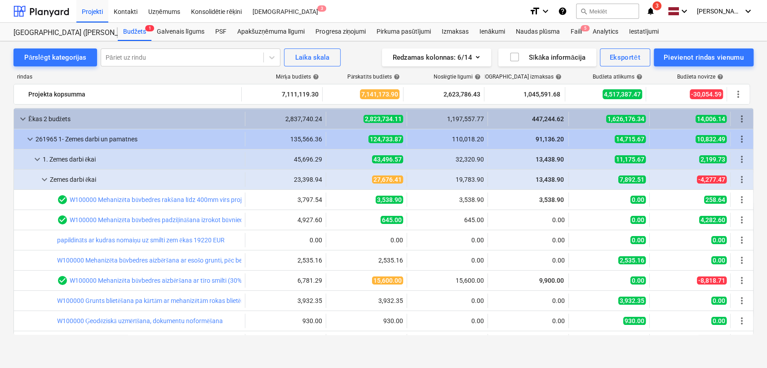
scroll to position [66, 0]
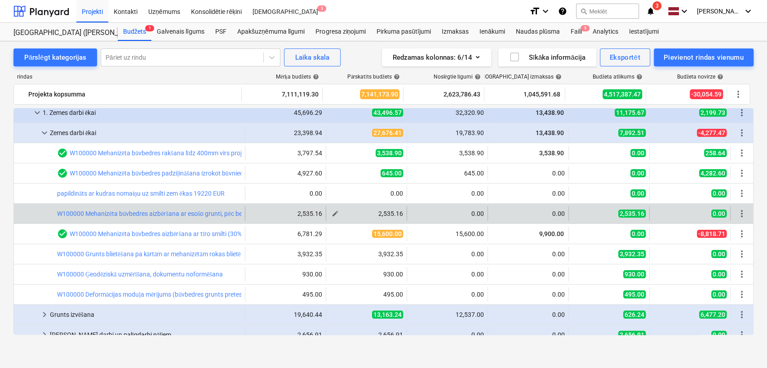
click at [334, 211] on span "edit" at bounding box center [335, 213] width 7 height 7
type textarea "x"
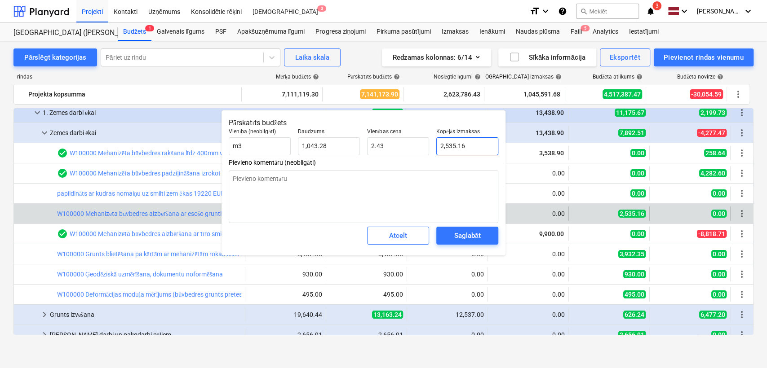
type input "2535.1607"
click at [454, 148] on input "2535.1607" at bounding box center [467, 146] width 62 height 18
type textarea "x"
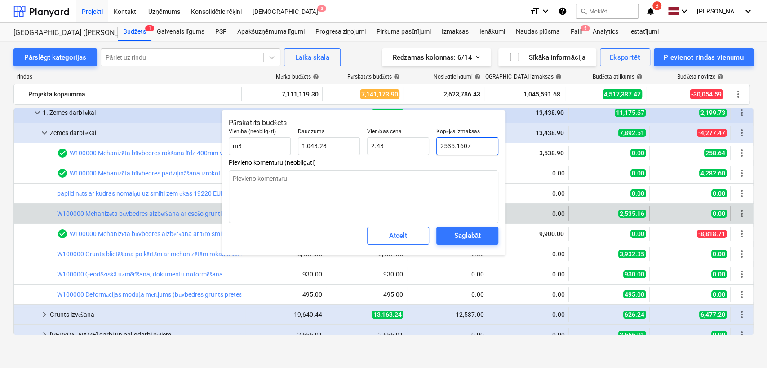
type input "0"
type input "0.00"
type input "0"
type textarea "x"
type input "0.00"
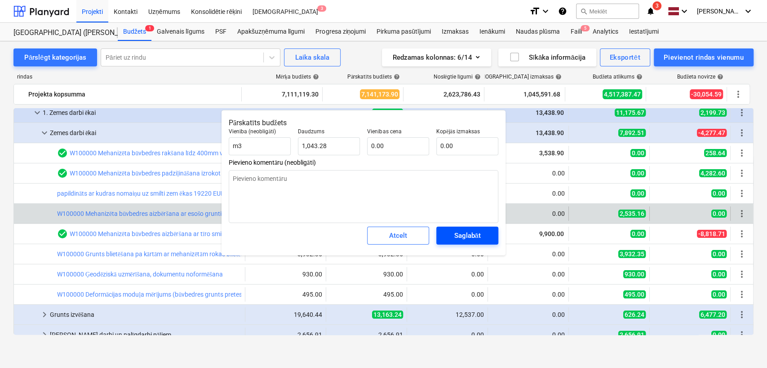
click at [458, 231] on div "Saglabāt" at bounding box center [467, 236] width 27 height 12
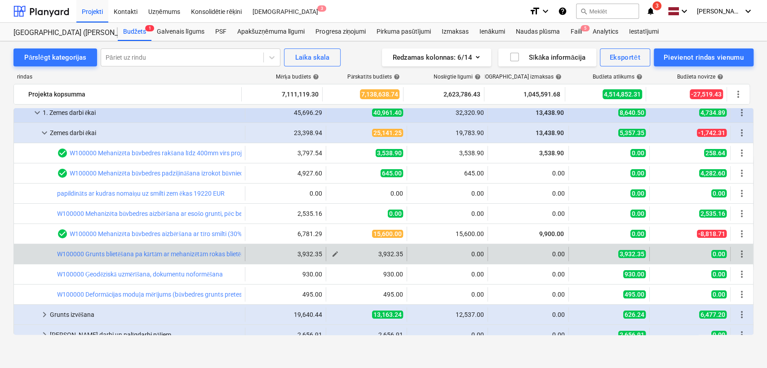
click at [334, 255] on span "edit" at bounding box center [335, 254] width 7 height 7
type textarea "x"
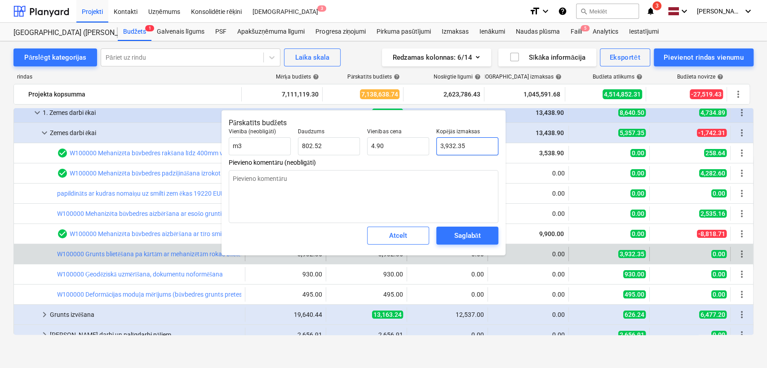
type input "3932.348"
click at [449, 149] on input "3932.348" at bounding box center [467, 146] width 62 height 18
type textarea "x"
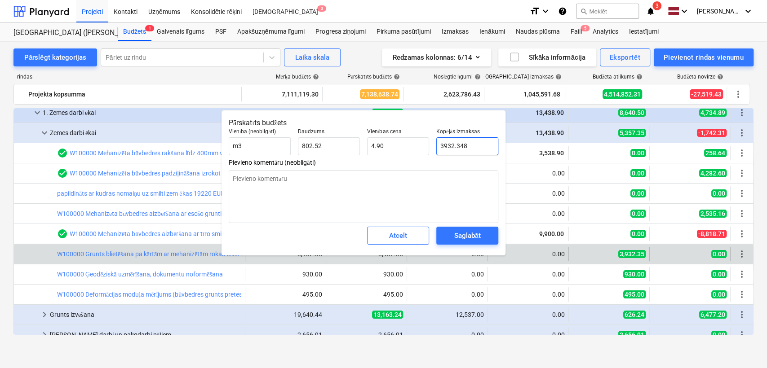
type input "0"
type input "0.00"
type input "0"
type textarea "x"
type input "0.00"
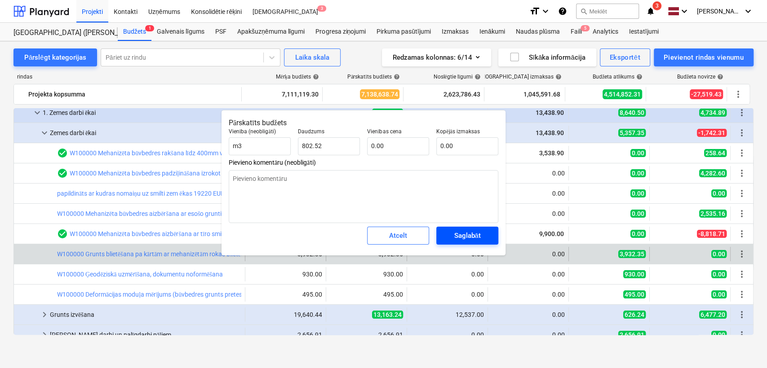
click at [469, 235] on div "Saglabāt" at bounding box center [467, 236] width 27 height 12
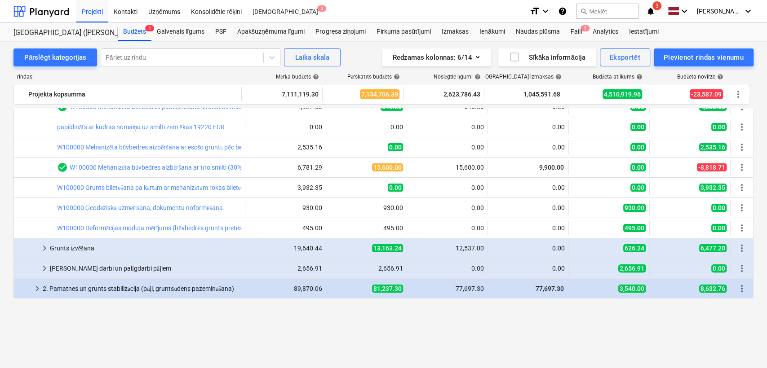
scroll to position [0, 0]
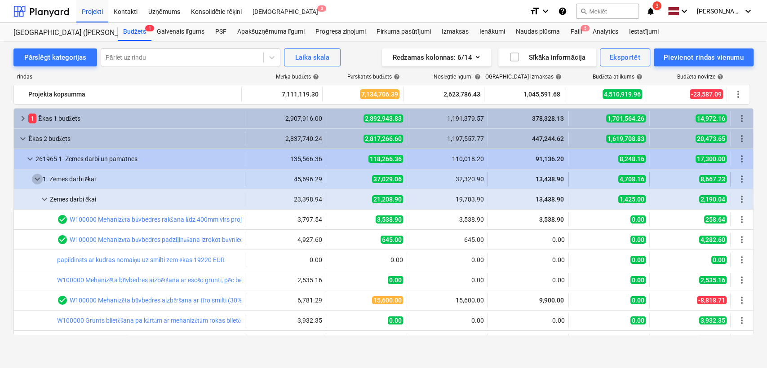
click at [39, 182] on span "keyboard_arrow_down" at bounding box center [37, 179] width 11 height 11
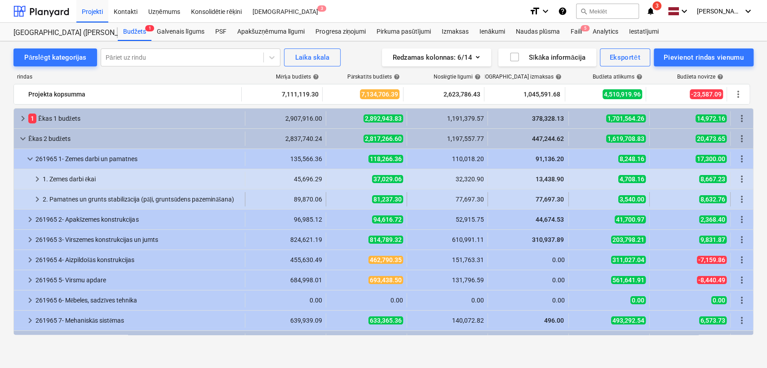
click at [35, 196] on span "keyboard_arrow_right" at bounding box center [37, 199] width 11 height 11
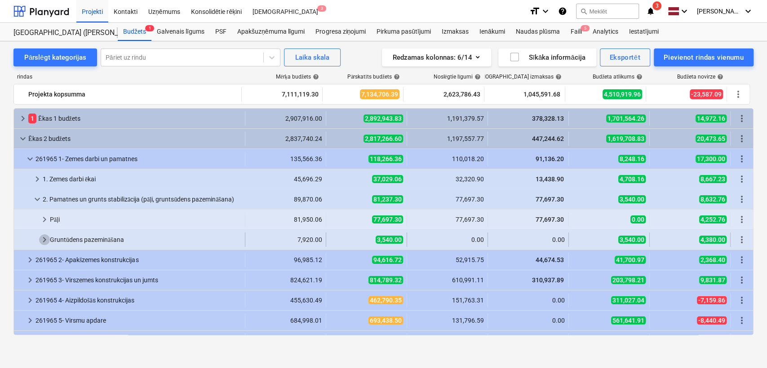
click at [46, 235] on span "keyboard_arrow_right" at bounding box center [44, 240] width 11 height 11
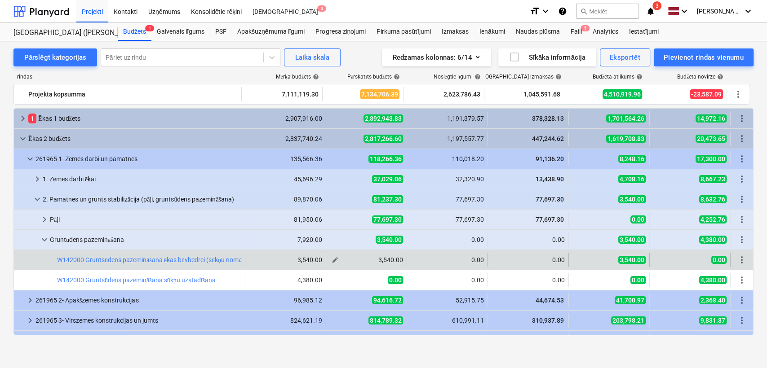
click at [332, 257] on span "edit" at bounding box center [335, 260] width 7 height 7
type textarea "x"
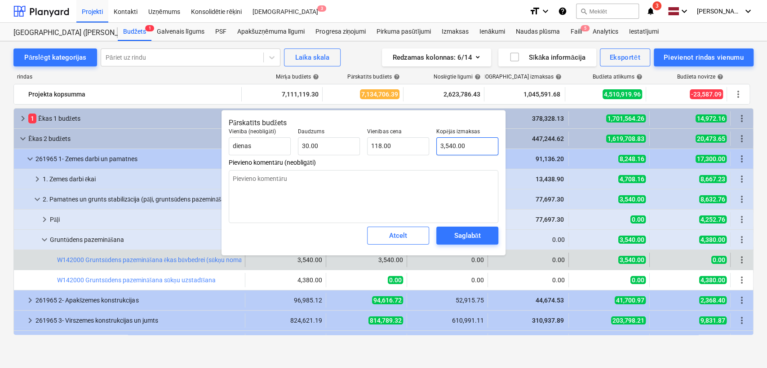
type input "3540"
click at [454, 150] on input "3540" at bounding box center [467, 146] width 62 height 18
type textarea "x"
type input "0"
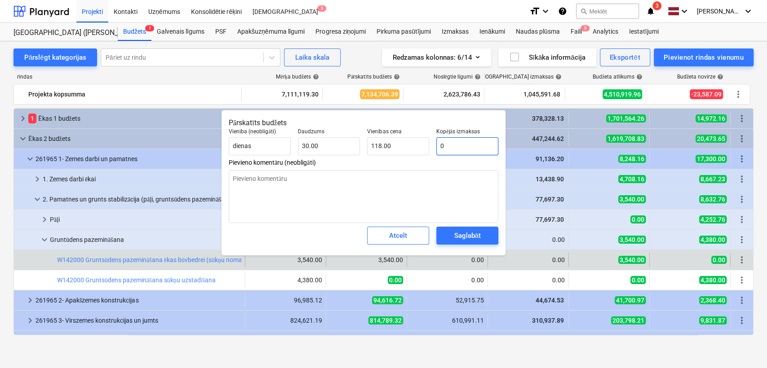
type input "0.00"
type input "0"
type textarea "x"
type input "0.00"
click at [459, 235] on div "Saglabāt" at bounding box center [467, 236] width 27 height 12
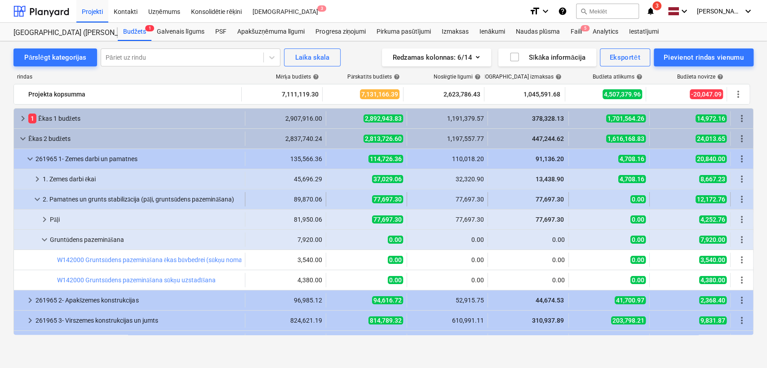
click at [40, 199] on span "keyboard_arrow_down" at bounding box center [37, 199] width 11 height 11
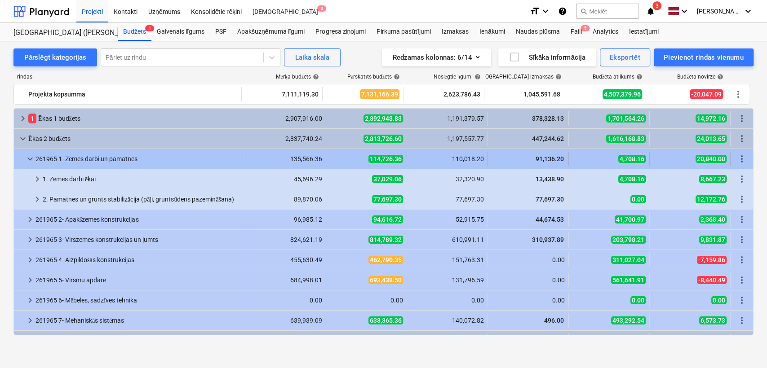
click at [31, 158] on span "keyboard_arrow_down" at bounding box center [30, 159] width 11 height 11
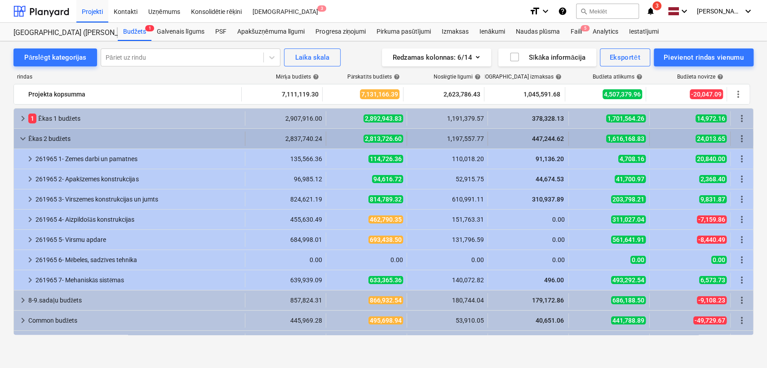
click at [18, 137] on span "keyboard_arrow_down" at bounding box center [23, 138] width 11 height 11
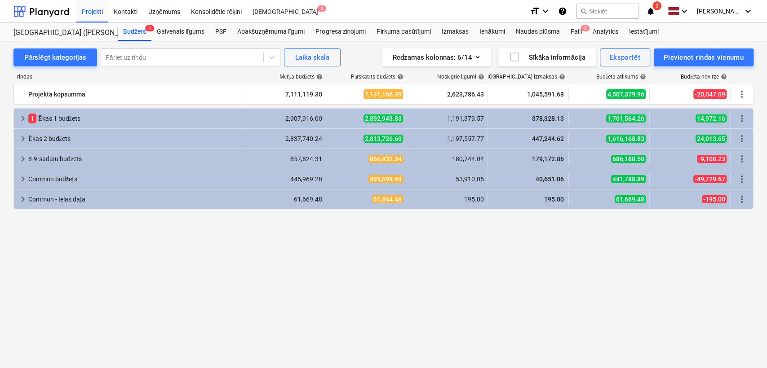
click at [18, 137] on span "keyboard_arrow_right" at bounding box center [23, 138] width 11 height 11
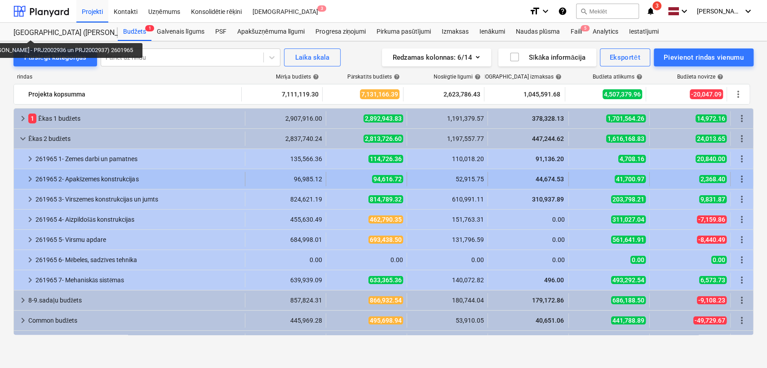
click at [29, 175] on span "keyboard_arrow_right" at bounding box center [30, 179] width 11 height 11
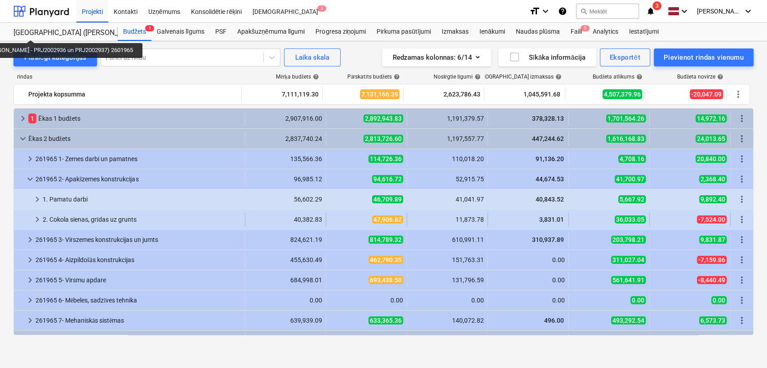
click at [37, 222] on span "keyboard_arrow_right" at bounding box center [37, 219] width 11 height 11
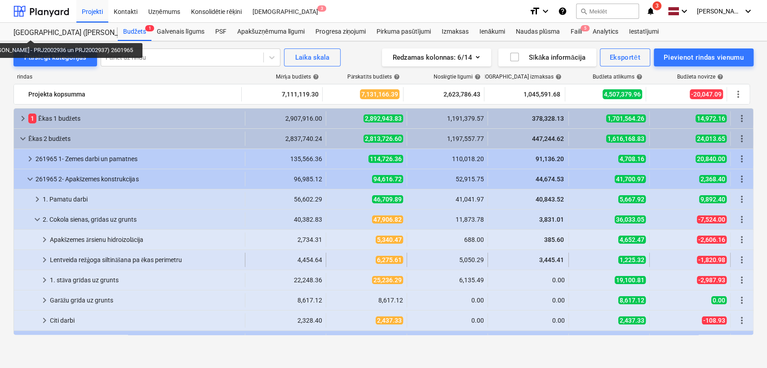
click at [45, 260] on span "keyboard_arrow_right" at bounding box center [44, 260] width 11 height 11
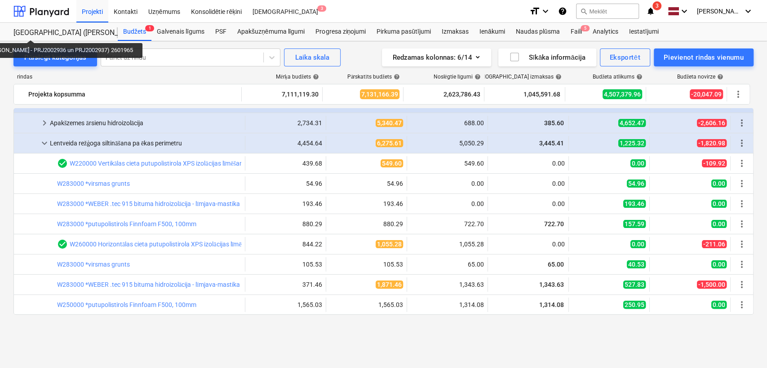
scroll to position [66, 0]
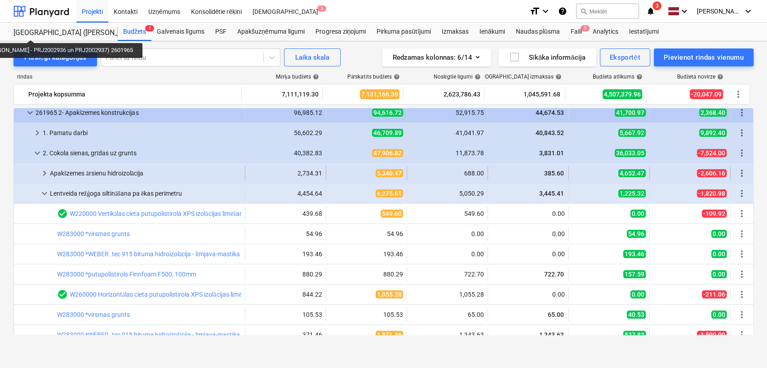
click at [43, 173] on span "keyboard_arrow_right" at bounding box center [44, 173] width 11 height 11
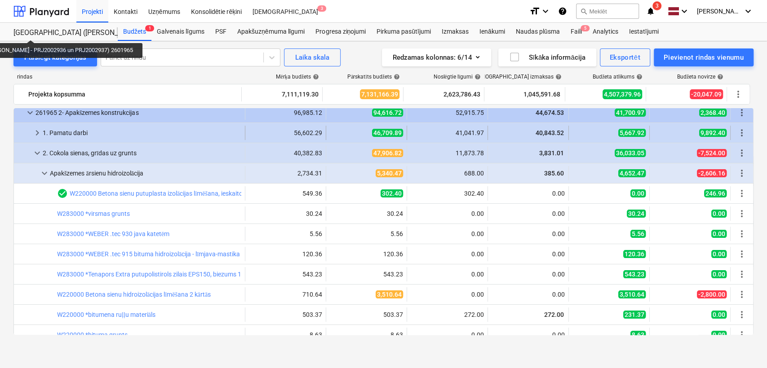
click at [40, 133] on span "keyboard_arrow_right" at bounding box center [37, 133] width 11 height 11
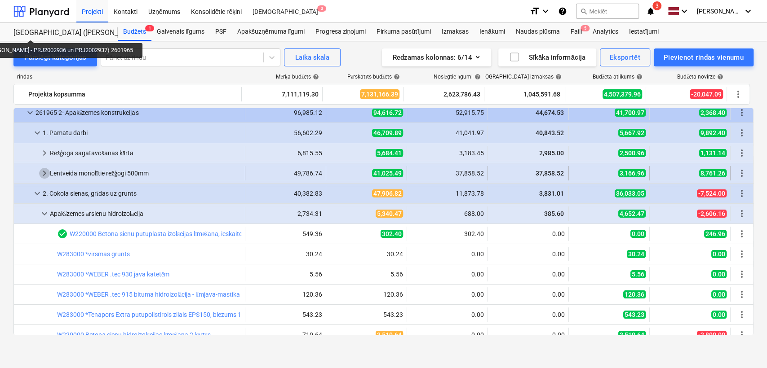
click at [48, 170] on span "keyboard_arrow_right" at bounding box center [44, 173] width 11 height 11
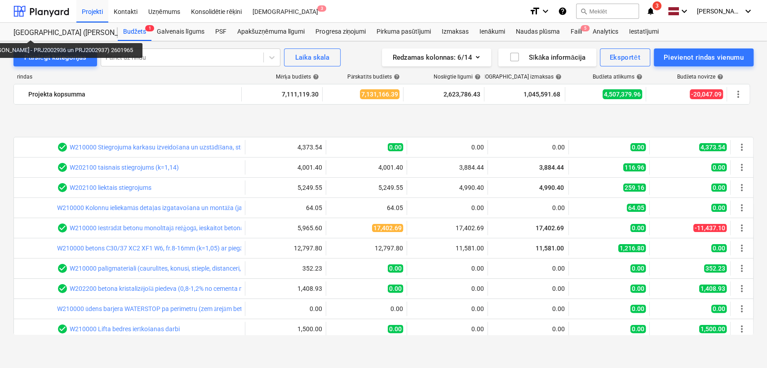
scroll to position [199, 0]
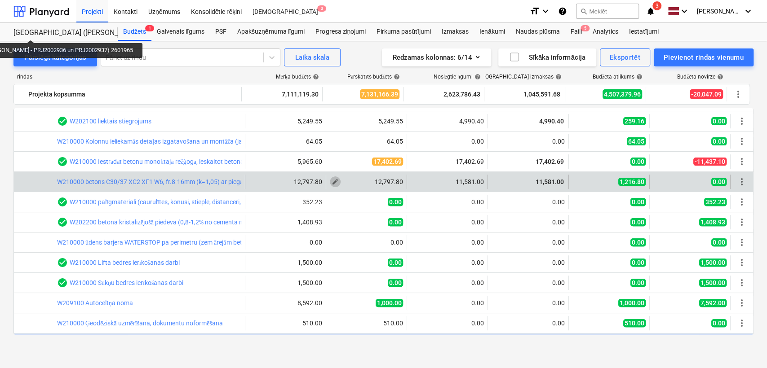
click at [334, 181] on span "edit" at bounding box center [335, 181] width 7 height 7
type textarea "x"
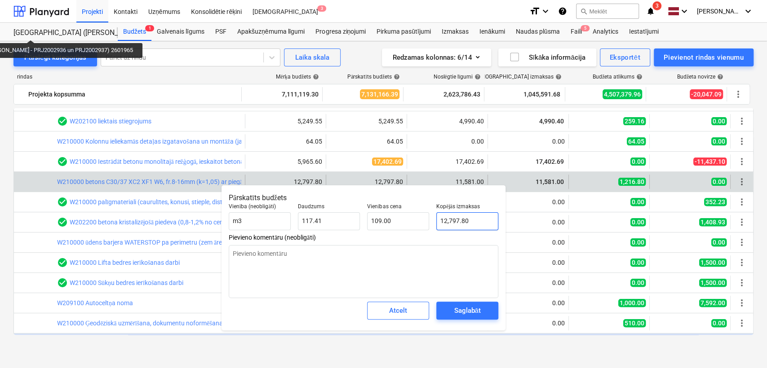
type input "12797.799"
click at [466, 218] on input "12797.799" at bounding box center [467, 222] width 62 height 18
click at [464, 220] on input "12797.799" at bounding box center [467, 222] width 62 height 18
type textarea "x"
type input "1"
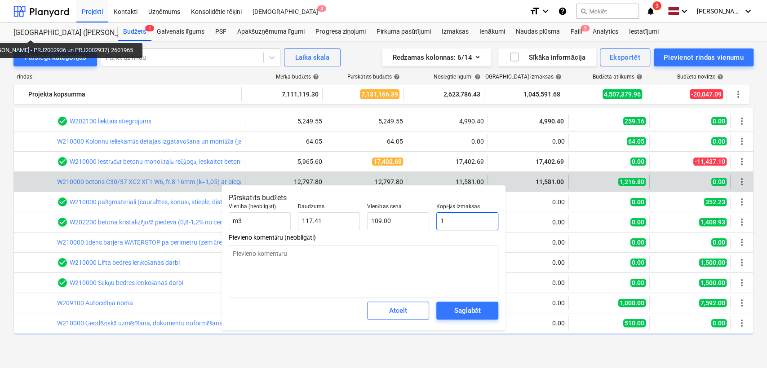
type input "0.01"
type textarea "x"
type input "11"
type input "0.09"
type textarea "x"
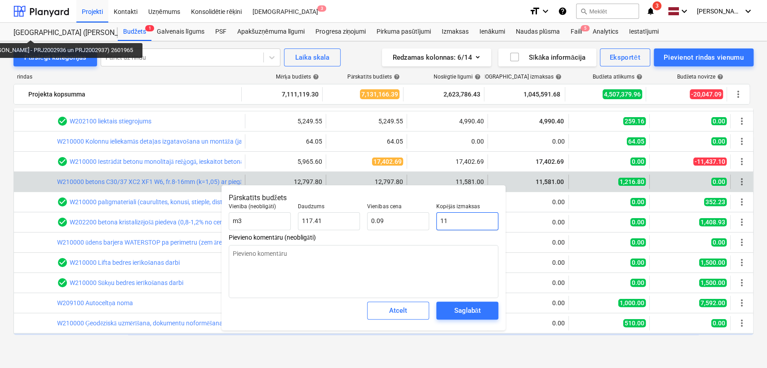
type input "115"
type input "0.98"
type textarea "x"
type input "1158"
type input "9.86"
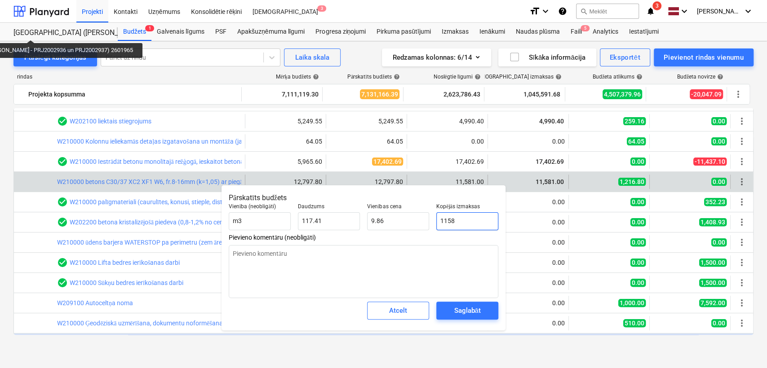
type textarea "x"
type input "11581"
type input "98.64"
type textarea "x"
type input "11581."
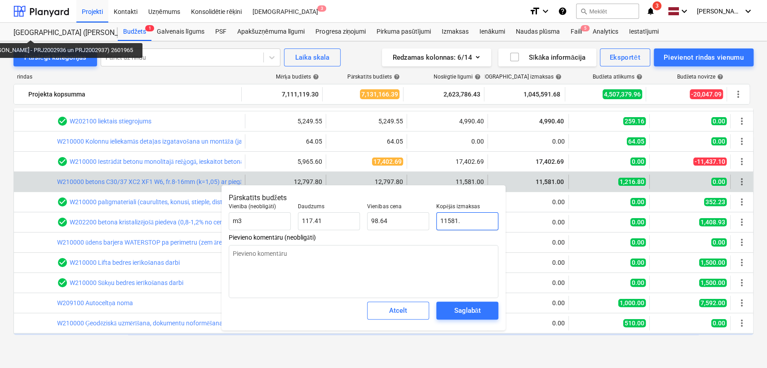
type textarea "x"
type input "11581.0"
type textarea "x"
type input "11581.00"
type textarea "x"
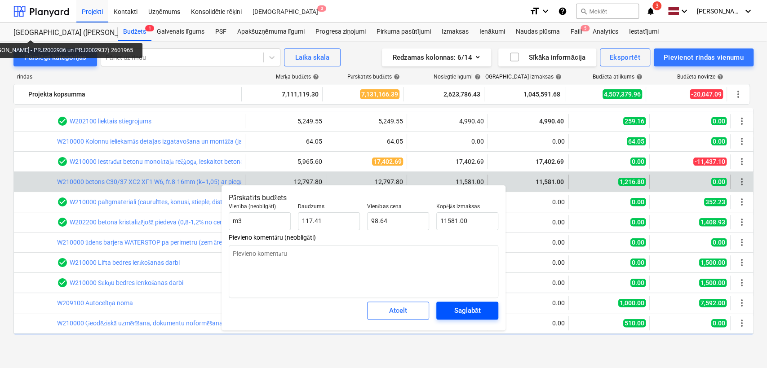
type input "11,581.00"
click at [462, 308] on div "Saglabāt" at bounding box center [467, 311] width 27 height 12
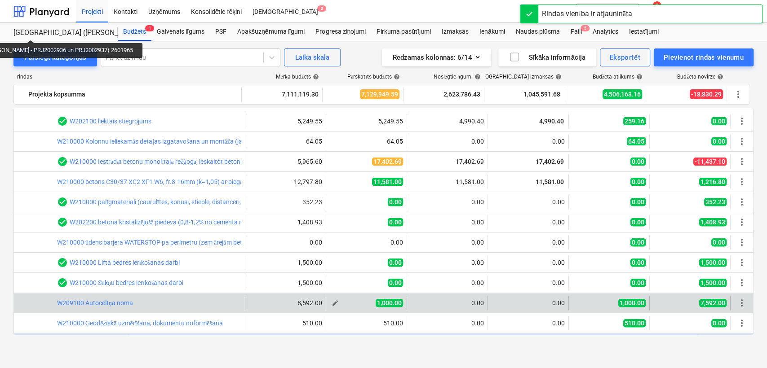
click at [337, 306] on button "edit" at bounding box center [335, 303] width 11 height 11
type textarea "x"
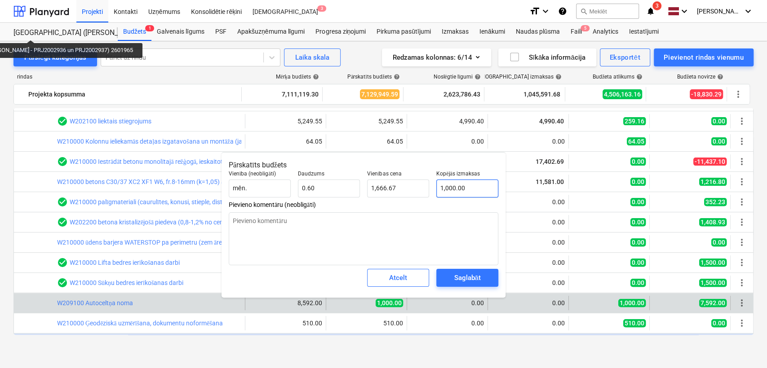
type input "1000"
click at [457, 186] on input "1000" at bounding box center [467, 189] width 62 height 18
click at [459, 187] on input "1000" at bounding box center [467, 189] width 62 height 18
click at [460, 187] on input "1000" at bounding box center [467, 189] width 62 height 18
click at [460, 186] on input "1000" at bounding box center [467, 189] width 62 height 18
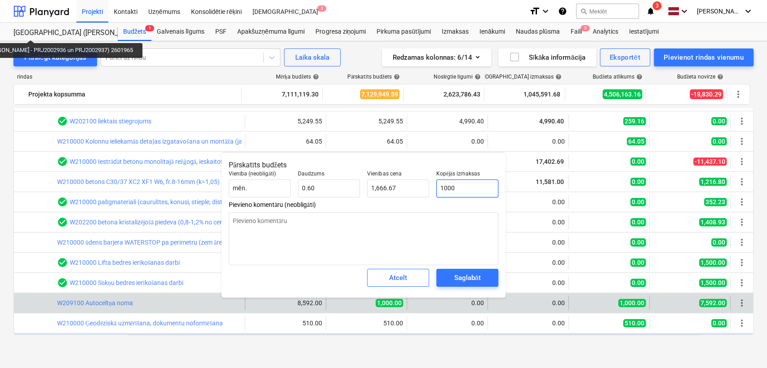
type textarea "x"
type input "0"
type input "0.00"
type input "0"
type textarea "x"
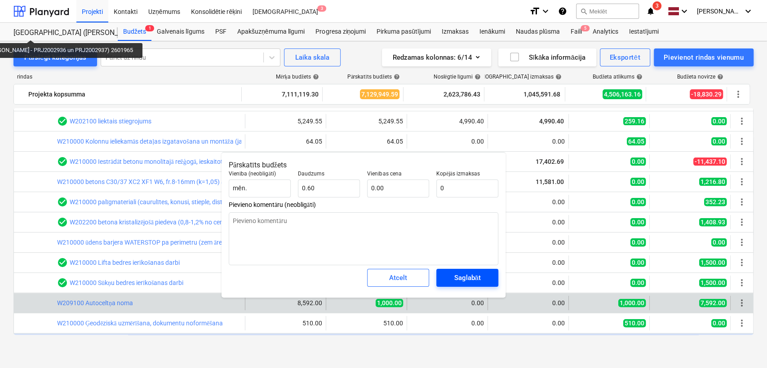
type input "0.00"
click at [472, 275] on div "Saglabāt" at bounding box center [467, 278] width 27 height 12
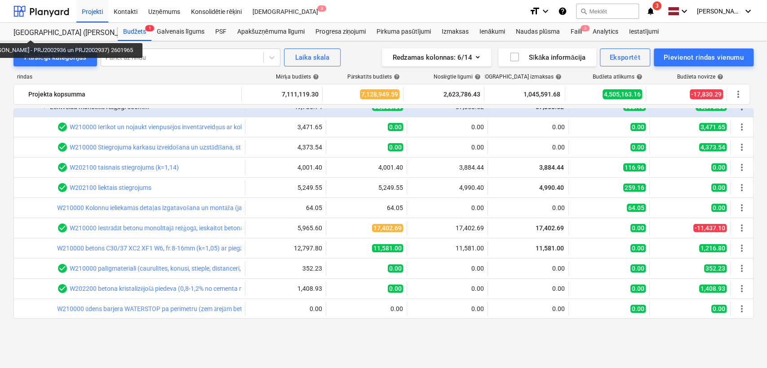
scroll to position [66, 0]
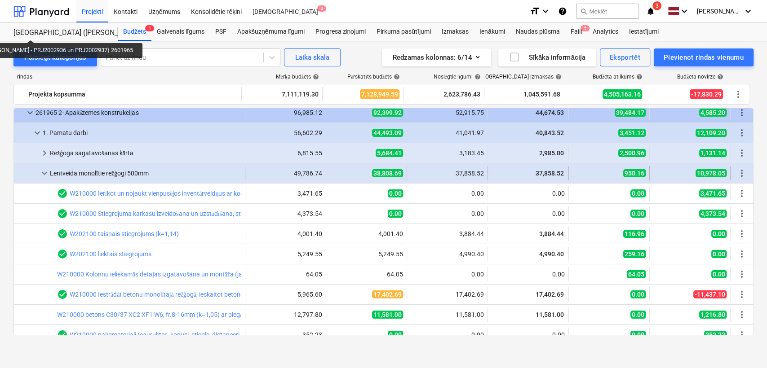
click at [41, 171] on span "keyboard_arrow_down" at bounding box center [44, 173] width 11 height 11
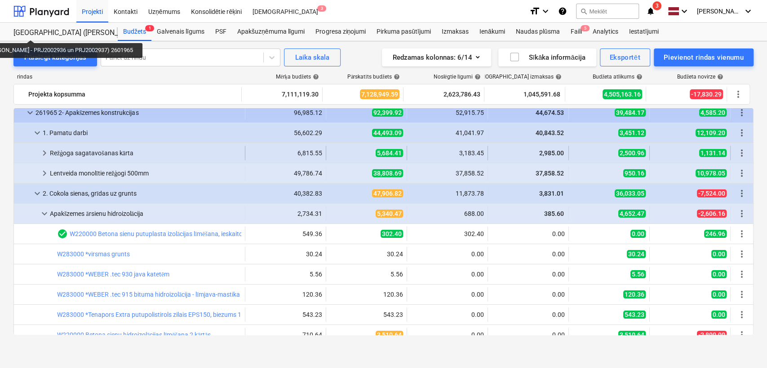
click at [46, 152] on span "keyboard_arrow_right" at bounding box center [44, 153] width 11 height 11
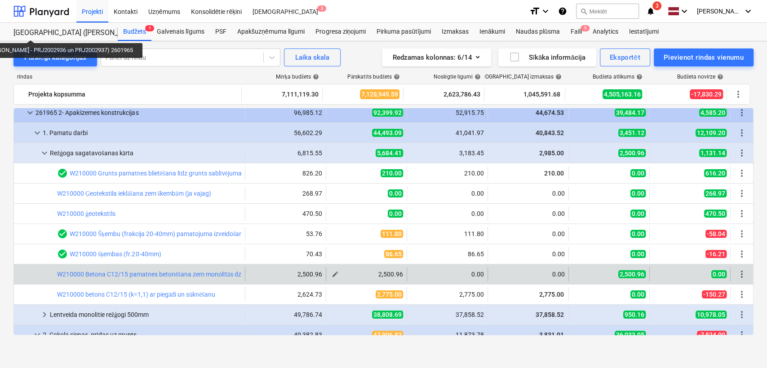
click at [332, 273] on span "edit" at bounding box center [335, 274] width 7 height 7
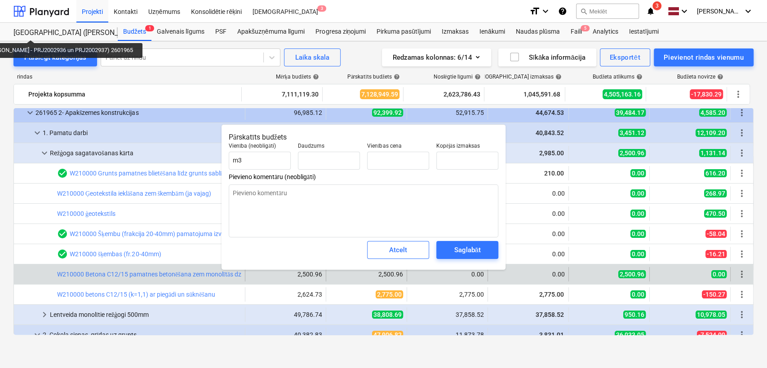
type textarea "x"
type input "25.52"
type input "98.00"
type input "2500.96"
click at [450, 162] on input "2500.96" at bounding box center [467, 161] width 62 height 18
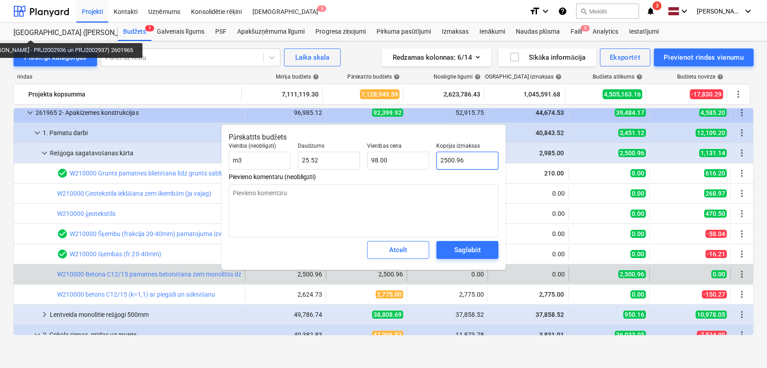
click at [450, 162] on input "2500.96" at bounding box center [467, 161] width 62 height 18
type textarea "x"
type input "0"
type input "0.00"
type input "0"
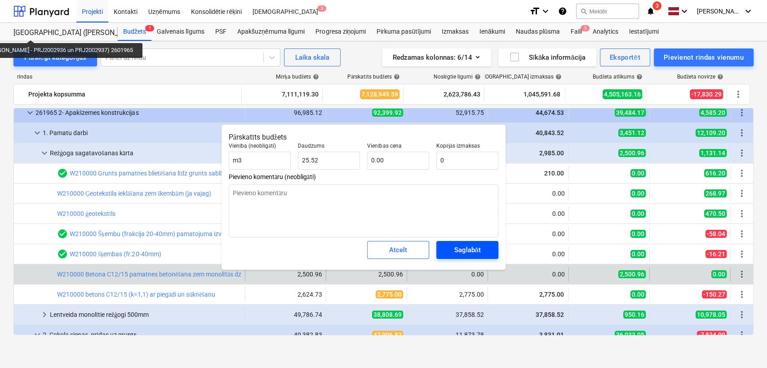
type textarea "x"
type input "0.00"
click at [452, 252] on span "Saglabāt" at bounding box center [467, 250] width 40 height 12
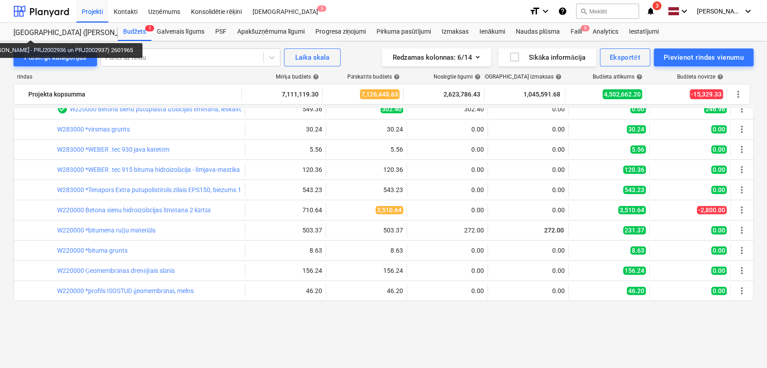
scroll to position [266, 0]
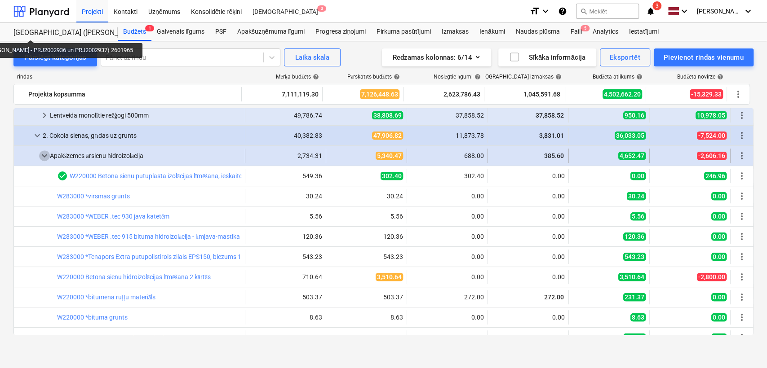
click at [45, 153] on span "keyboard_arrow_down" at bounding box center [44, 156] width 11 height 11
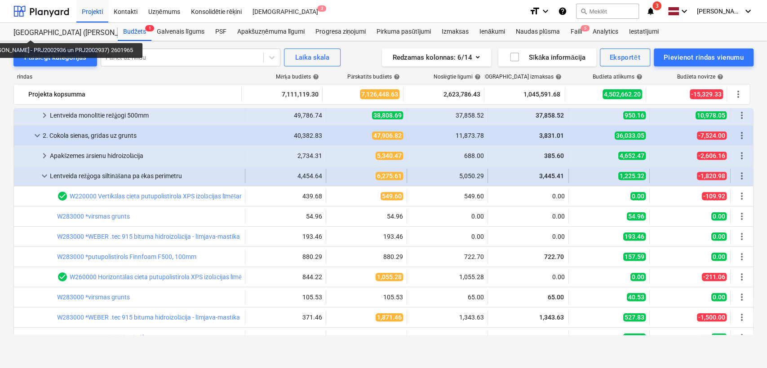
click at [48, 175] on span "keyboard_arrow_down" at bounding box center [44, 176] width 11 height 11
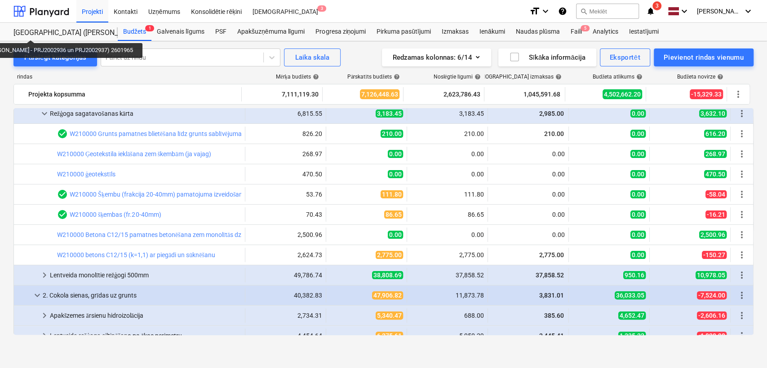
scroll to position [66, 0]
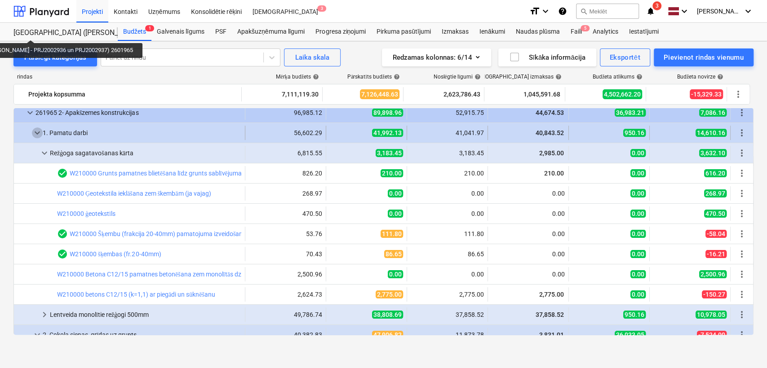
click at [38, 128] on span "keyboard_arrow_down" at bounding box center [37, 133] width 11 height 11
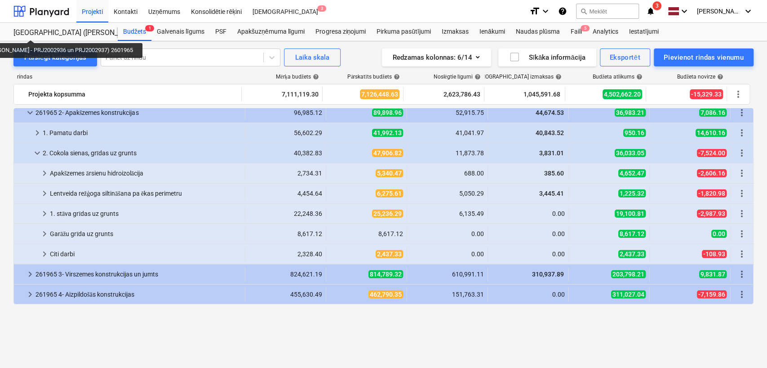
scroll to position [0, 0]
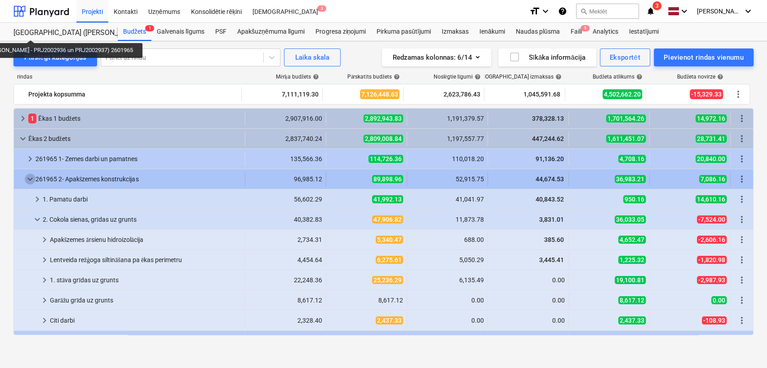
click at [31, 181] on span "keyboard_arrow_down" at bounding box center [30, 179] width 11 height 11
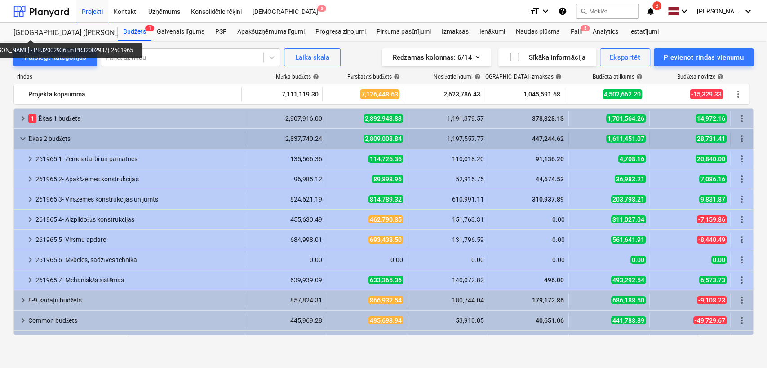
click at [22, 137] on span "keyboard_arrow_down" at bounding box center [23, 138] width 11 height 11
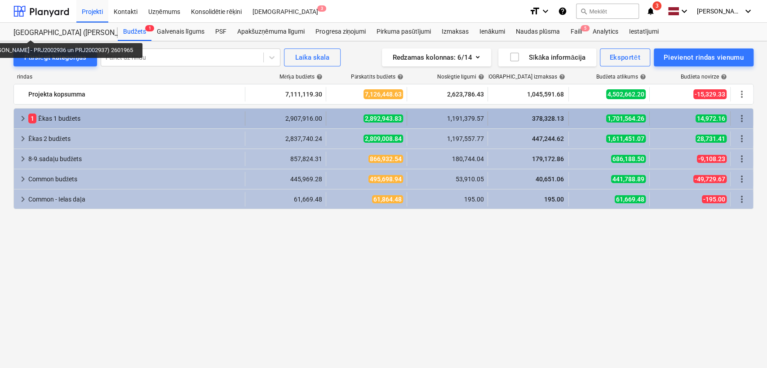
click at [21, 116] on span "keyboard_arrow_right" at bounding box center [23, 118] width 11 height 11
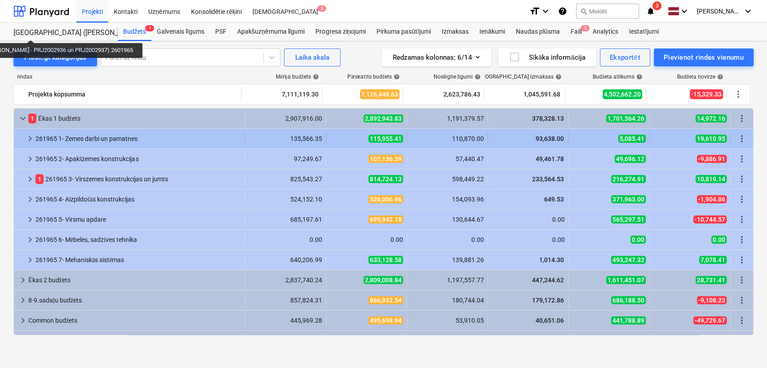
click at [31, 139] on span "keyboard_arrow_right" at bounding box center [30, 138] width 11 height 11
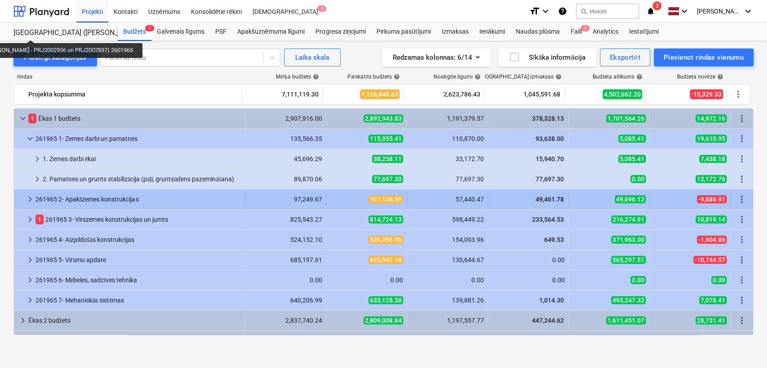
click at [31, 204] on span "keyboard_arrow_right" at bounding box center [30, 199] width 11 height 11
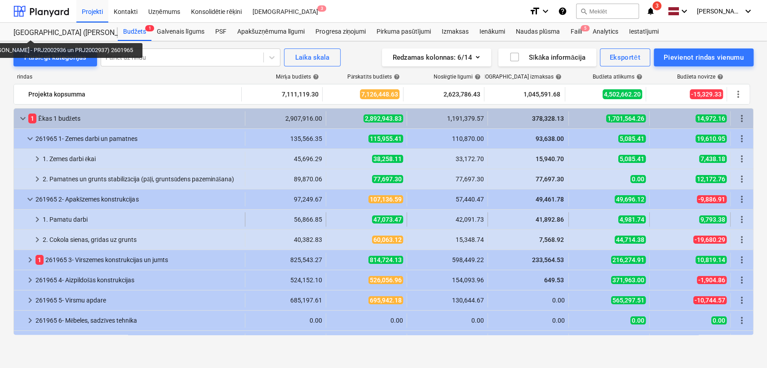
click at [32, 223] on span "keyboard_arrow_right" at bounding box center [37, 219] width 11 height 11
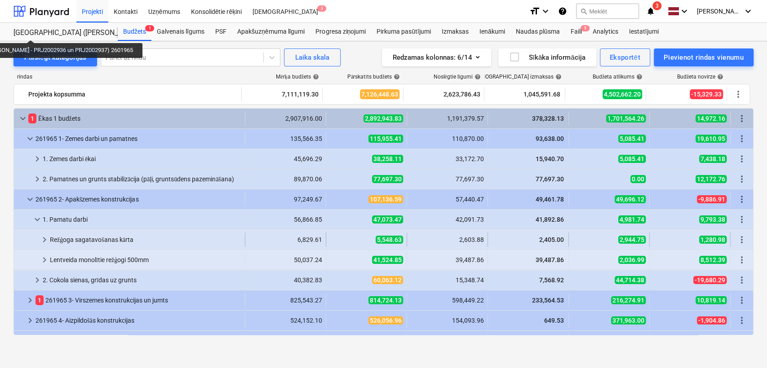
click at [47, 237] on span "keyboard_arrow_right" at bounding box center [44, 240] width 11 height 11
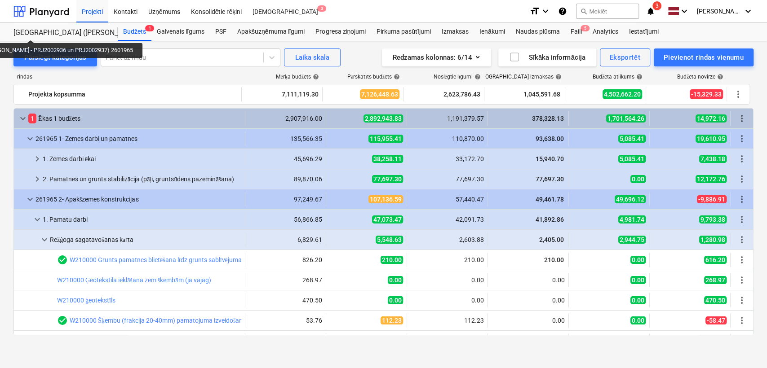
click at [47, 237] on span "keyboard_arrow_down" at bounding box center [44, 240] width 11 height 11
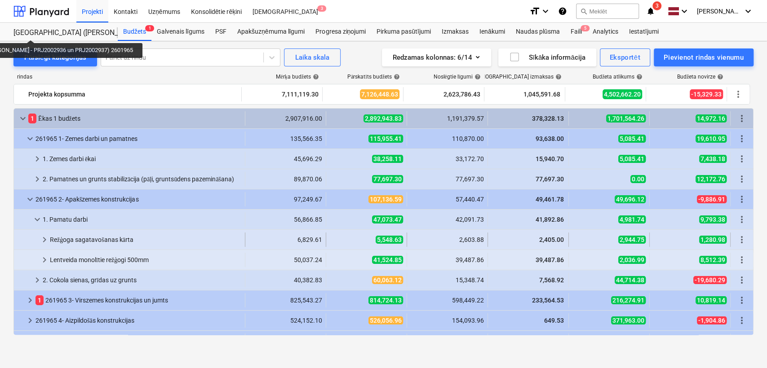
click at [47, 237] on span "keyboard_arrow_right" at bounding box center [44, 240] width 11 height 11
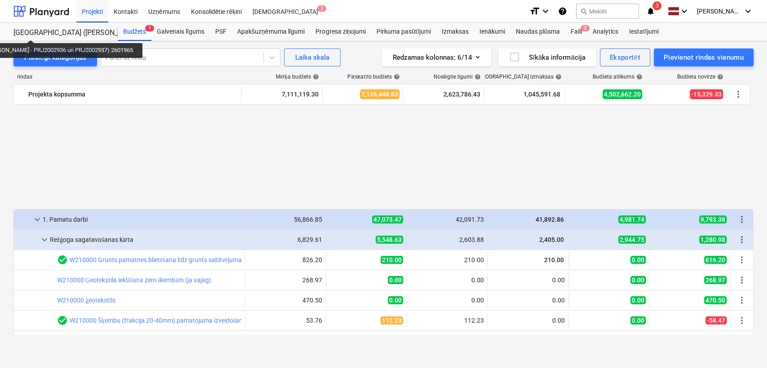
scroll to position [133, 0]
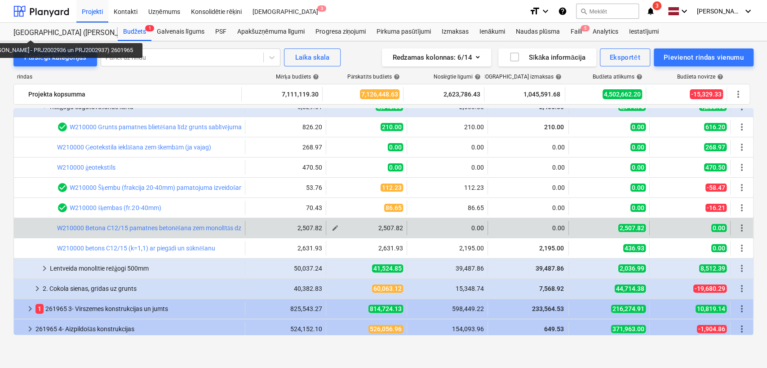
click at [334, 227] on span "edit" at bounding box center [335, 228] width 7 height 7
type textarea "x"
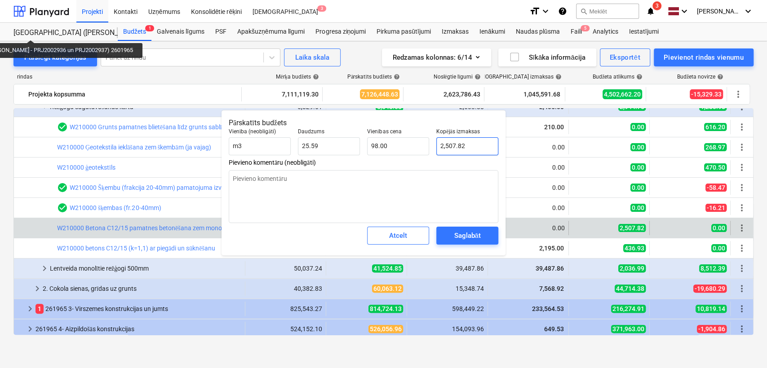
type input "2507.82"
click at [467, 148] on input "2507.82" at bounding box center [467, 146] width 62 height 18
type textarea "x"
type input "0"
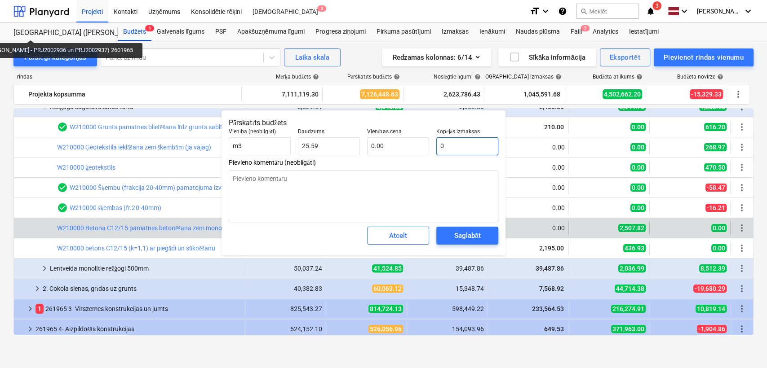
type input "0.00"
type input "0"
type textarea "x"
type input "0.00"
click at [460, 233] on div "Saglabāt" at bounding box center [467, 236] width 27 height 12
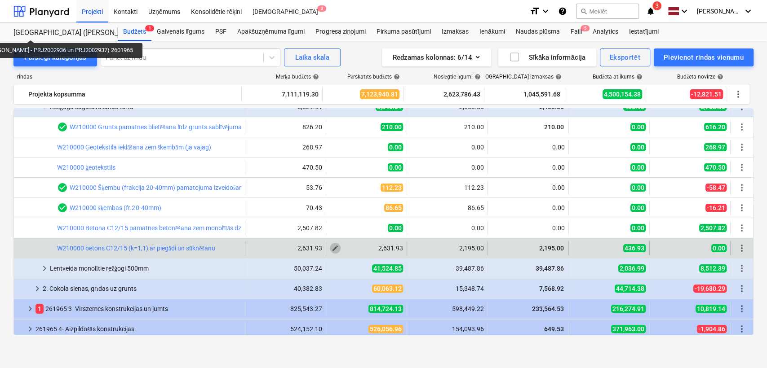
click at [332, 248] on span "edit" at bounding box center [335, 248] width 7 height 7
type textarea "x"
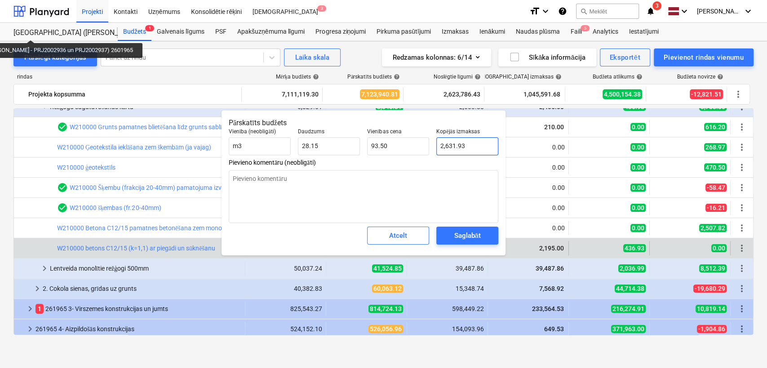
type input "2631.9315"
click at [467, 144] on input "2631.9315" at bounding box center [467, 146] width 62 height 18
type textarea "x"
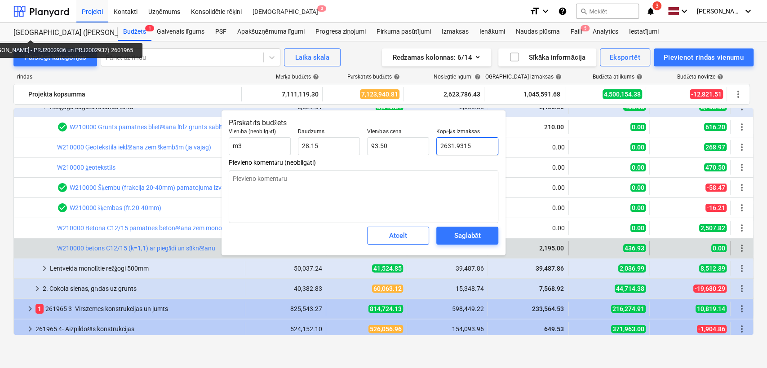
type input "2"
type input "0.07"
type textarea "x"
type input "21"
type input "0.75"
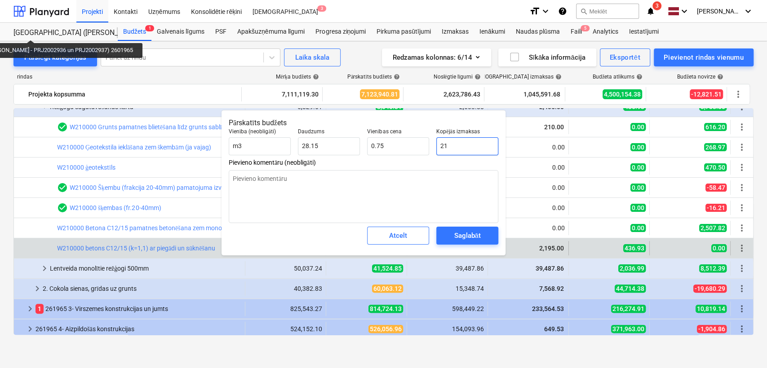
type textarea "x"
type input "219"
type input "7.78"
type textarea "x"
type input "2195"
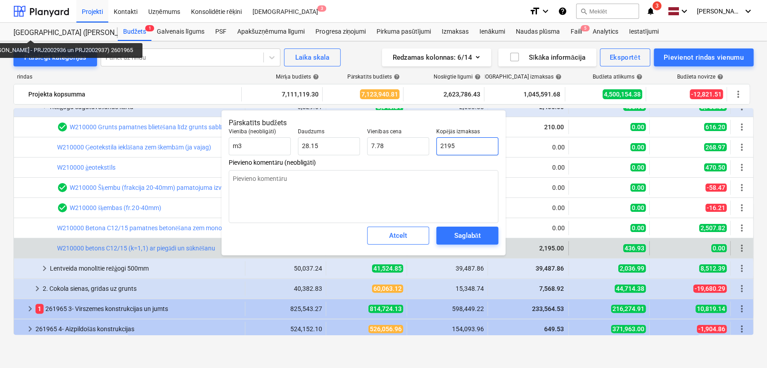
type input "77.98"
click at [461, 234] on div "Saglabāt" at bounding box center [467, 236] width 27 height 12
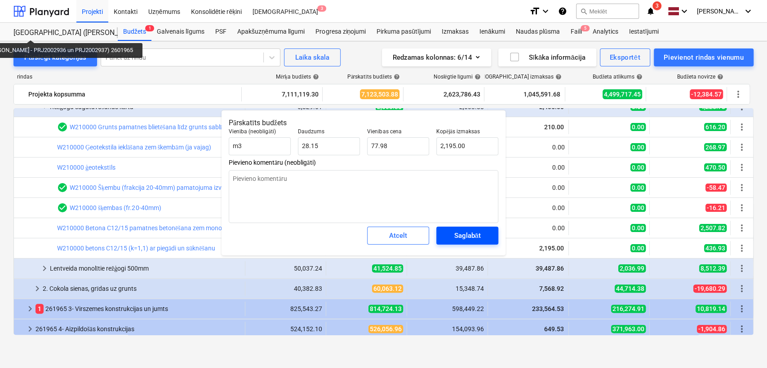
type textarea "x"
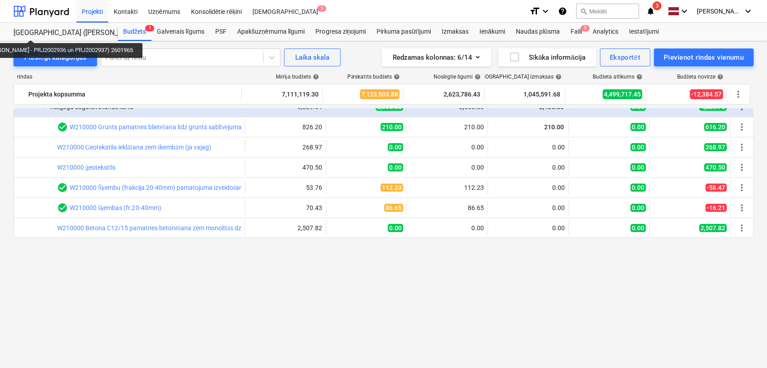
scroll to position [0, 0]
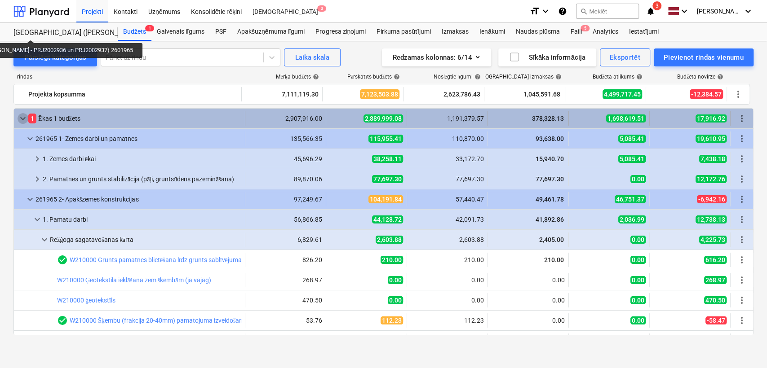
click at [23, 116] on span "keyboard_arrow_down" at bounding box center [23, 118] width 11 height 11
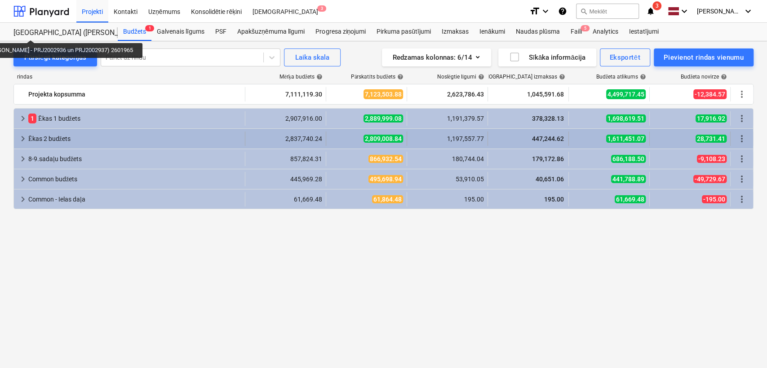
click at [21, 142] on span "keyboard_arrow_right" at bounding box center [23, 138] width 11 height 11
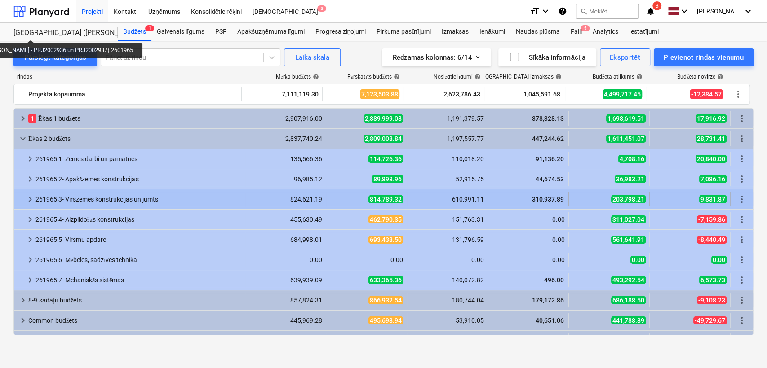
click at [28, 199] on span "keyboard_arrow_right" at bounding box center [30, 199] width 11 height 11
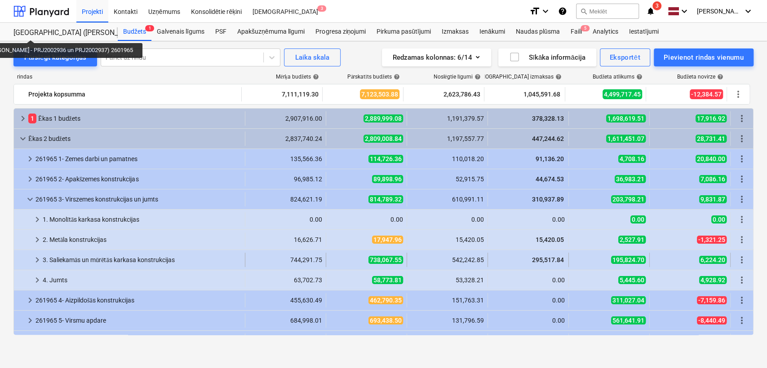
click at [41, 256] on span "keyboard_arrow_right" at bounding box center [37, 260] width 11 height 11
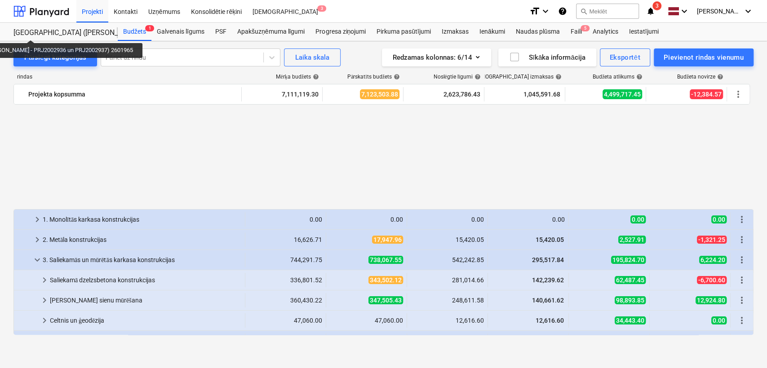
scroll to position [133, 0]
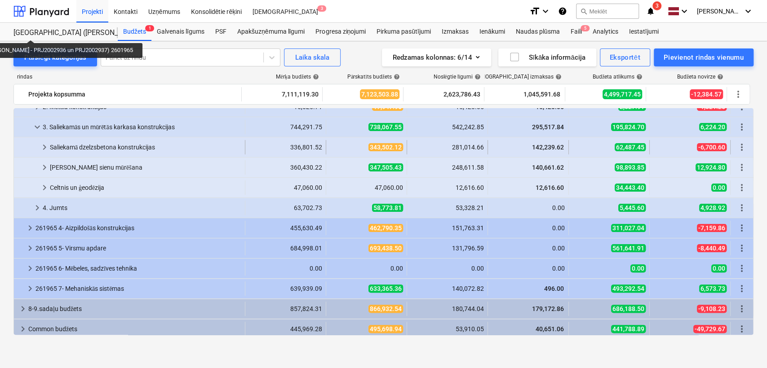
click at [44, 151] on span "keyboard_arrow_right" at bounding box center [44, 147] width 11 height 11
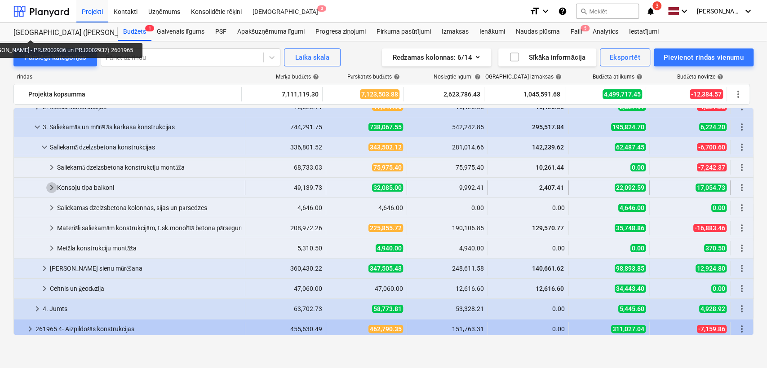
click at [51, 190] on span "keyboard_arrow_right" at bounding box center [51, 187] width 11 height 11
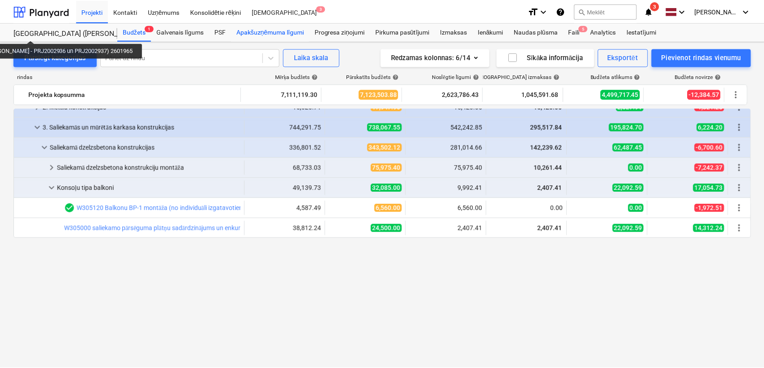
scroll to position [0, 0]
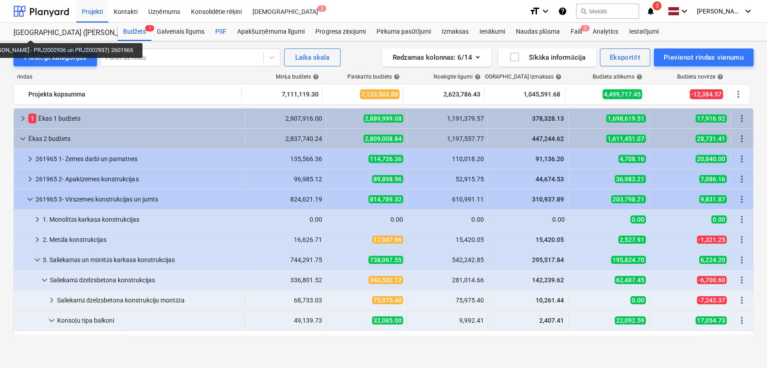
click at [217, 28] on div "PSF" at bounding box center [221, 32] width 22 height 18
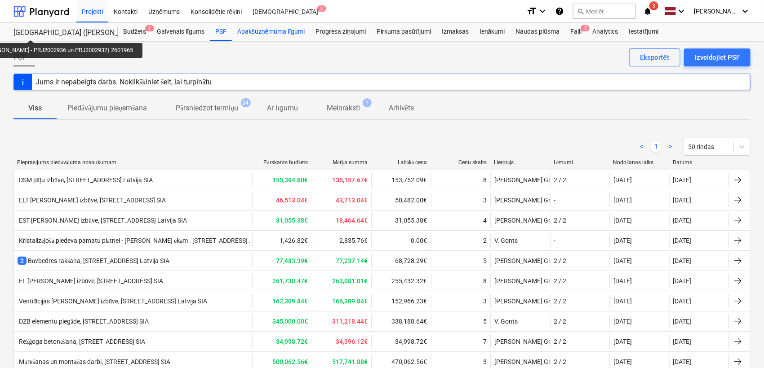
click at [281, 30] on div "Apakšuzņēmuma līgumi" at bounding box center [271, 32] width 78 height 18
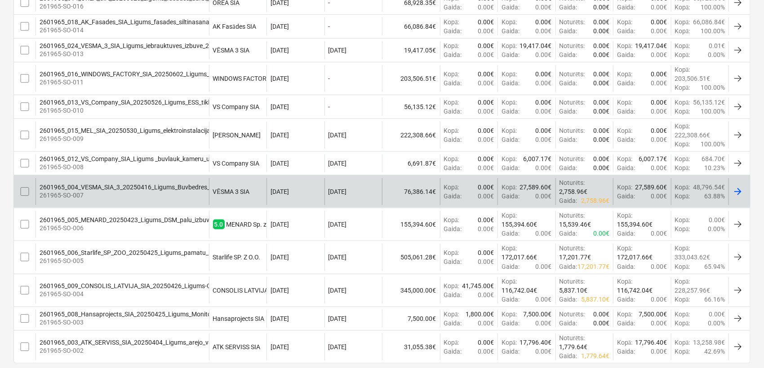
scroll to position [332, 0]
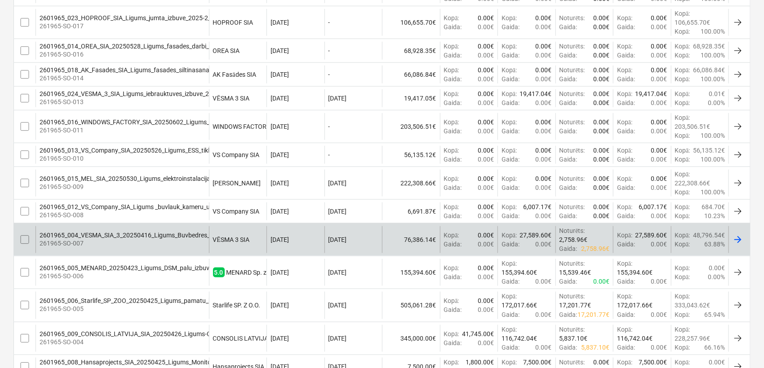
click at [139, 230] on div "2601965_004_VESMA_SIA_3_20250416_Ligums_Buvbedres_raksana_N17A.pdf 261965-SO-007" at bounding box center [121, 239] width 173 height 27
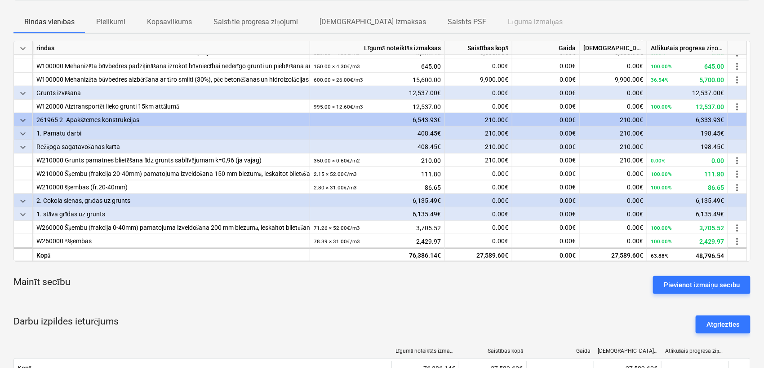
scroll to position [199, 0]
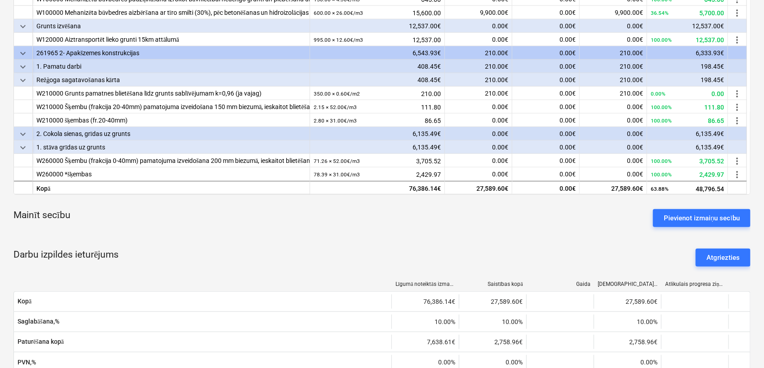
click at [566, 218] on div "Mainīt secību Pievienot izmaiņu secību" at bounding box center [381, 218] width 737 height 32
click at [537, 221] on div "Mainīt secību Pievienot izmaiņu secību" at bounding box center [381, 218] width 737 height 32
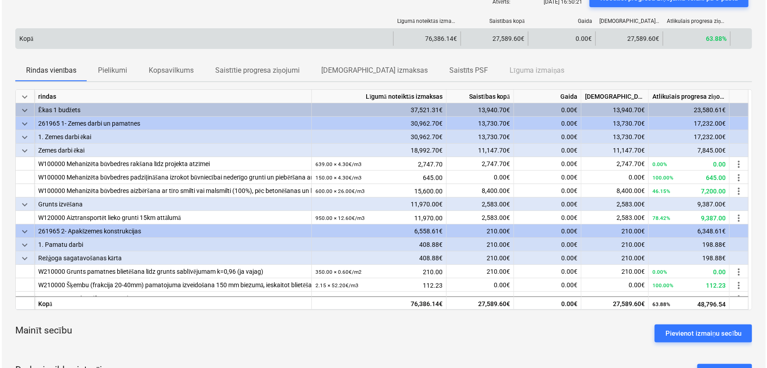
scroll to position [0, 0]
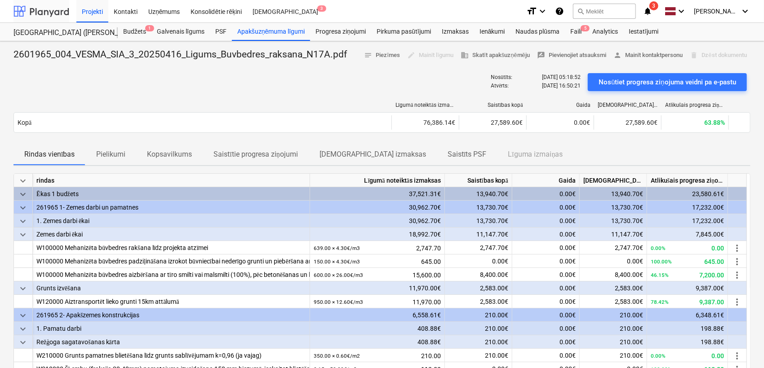
click at [60, 14] on div at bounding box center [41, 11] width 56 height 22
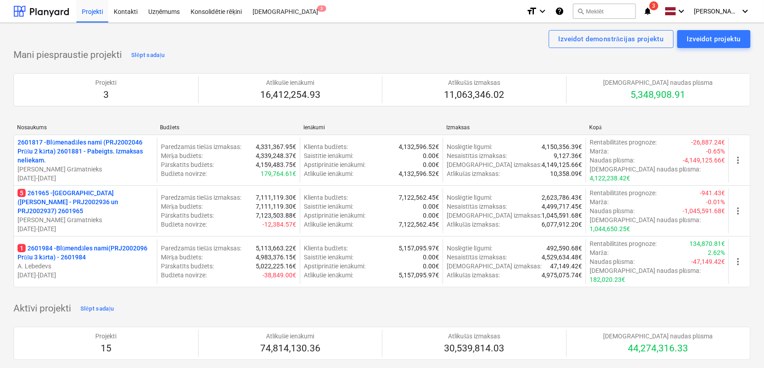
click at [142, 148] on p "2601817 - Blūmenadāles nami (PRJ2002046 Prūšu 2 kārta) 2601881 - Pabeigts. Izma…" at bounding box center [86, 151] width 136 height 27
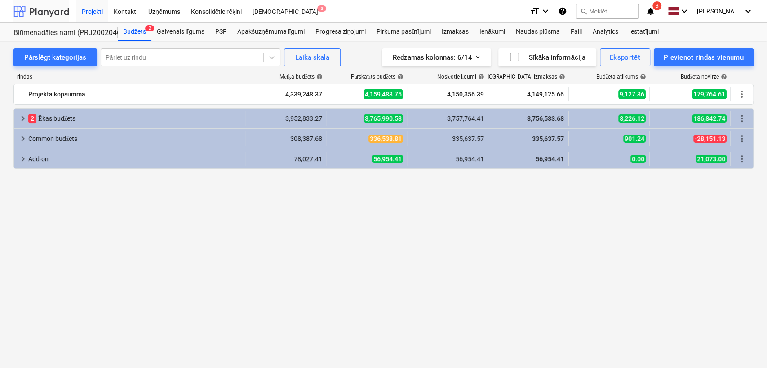
click at [46, 11] on div at bounding box center [41, 11] width 56 height 22
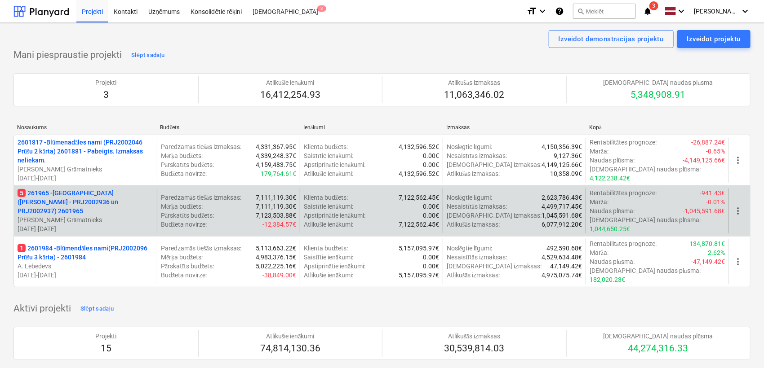
click at [49, 191] on p "5 261965 - [GEOGRAPHIC_DATA] ([PERSON_NAME] - PRJ2002936 un PRJ2002937) 2601965" at bounding box center [86, 202] width 136 height 27
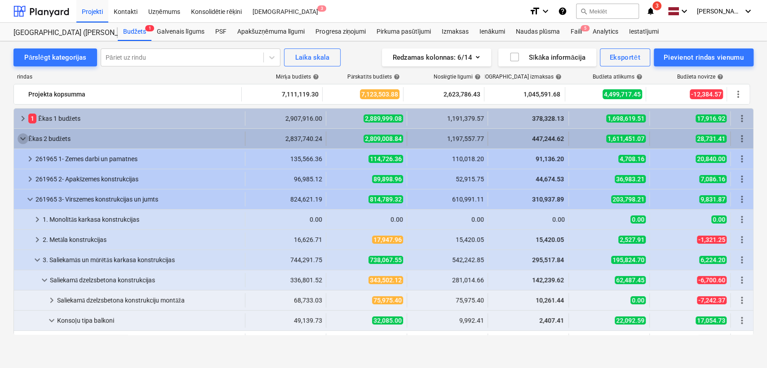
click at [21, 138] on span "keyboard_arrow_down" at bounding box center [23, 138] width 11 height 11
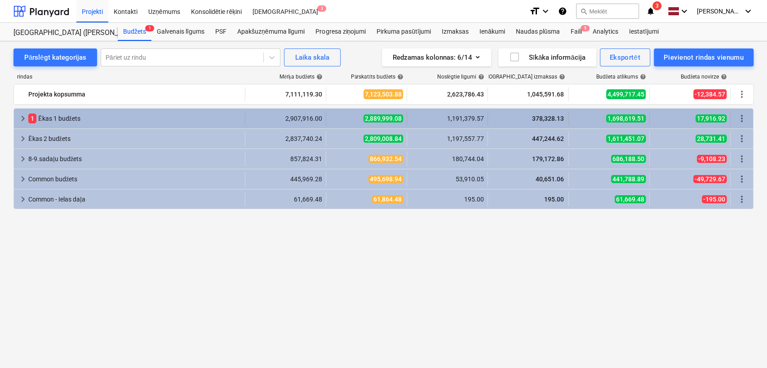
click at [22, 119] on span "keyboard_arrow_right" at bounding box center [23, 118] width 11 height 11
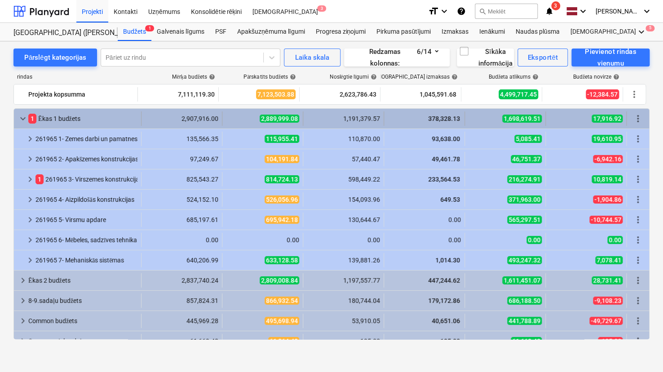
click at [21, 118] on span "keyboard_arrow_down" at bounding box center [23, 118] width 11 height 11
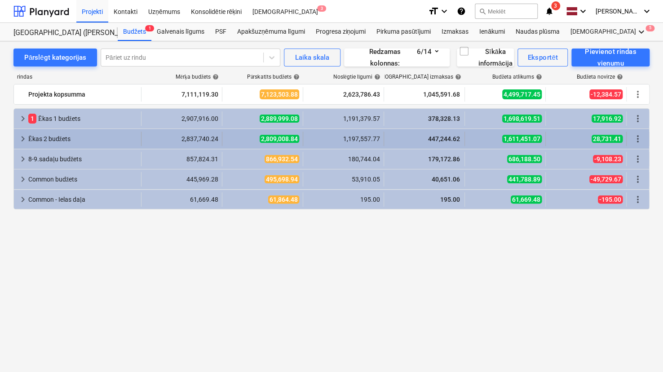
click at [23, 137] on span "keyboard_arrow_right" at bounding box center [23, 138] width 11 height 11
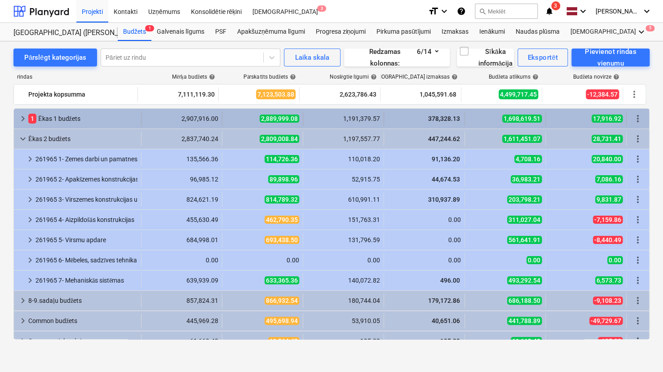
click at [22, 111] on div "keyboard_arrow_right" at bounding box center [23, 118] width 11 height 14
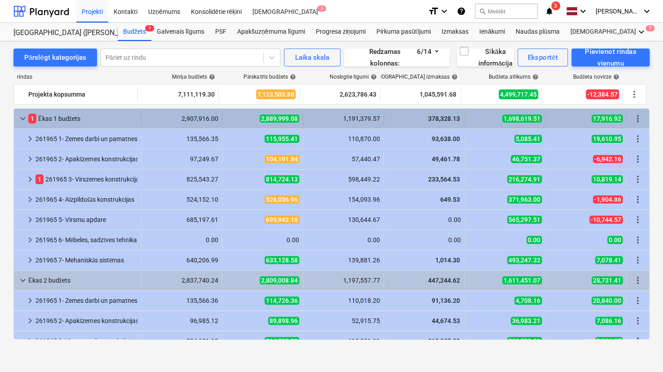
click at [24, 118] on span "keyboard_arrow_down" at bounding box center [23, 118] width 11 height 11
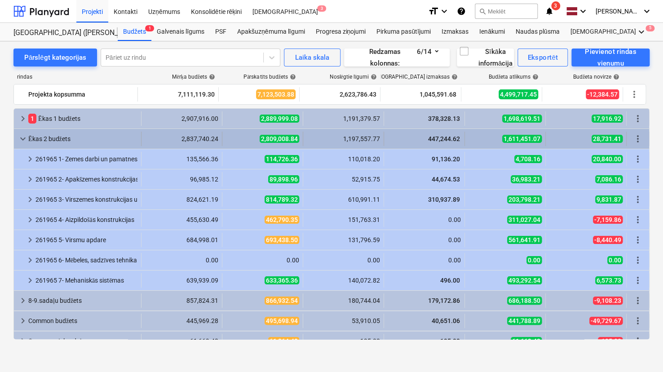
click at [23, 135] on span "keyboard_arrow_down" at bounding box center [23, 138] width 11 height 11
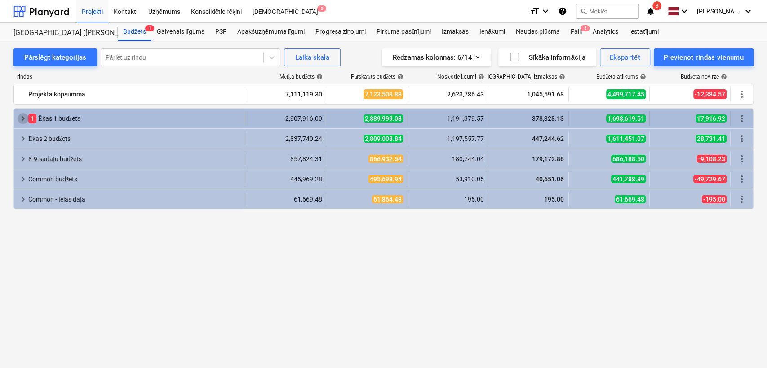
click at [23, 118] on span "keyboard_arrow_right" at bounding box center [23, 118] width 11 height 11
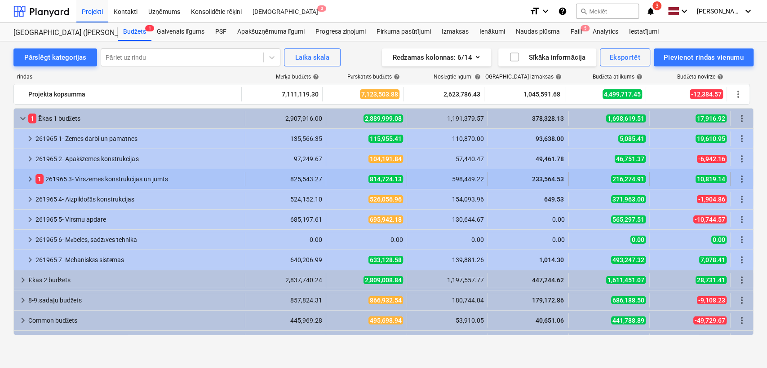
click at [28, 182] on span "keyboard_arrow_right" at bounding box center [30, 179] width 11 height 11
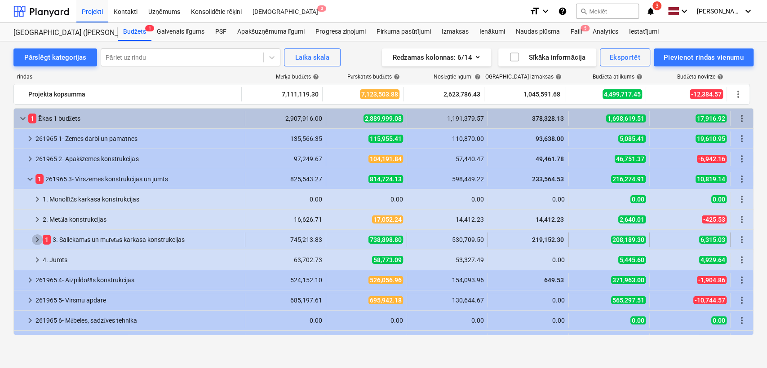
click at [39, 236] on span "keyboard_arrow_right" at bounding box center [37, 240] width 11 height 11
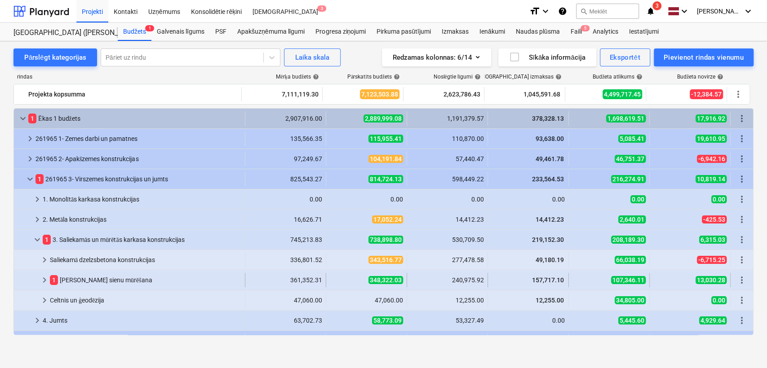
click at [45, 279] on span "keyboard_arrow_right" at bounding box center [44, 280] width 11 height 11
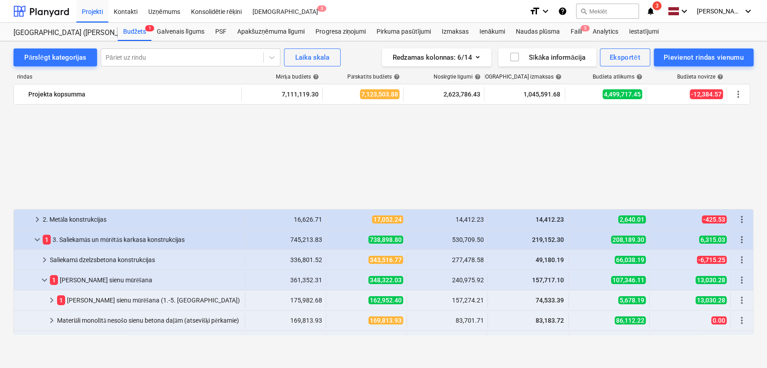
scroll to position [133, 0]
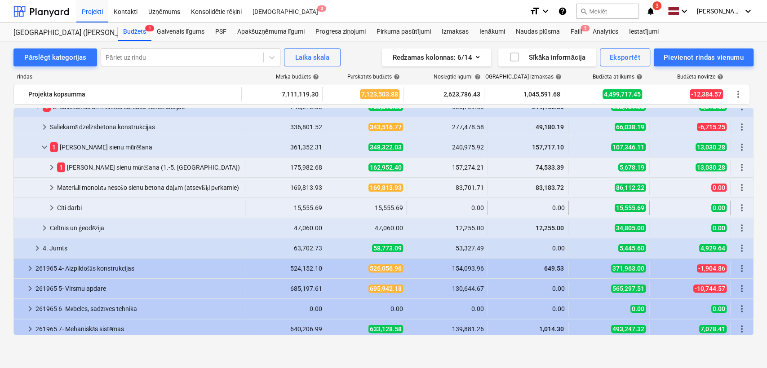
click at [53, 209] on span "keyboard_arrow_right" at bounding box center [51, 208] width 11 height 11
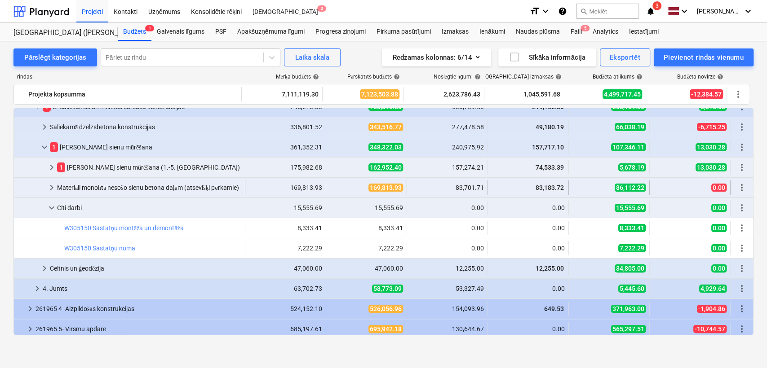
click at [52, 184] on span "keyboard_arrow_right" at bounding box center [51, 187] width 11 height 11
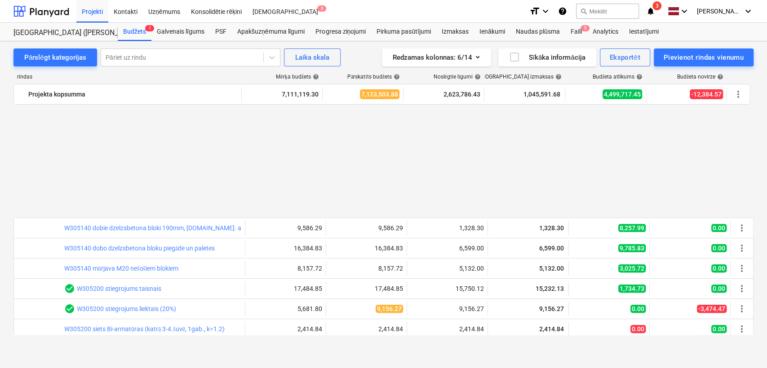
scroll to position [266, 0]
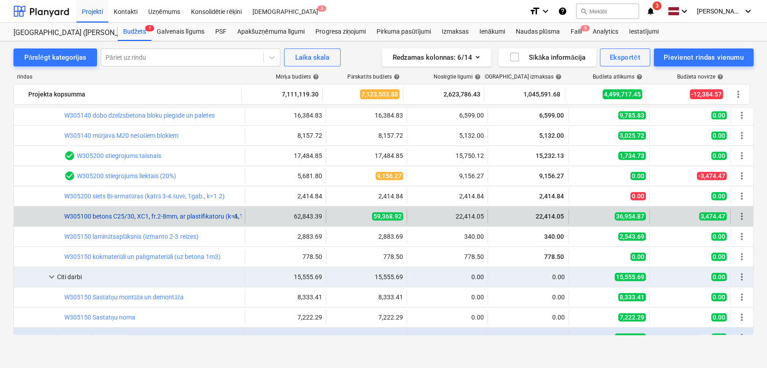
click at [129, 218] on link "W305100 betons C25/30, XC1, fr.2-8mm, ar plastifikatoru (k=1,15) ar piegādi un …" at bounding box center [190, 216] width 252 height 7
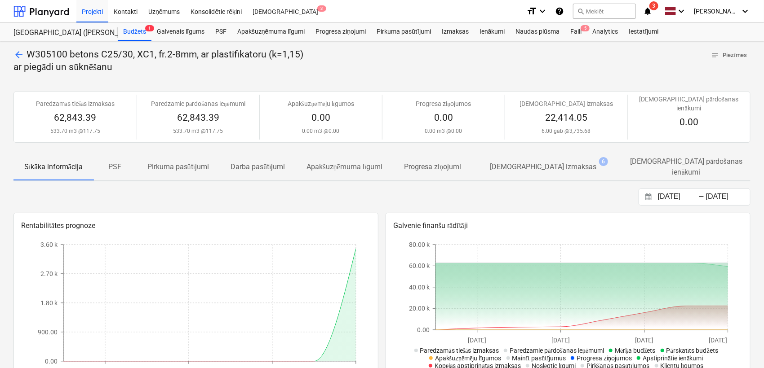
click at [523, 162] on p "[DEMOGRAPHIC_DATA] izmaksas" at bounding box center [543, 167] width 106 height 11
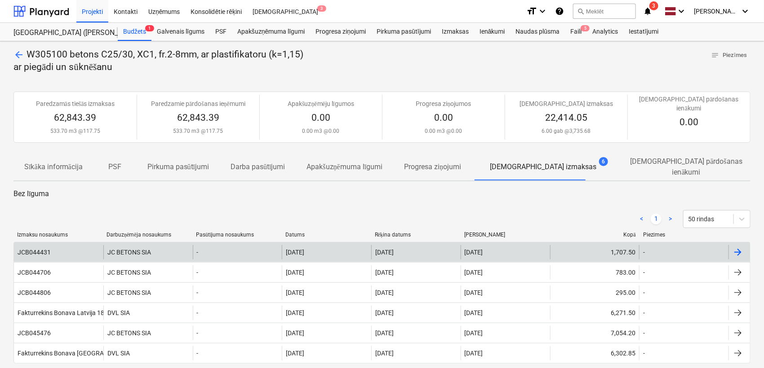
click at [232, 245] on div "-" at bounding box center [237, 252] width 89 height 14
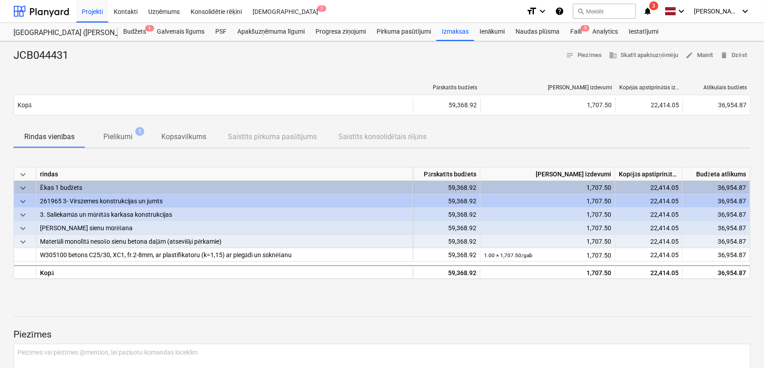
click at [124, 130] on span "Pielikumi 1" at bounding box center [117, 137] width 65 height 17
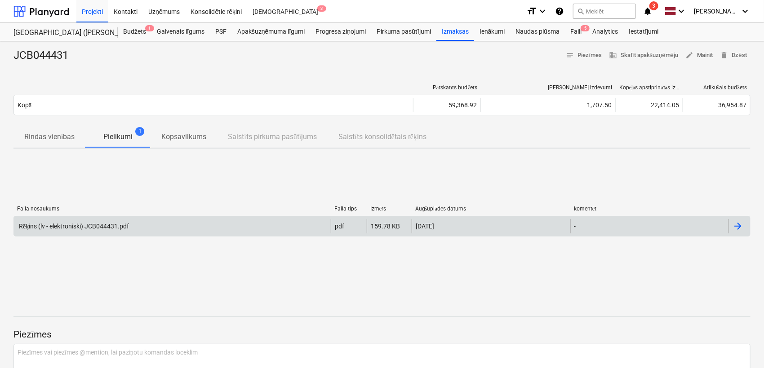
click at [117, 231] on div "Rēķins (lv - elektroniski) JCB044431.pdf" at bounding box center [172, 226] width 317 height 14
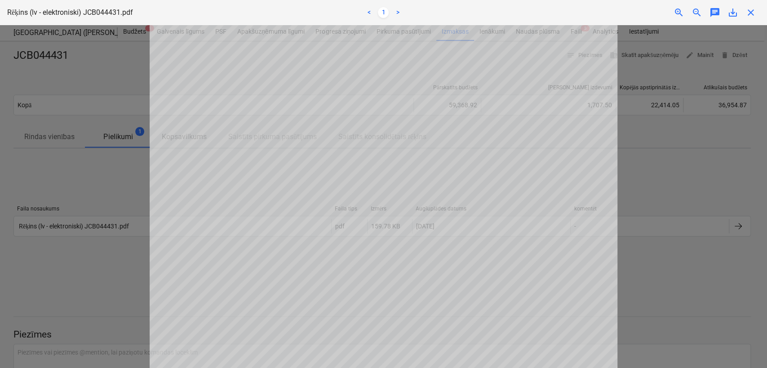
click at [752, 15] on span "close" at bounding box center [750, 12] width 11 height 11
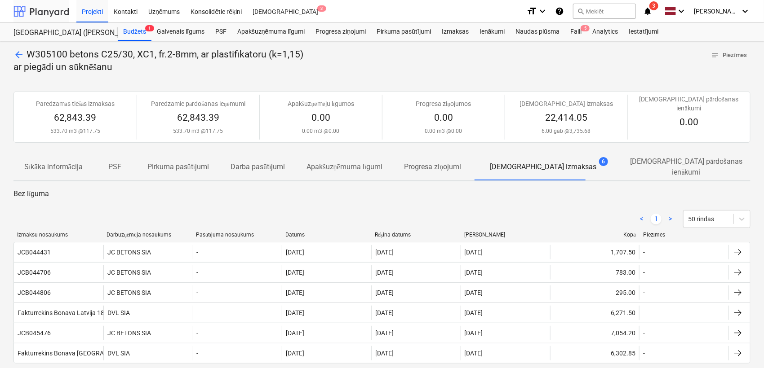
click at [54, 9] on div at bounding box center [41, 11] width 56 height 22
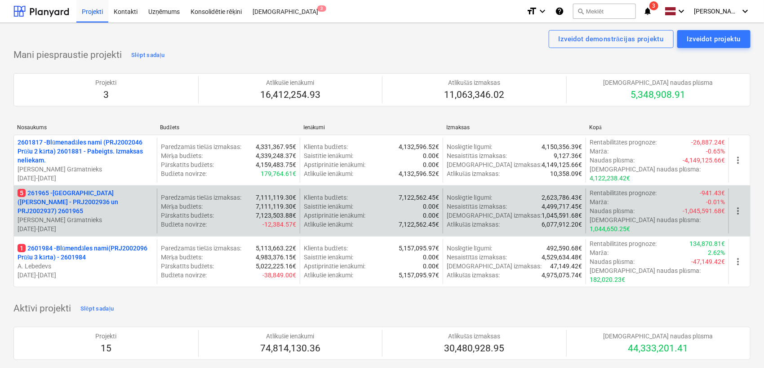
click at [86, 192] on p "5 261965 - [GEOGRAPHIC_DATA] ([PERSON_NAME] - PRJ2002936 un PRJ2002937) 2601965" at bounding box center [86, 202] width 136 height 27
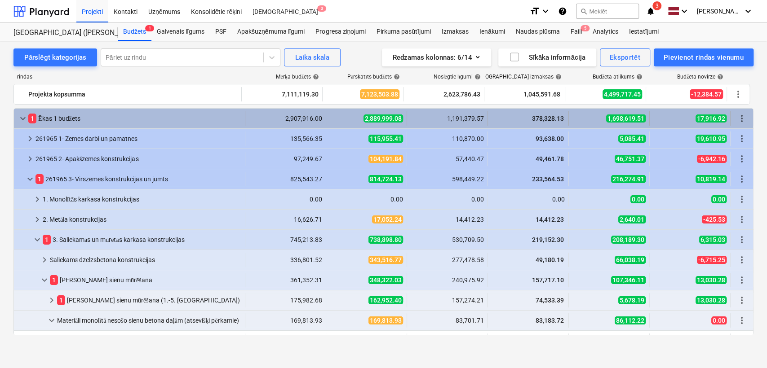
click at [17, 119] on div "keyboard_arrow_down 1 [PERSON_NAME] 1 budžets" at bounding box center [129, 118] width 231 height 14
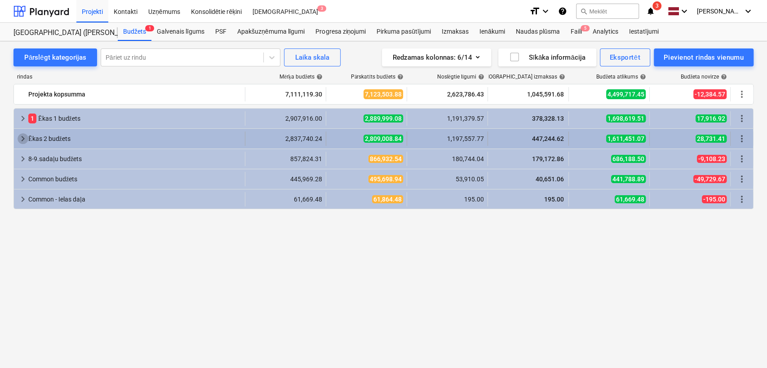
click at [18, 137] on span "keyboard_arrow_right" at bounding box center [23, 138] width 11 height 11
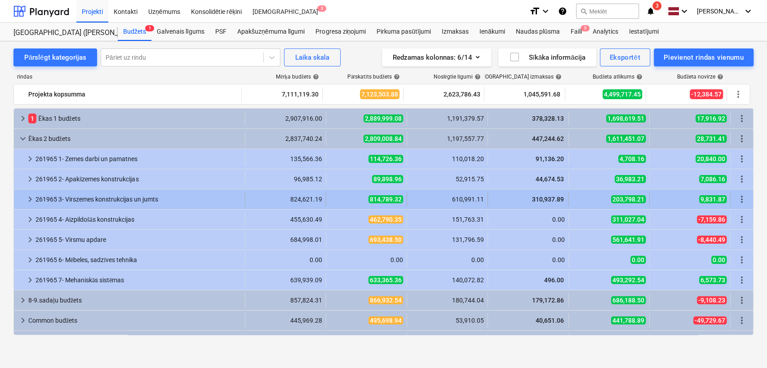
click at [28, 198] on span "keyboard_arrow_right" at bounding box center [30, 199] width 11 height 11
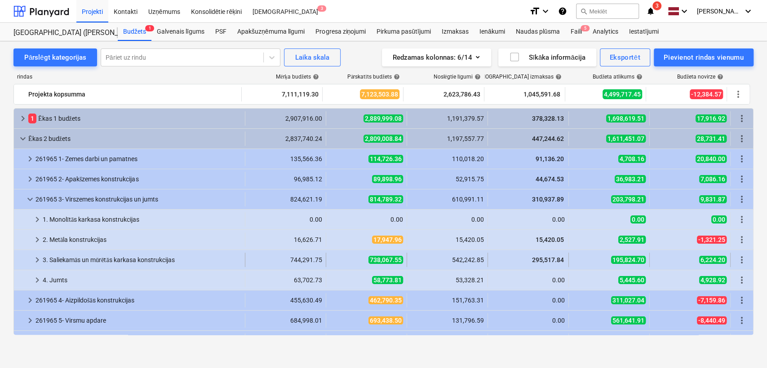
click at [39, 262] on span "keyboard_arrow_right" at bounding box center [37, 260] width 11 height 11
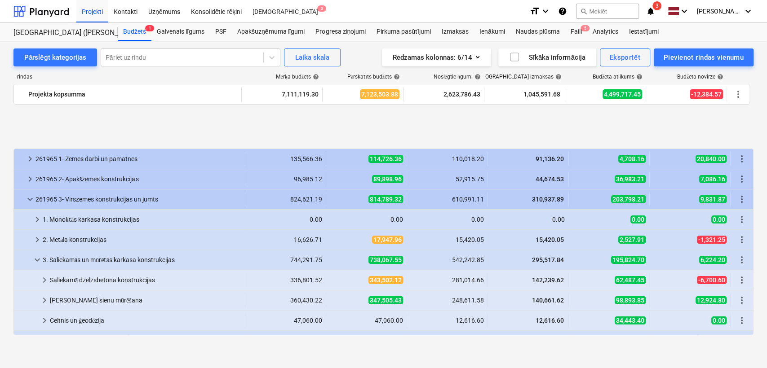
scroll to position [66, 0]
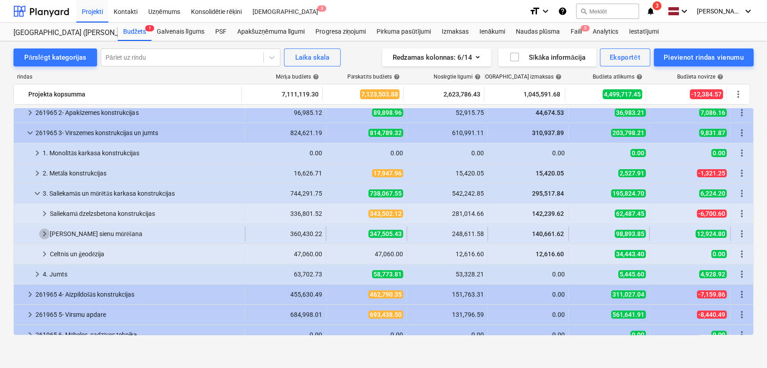
click at [43, 231] on span "keyboard_arrow_right" at bounding box center [44, 234] width 11 height 11
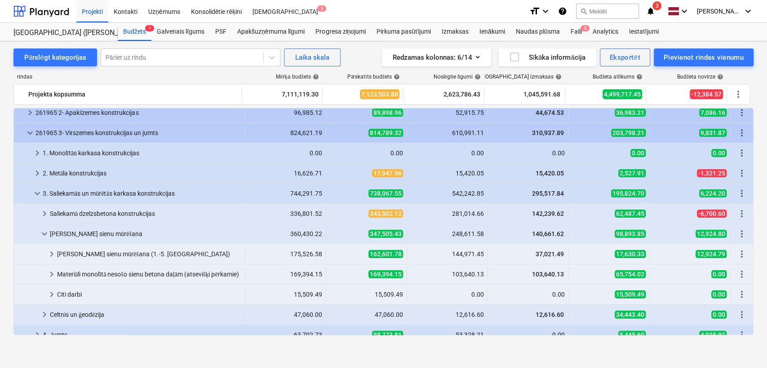
click at [44, 231] on span "keyboard_arrow_down" at bounding box center [44, 234] width 11 height 11
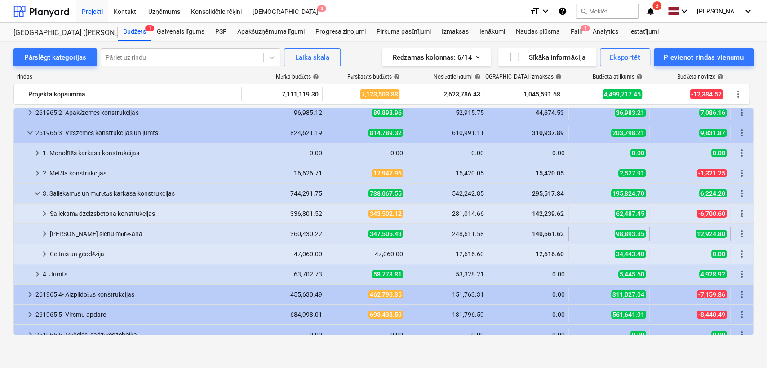
click at [49, 233] on span "keyboard_arrow_right" at bounding box center [44, 234] width 11 height 11
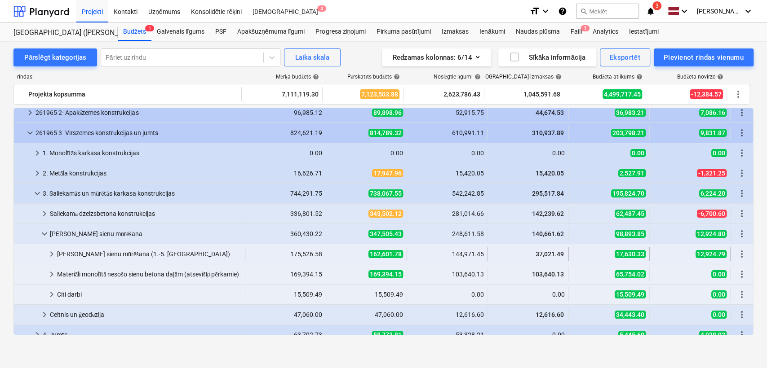
click at [51, 254] on span "keyboard_arrow_right" at bounding box center [51, 254] width 11 height 11
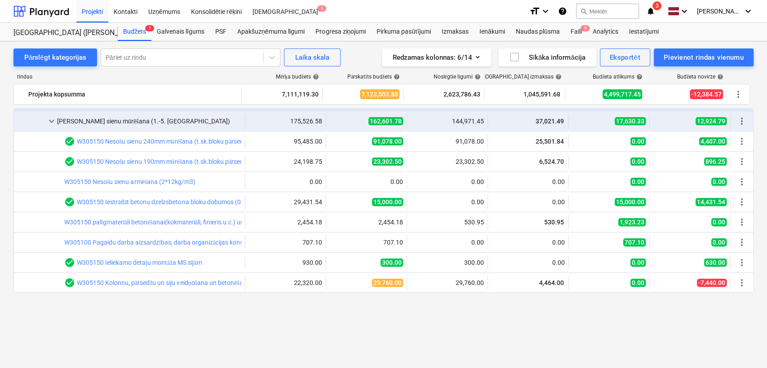
scroll to position [133, 0]
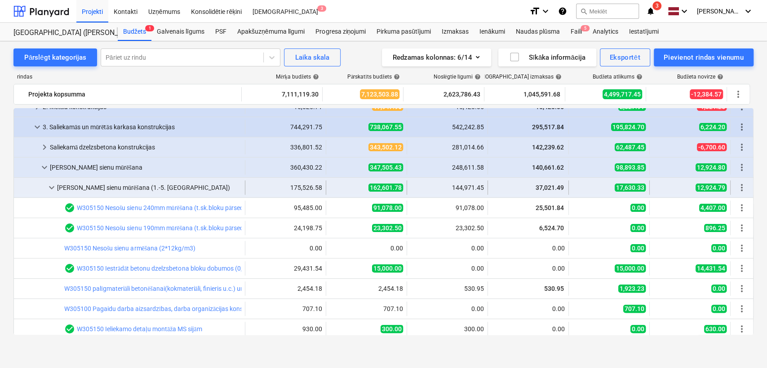
click at [55, 189] on span "keyboard_arrow_down" at bounding box center [51, 187] width 11 height 11
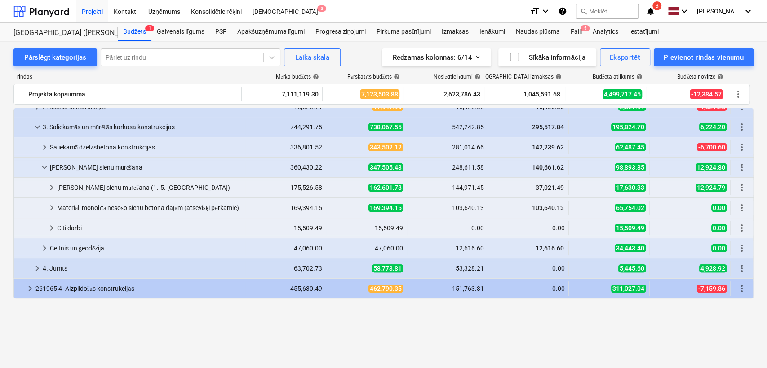
scroll to position [66, 0]
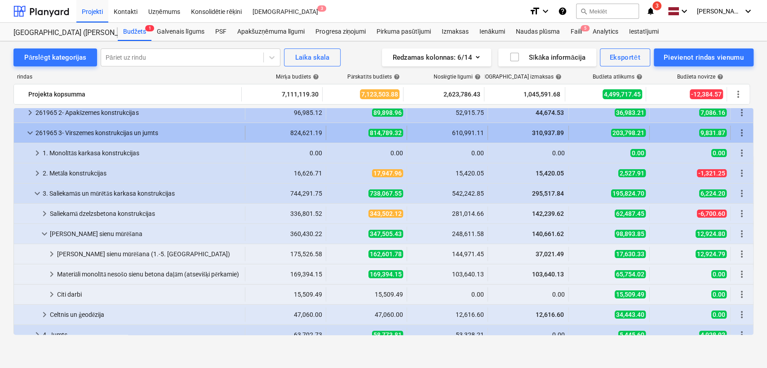
click at [31, 135] on span "keyboard_arrow_down" at bounding box center [30, 133] width 11 height 11
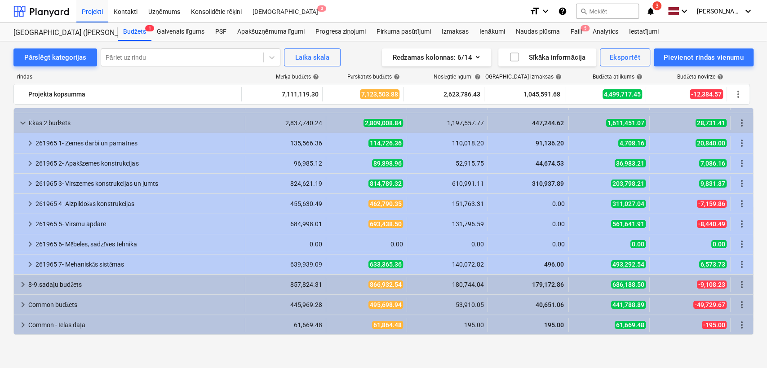
scroll to position [0, 0]
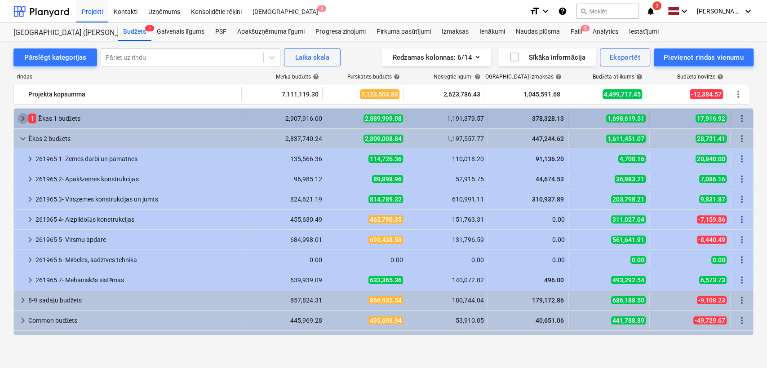
click at [20, 118] on span "keyboard_arrow_right" at bounding box center [23, 118] width 11 height 11
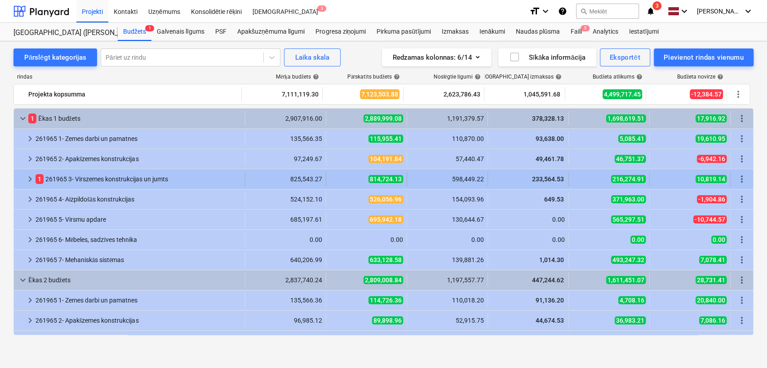
click at [30, 175] on span "keyboard_arrow_right" at bounding box center [30, 179] width 11 height 11
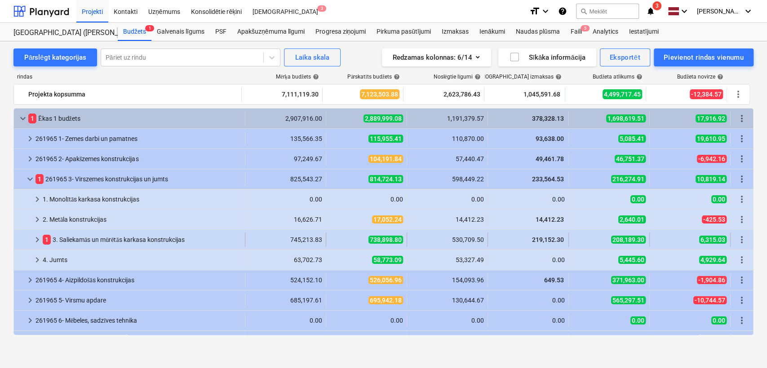
click at [32, 247] on div "keyboard_arrow_right 1 3. Saliekamās un mūrētās karkasa konstrukcijas 745,213.8…" at bounding box center [383, 240] width 739 height 20
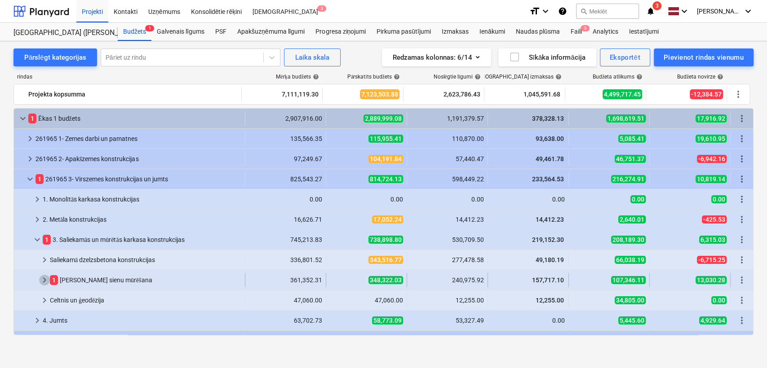
click at [49, 281] on span "keyboard_arrow_right" at bounding box center [44, 280] width 11 height 11
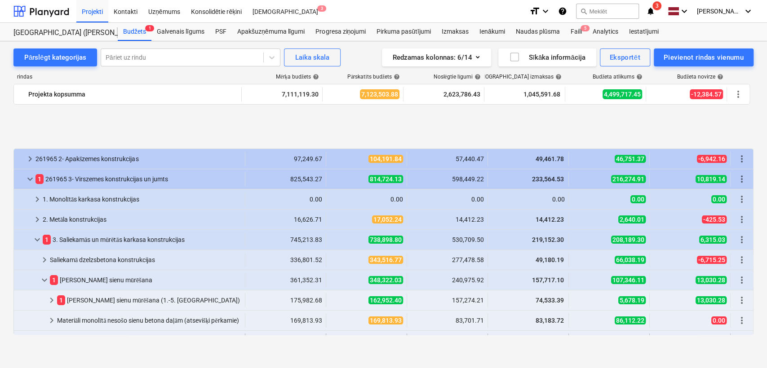
scroll to position [66, 0]
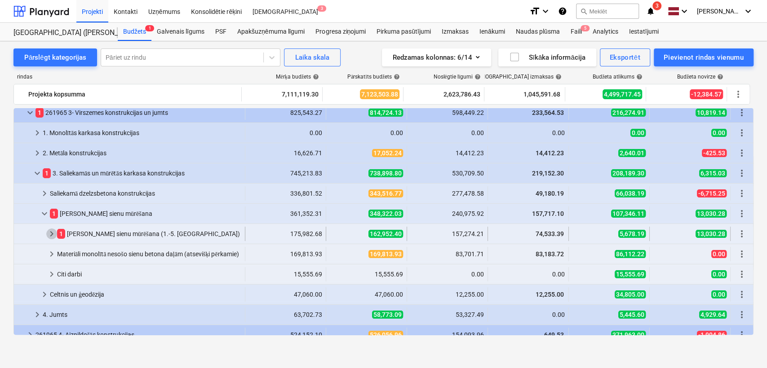
click at [54, 234] on span "keyboard_arrow_right" at bounding box center [51, 234] width 11 height 11
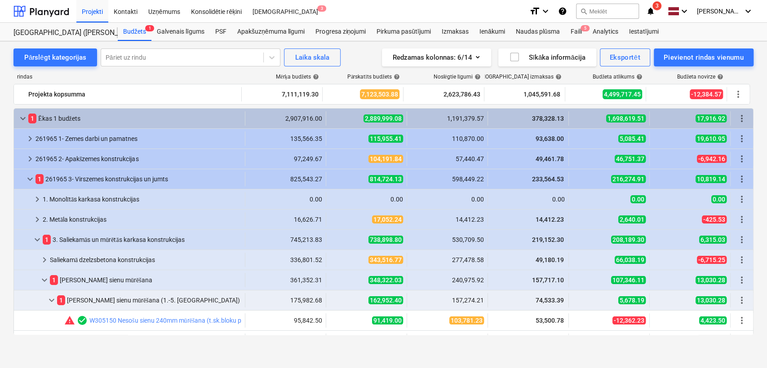
scroll to position [133, 0]
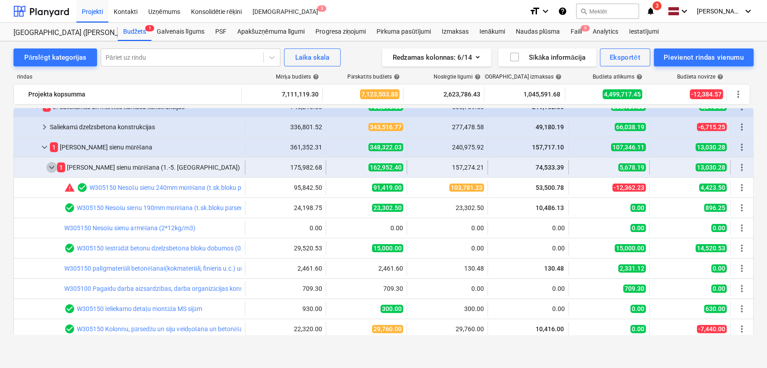
click at [50, 168] on span "keyboard_arrow_down" at bounding box center [51, 167] width 11 height 11
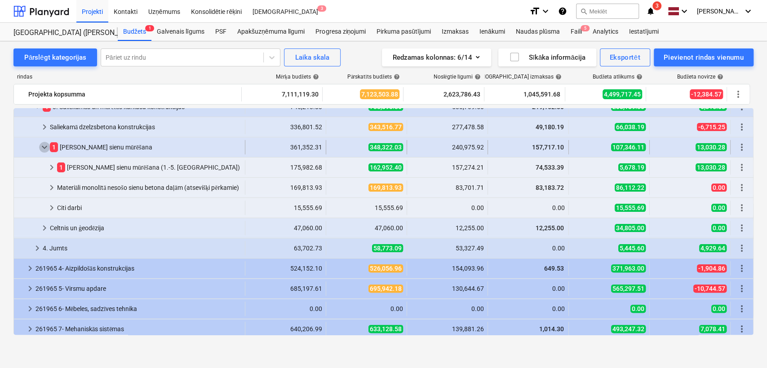
click at [40, 145] on span "keyboard_arrow_down" at bounding box center [44, 147] width 11 height 11
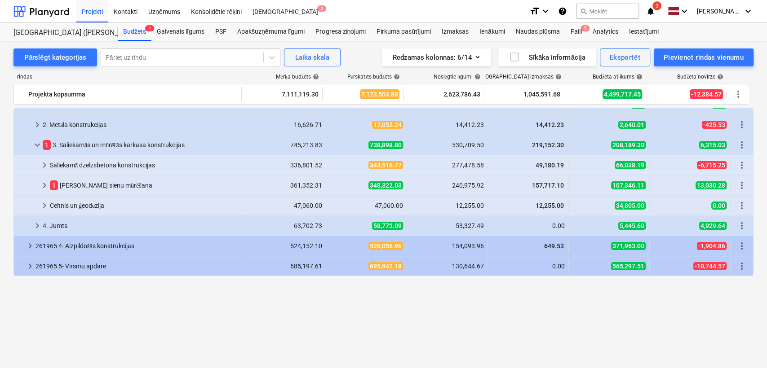
scroll to position [0, 0]
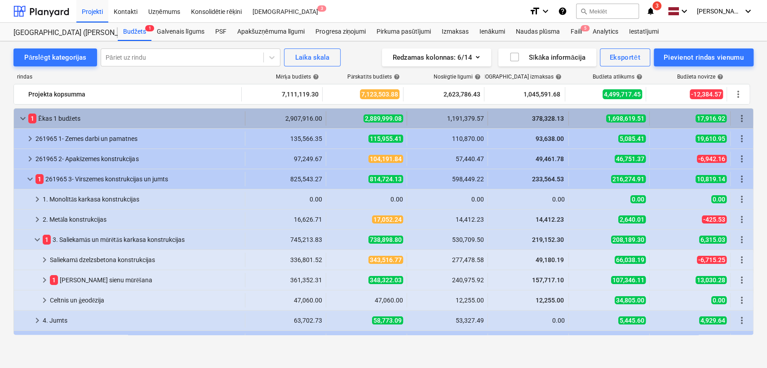
click at [22, 123] on span "keyboard_arrow_down" at bounding box center [23, 118] width 11 height 11
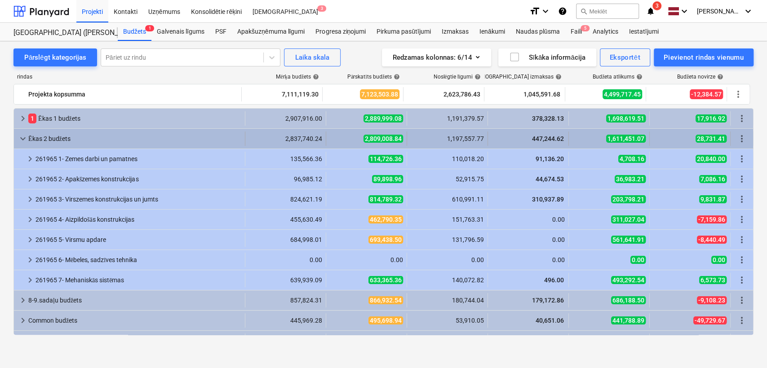
click at [22, 137] on span "keyboard_arrow_down" at bounding box center [23, 138] width 11 height 11
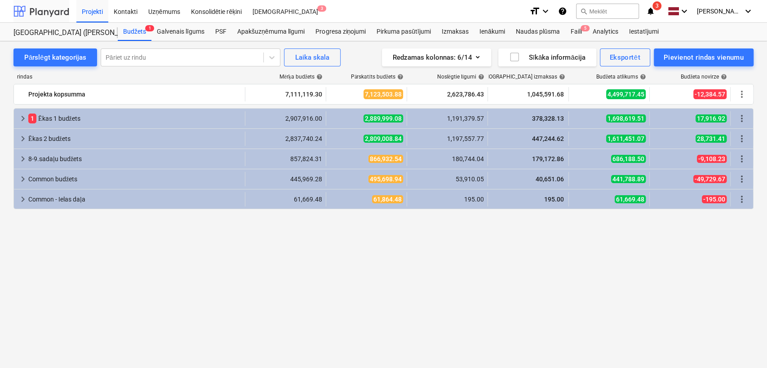
click at [55, 11] on div at bounding box center [41, 11] width 56 height 22
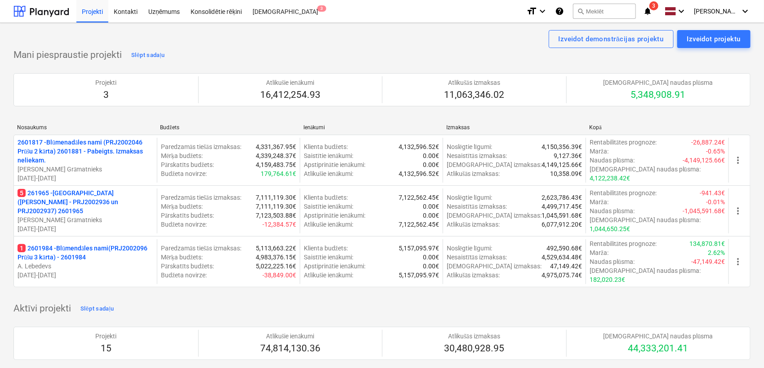
click at [230, 37] on div "Izveidot demonstrācijas projektu Izveidot projektu" at bounding box center [381, 39] width 737 height 18
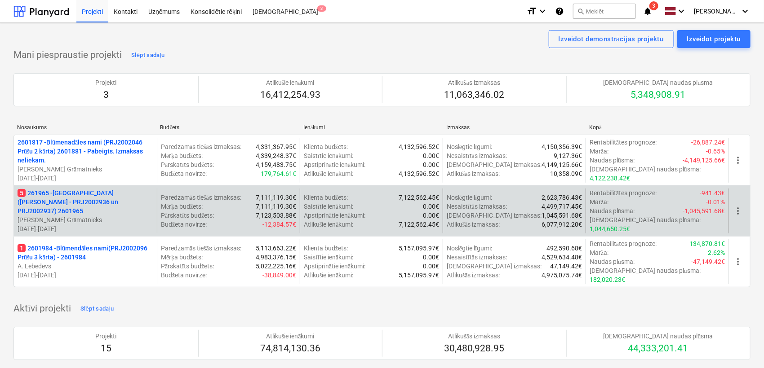
click at [105, 199] on p "5 261965 - [GEOGRAPHIC_DATA] ([PERSON_NAME] - PRJ2002936 un PRJ2002937) 2601965" at bounding box center [86, 202] width 136 height 27
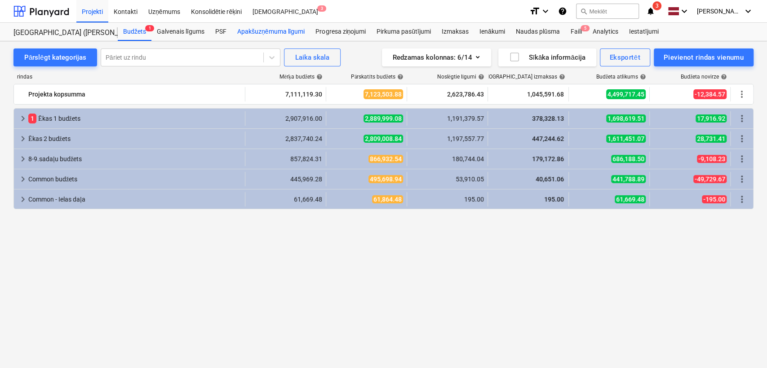
click at [250, 30] on div "Apakšuzņēmuma līgumi" at bounding box center [271, 32] width 78 height 18
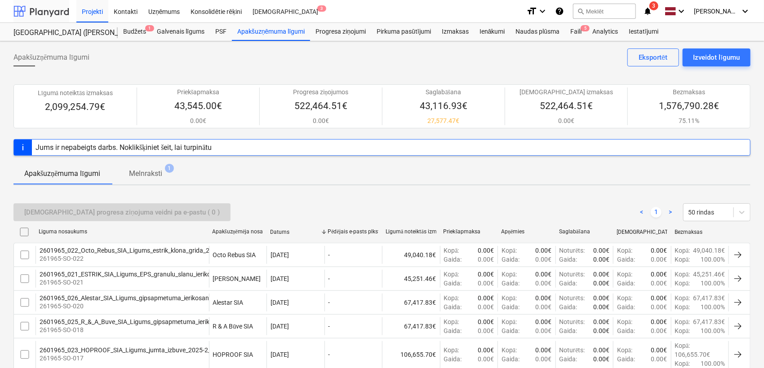
click at [47, 12] on div at bounding box center [41, 11] width 56 height 22
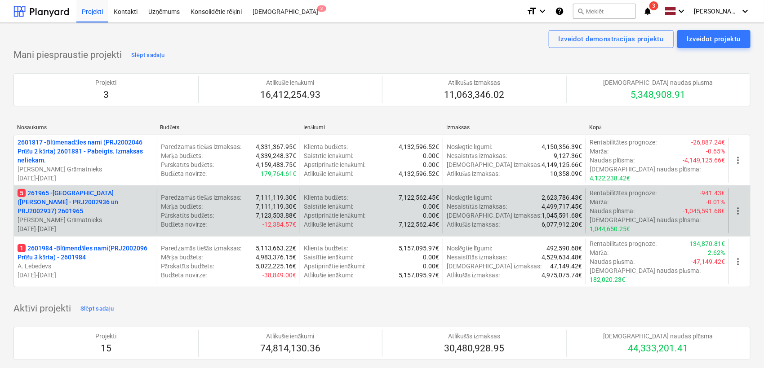
click at [70, 196] on p "5 261965 - [GEOGRAPHIC_DATA] ([PERSON_NAME] - PRJ2002936 un PRJ2002937) 2601965" at bounding box center [86, 202] width 136 height 27
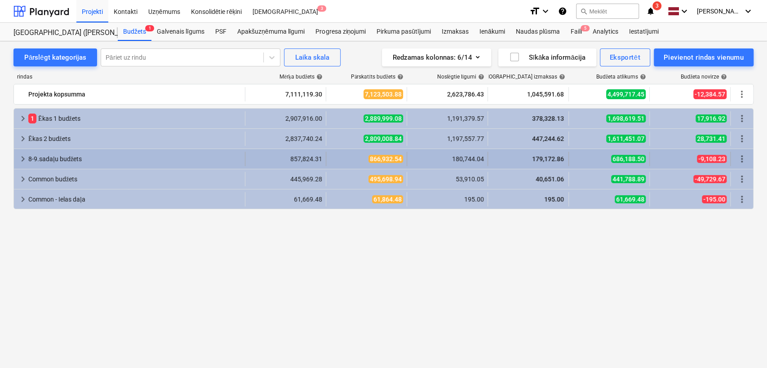
click at [22, 155] on span "keyboard_arrow_right" at bounding box center [23, 159] width 11 height 11
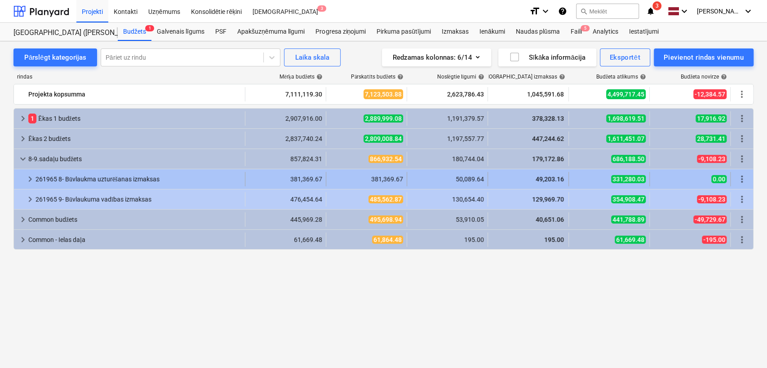
click at [32, 177] on span "keyboard_arrow_right" at bounding box center [30, 179] width 11 height 11
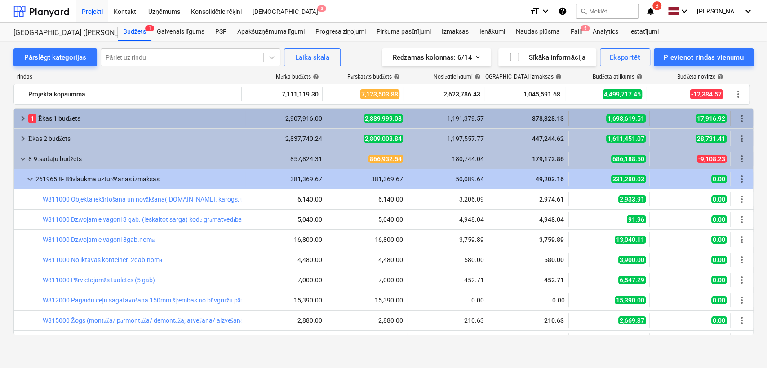
click at [19, 112] on div "keyboard_arrow_right" at bounding box center [23, 118] width 11 height 14
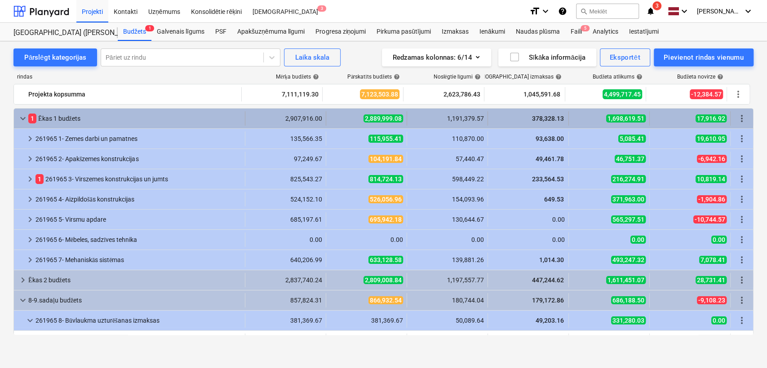
click at [18, 120] on span "keyboard_arrow_down" at bounding box center [23, 118] width 11 height 11
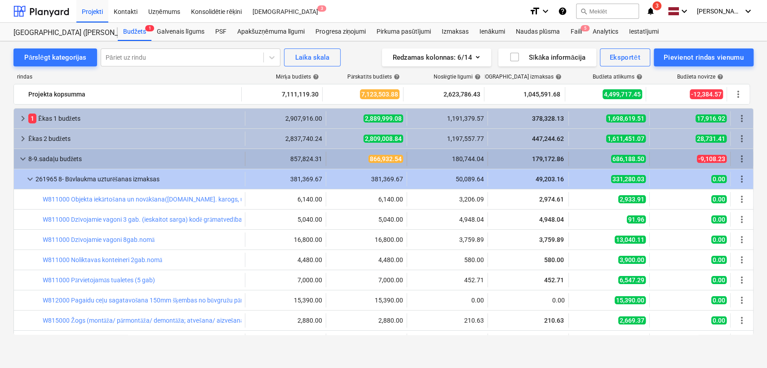
click at [20, 159] on span "keyboard_arrow_down" at bounding box center [23, 159] width 11 height 11
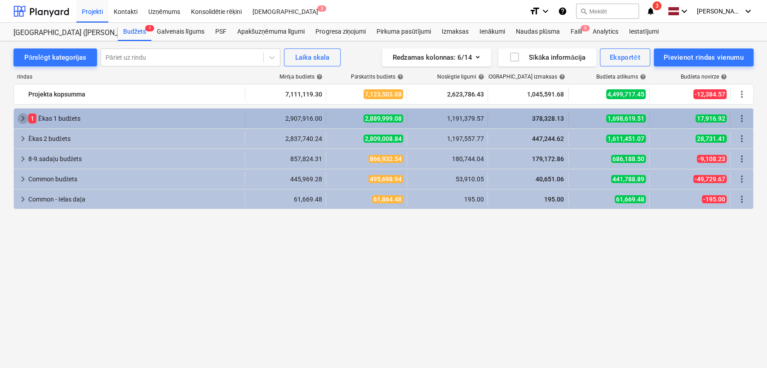
click at [22, 120] on span "keyboard_arrow_right" at bounding box center [23, 118] width 11 height 11
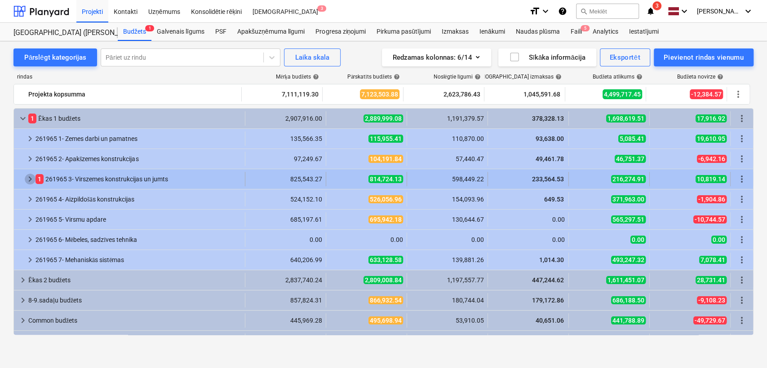
click at [32, 179] on span "keyboard_arrow_right" at bounding box center [30, 179] width 11 height 11
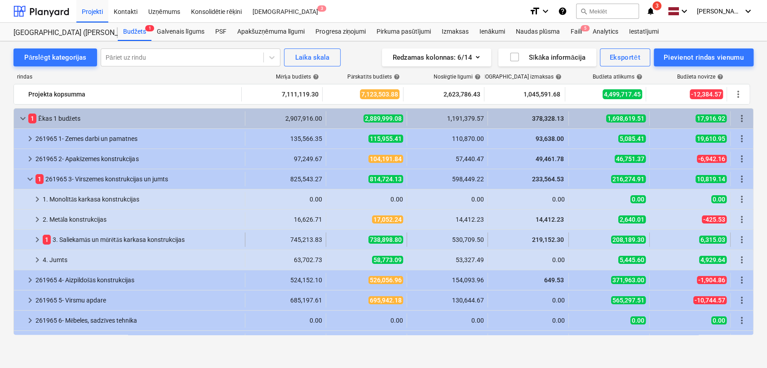
click at [40, 238] on span "keyboard_arrow_right" at bounding box center [37, 240] width 11 height 11
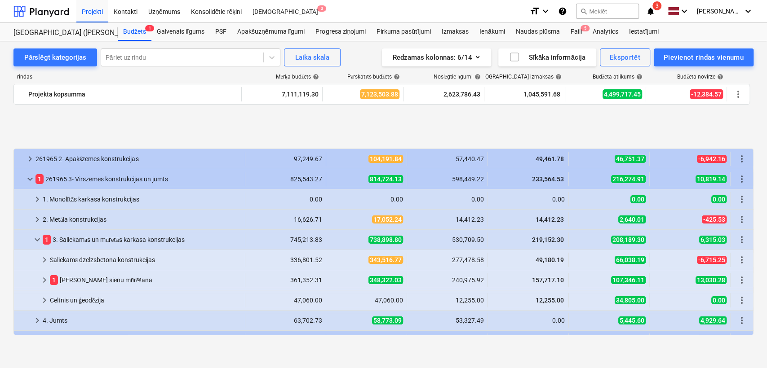
scroll to position [66, 0]
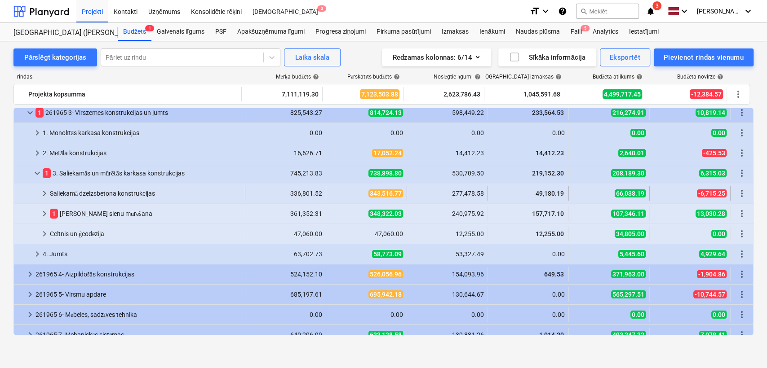
click at [44, 194] on span "keyboard_arrow_right" at bounding box center [44, 193] width 11 height 11
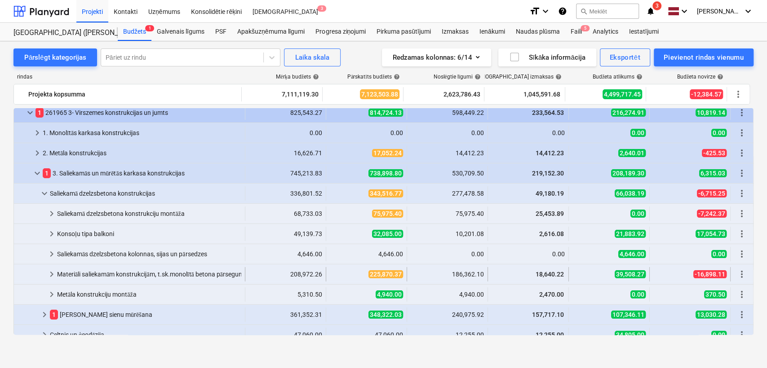
click at [55, 274] on span "keyboard_arrow_right" at bounding box center [51, 274] width 11 height 11
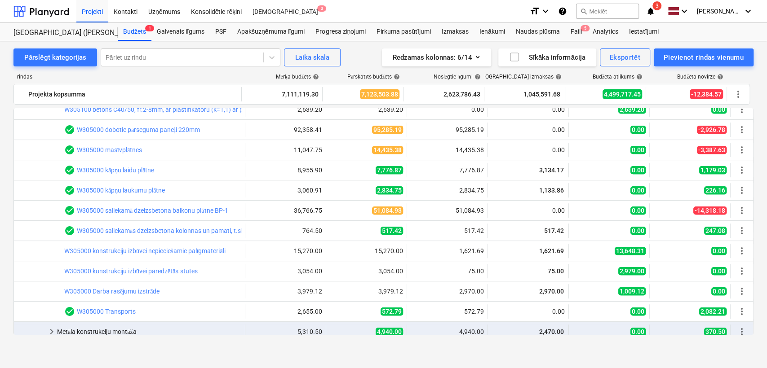
scroll to position [133, 0]
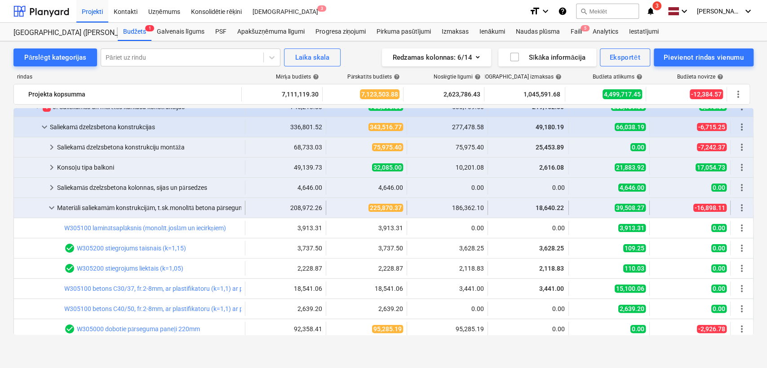
click at [54, 207] on span "keyboard_arrow_down" at bounding box center [51, 208] width 11 height 11
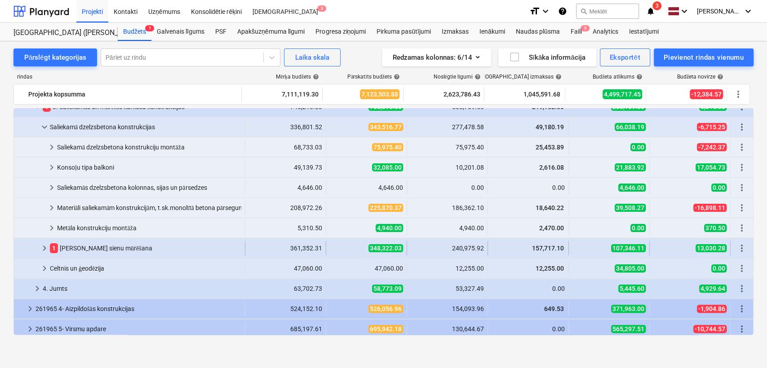
click at [44, 246] on span "keyboard_arrow_right" at bounding box center [44, 248] width 11 height 11
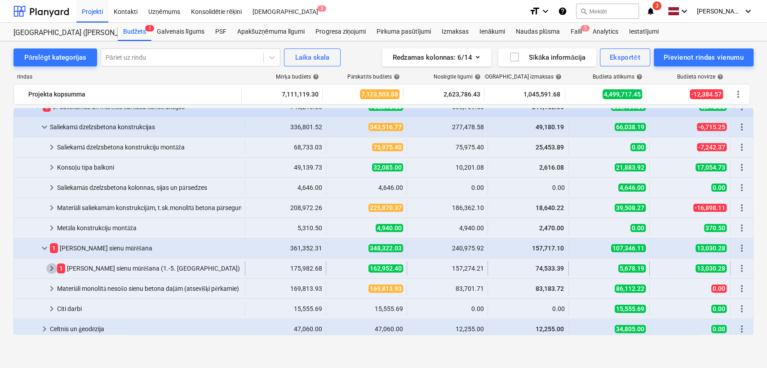
click at [54, 270] on span "keyboard_arrow_right" at bounding box center [51, 268] width 11 height 11
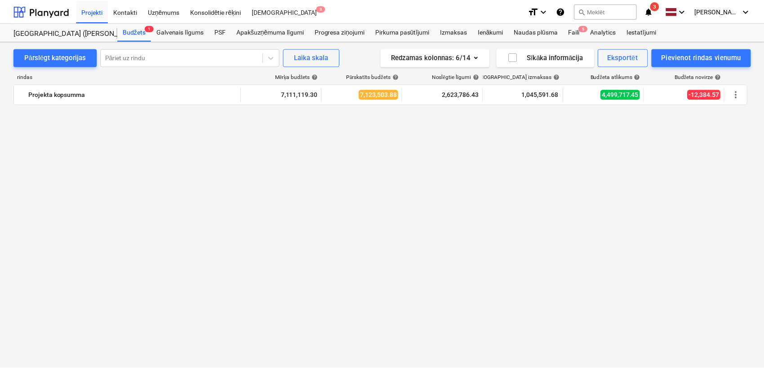
scroll to position [0, 0]
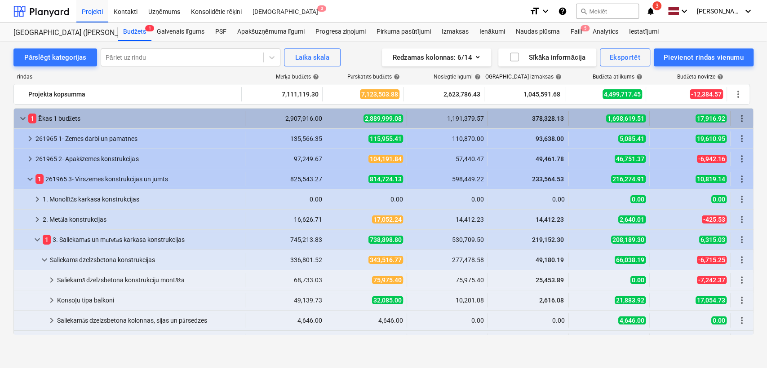
click at [19, 118] on span "keyboard_arrow_down" at bounding box center [23, 118] width 11 height 11
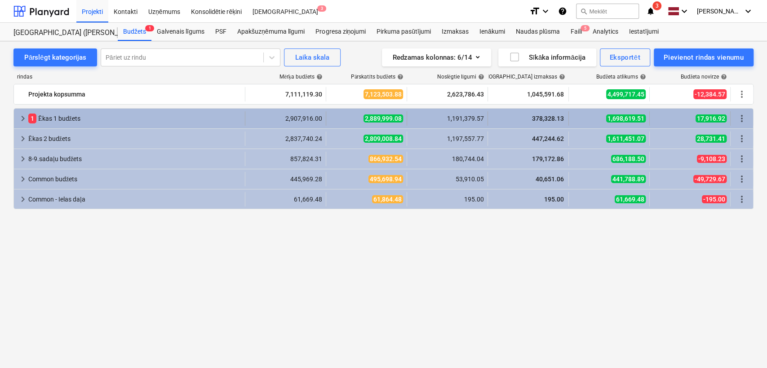
click at [19, 115] on span "keyboard_arrow_right" at bounding box center [23, 118] width 11 height 11
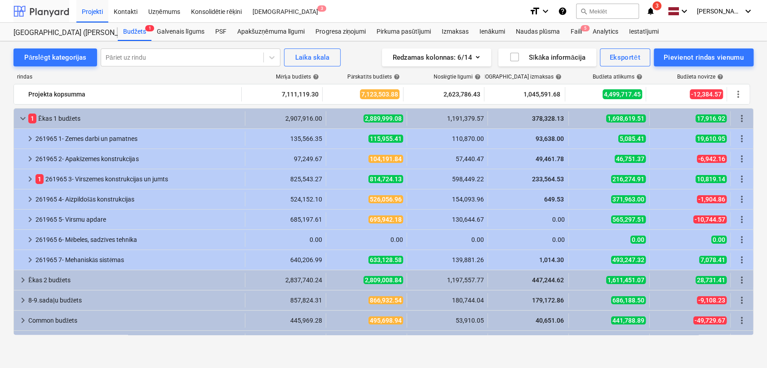
click at [56, 16] on div at bounding box center [41, 11] width 56 height 22
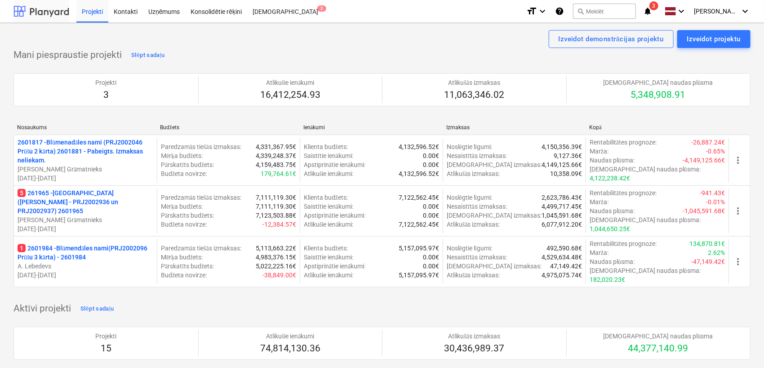
click at [56, 16] on div at bounding box center [41, 11] width 56 height 22
